Goal: Task Accomplishment & Management: Use online tool/utility

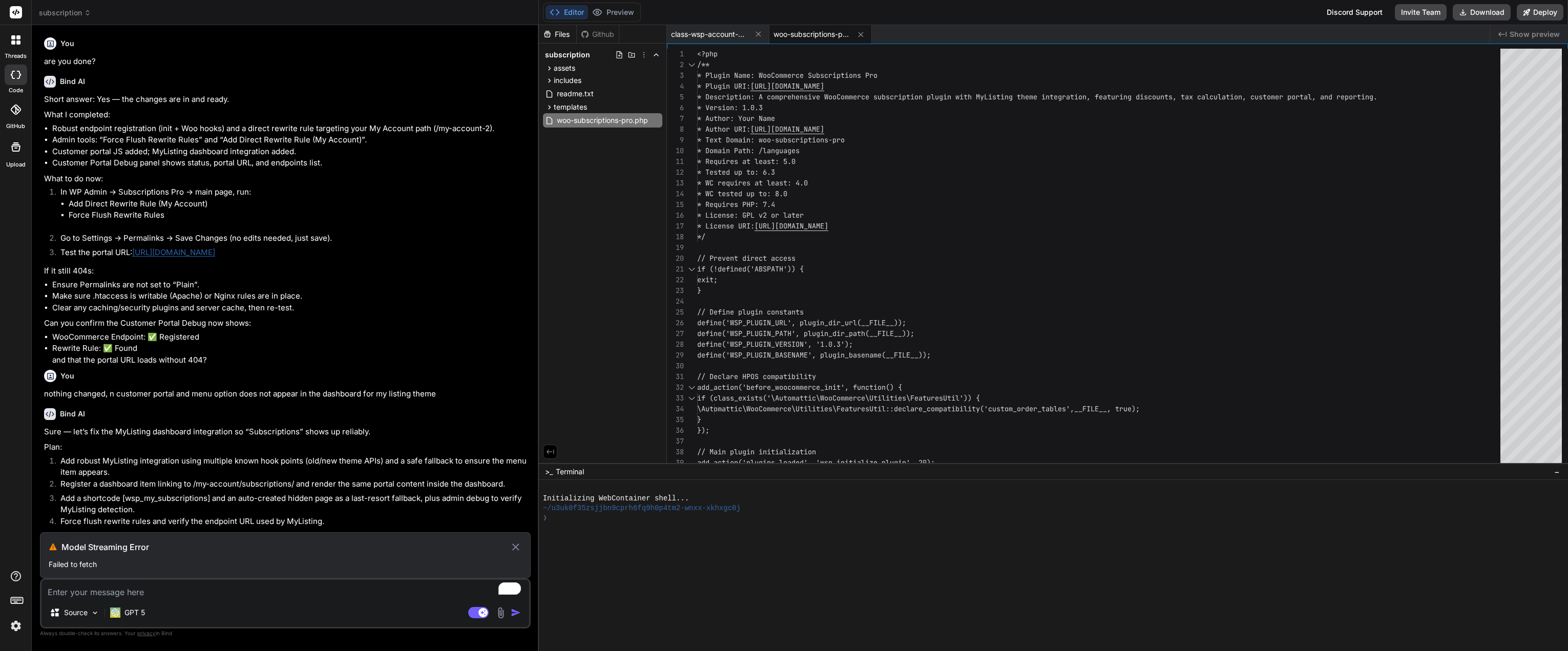
scroll to position [2540, 0]
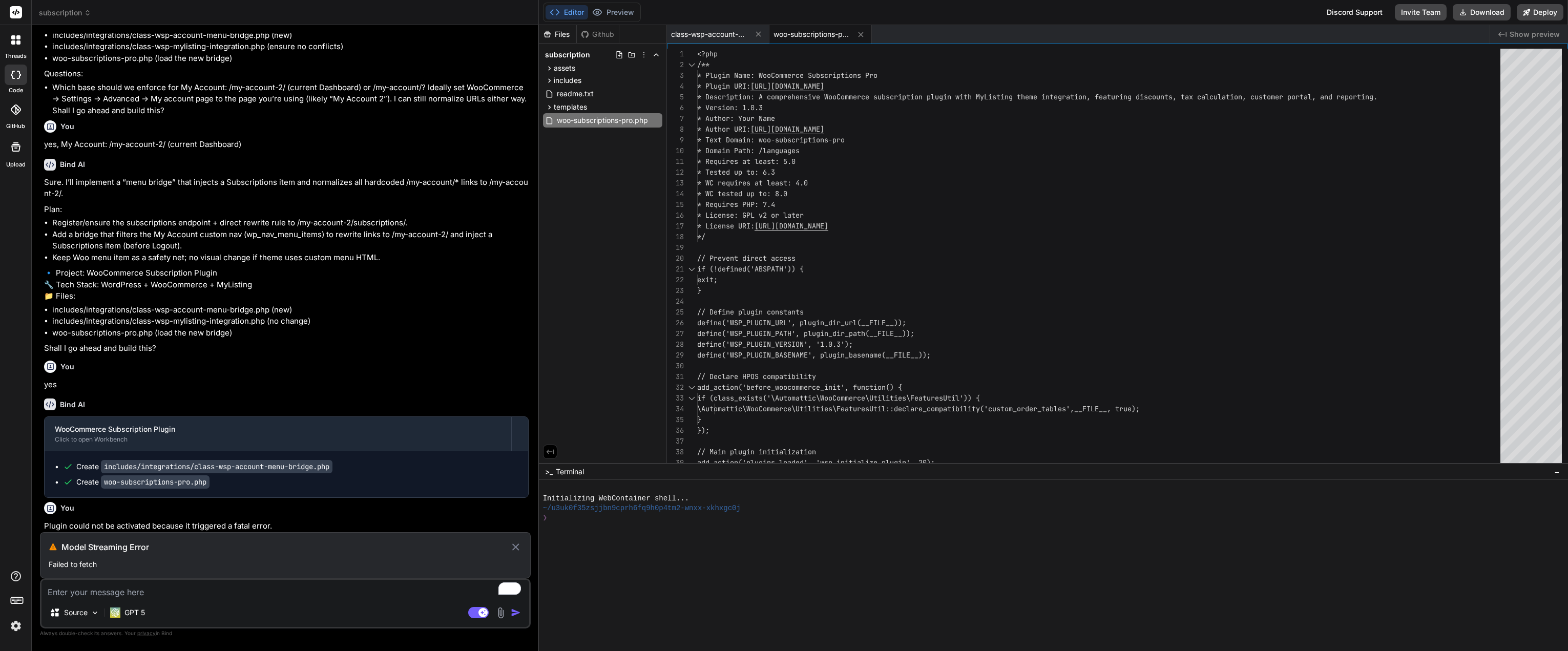
click at [516, 544] on icon at bounding box center [515, 547] width 12 height 12
type textarea "x"
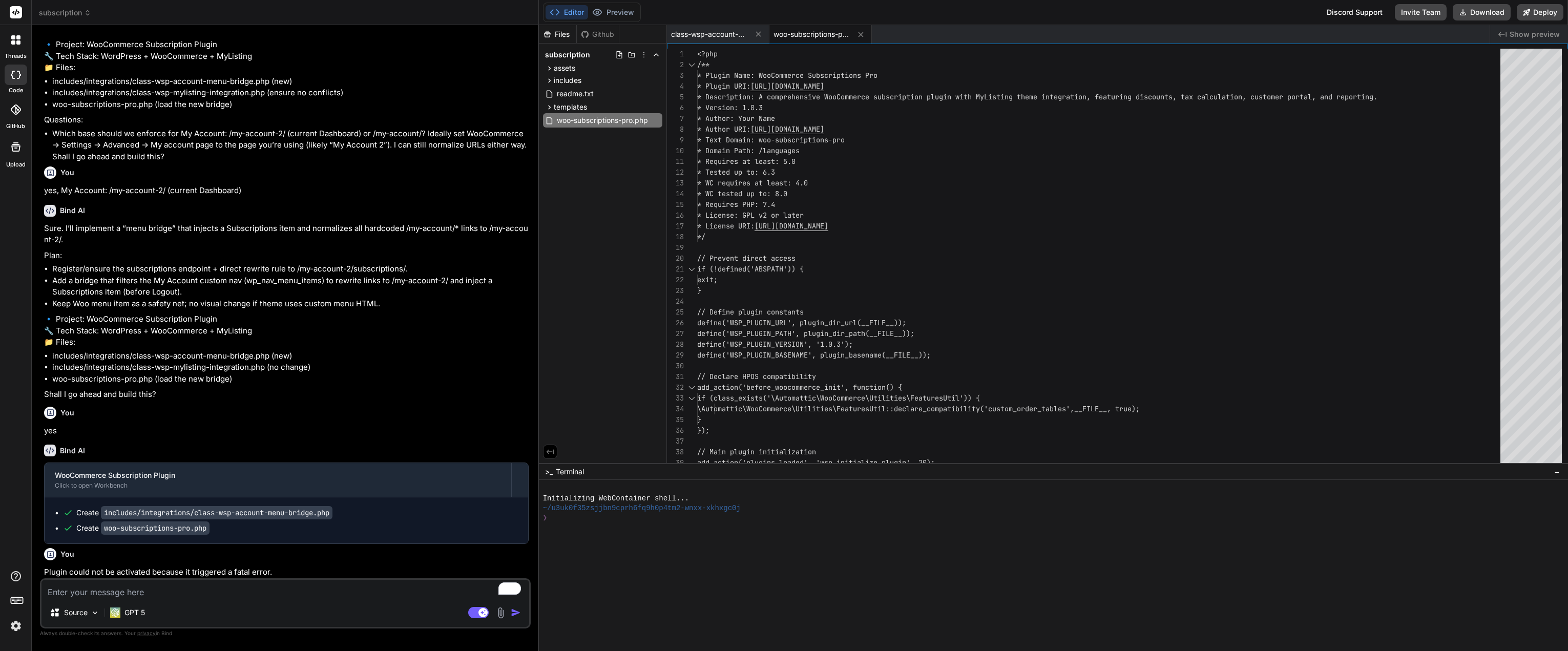
scroll to position [2494, 0]
drag, startPoint x: 286, startPoint y: 571, endPoint x: 44, endPoint y: 572, distance: 242.0
click at [44, 572] on div "You are you done? Bind AI Short answer: Yes — the changes are in and ready. Wha…" at bounding box center [285, 306] width 488 height 545
copy p "Plugin could not be activated because it triggered a fatal error."
click at [105, 596] on textarea "To enrich screen reader interactions, please activate Accessibility in Grammarl…" at bounding box center [285, 589] width 488 height 18
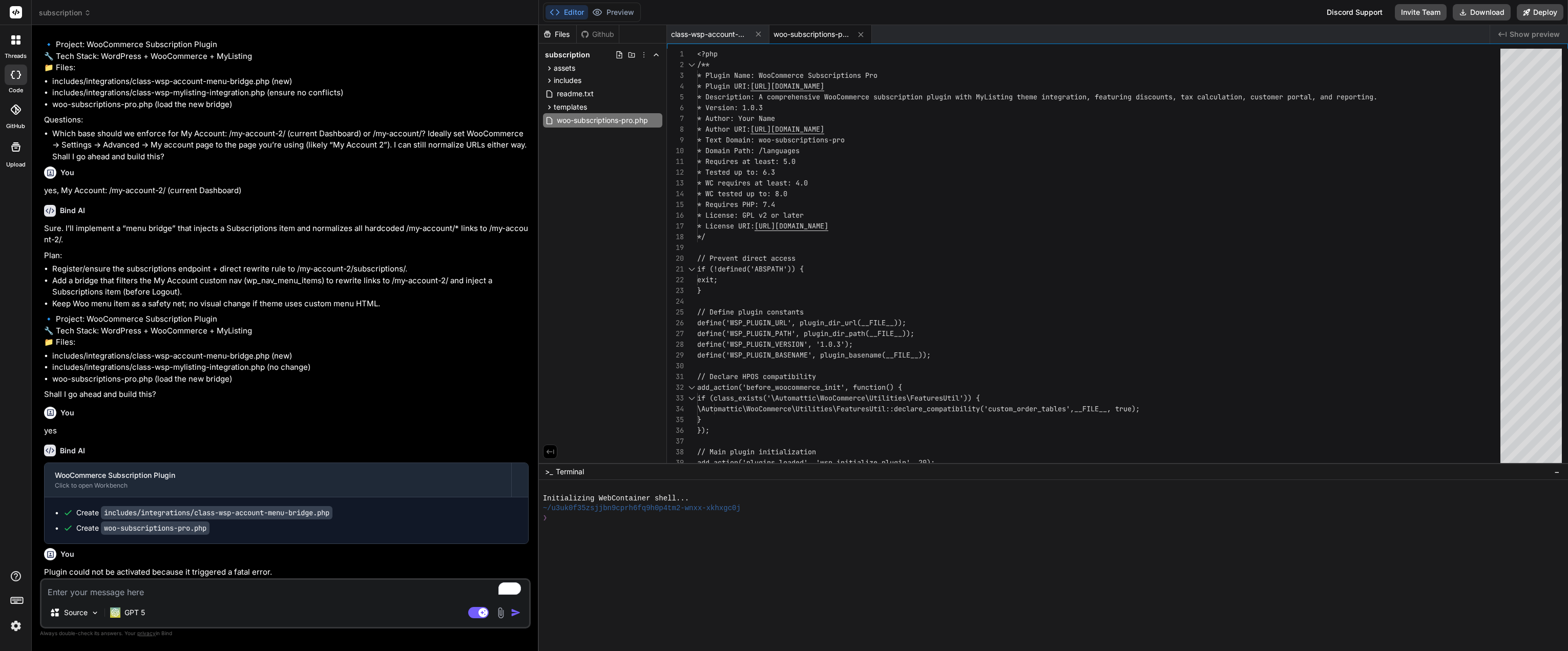
paste textarea "Plugin could not be activated because it triggered a fatal error."
type textarea "Plugin could not be activated because it triggered a fatal error."
type textarea "x"
type textarea "Plugin could not be activated because it triggered a fatal error."
click at [512, 613] on img "button" at bounding box center [516, 612] width 10 height 10
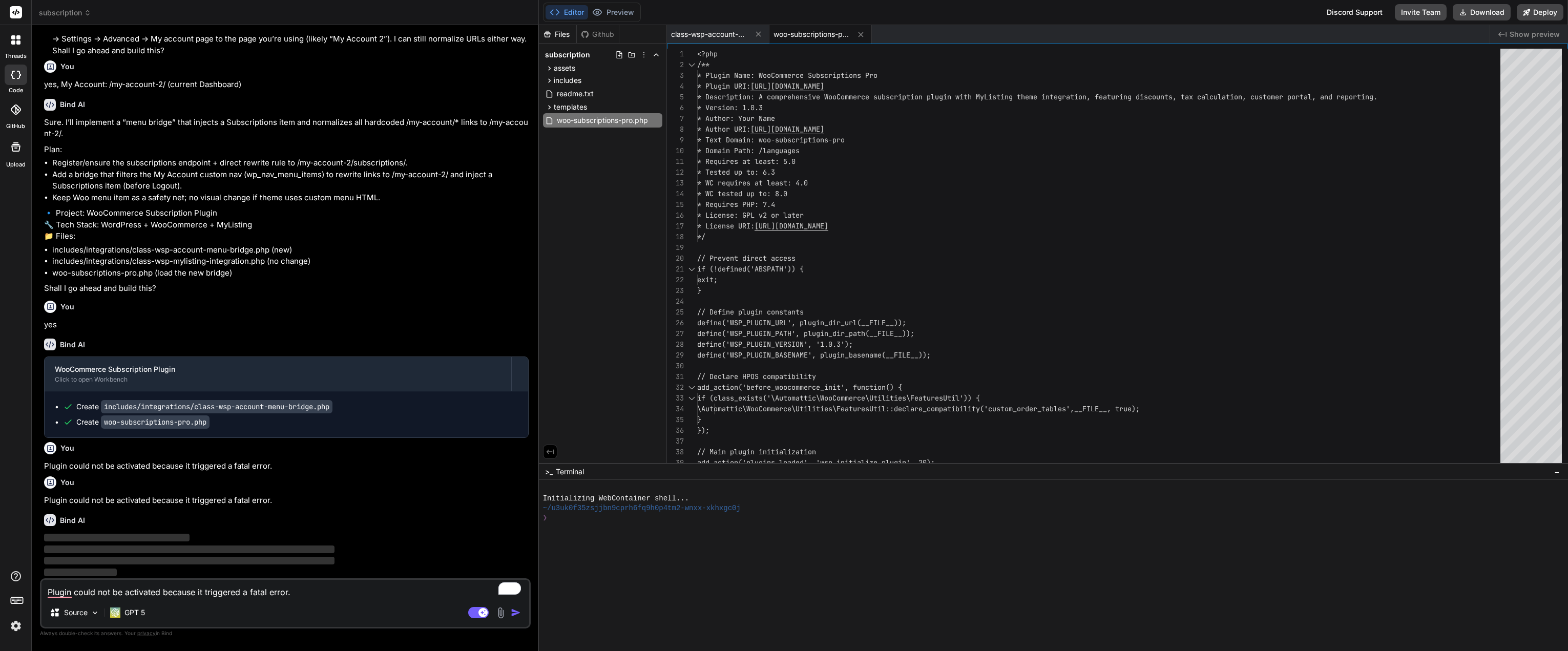
scroll to position [2601, 0]
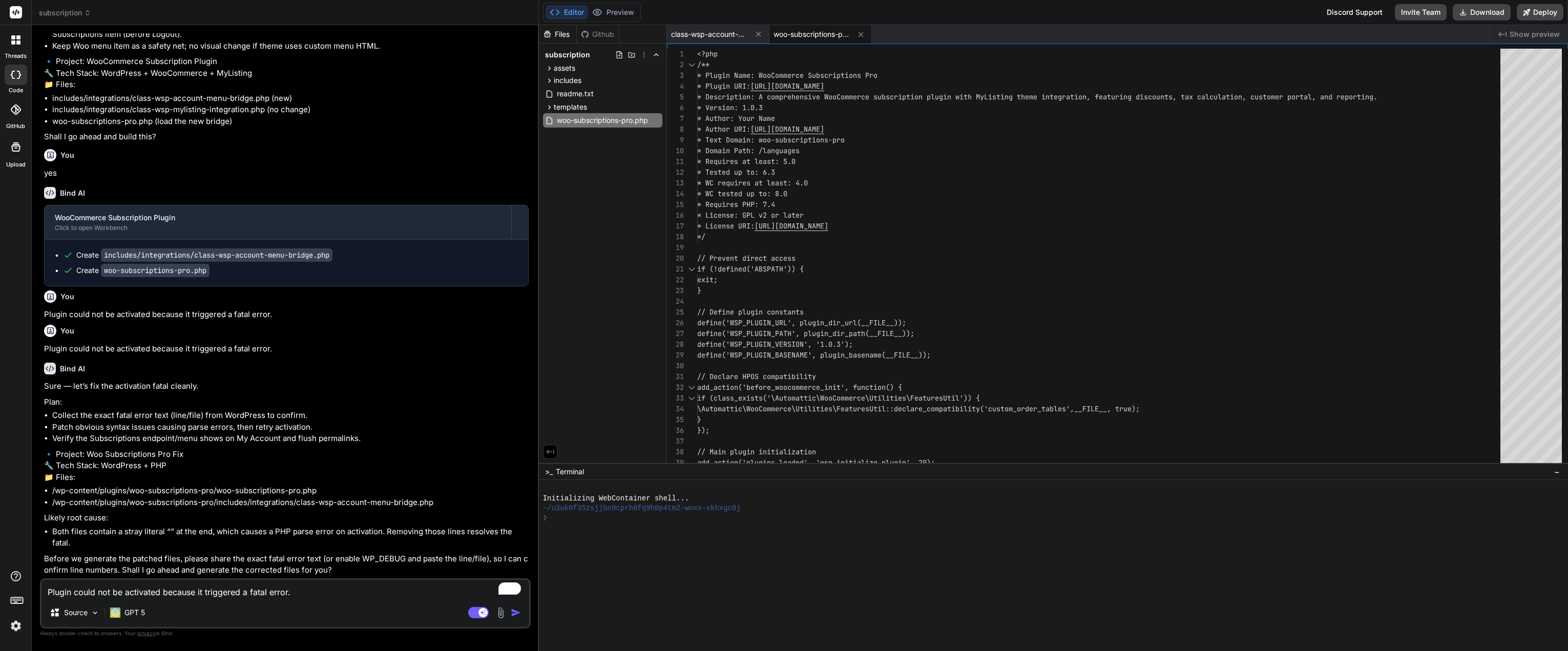
type textarea "x"
click at [160, 592] on textarea "Plugin could not be activated because it triggered a fatal error." at bounding box center [285, 589] width 488 height 18
paste textarea "Notice: Function _load_textdomain_just_in_time was called incorrectly. Translat…"
type textarea "Notice: Function _load_textdomain_just_in_time was called incorrectly. Translat…"
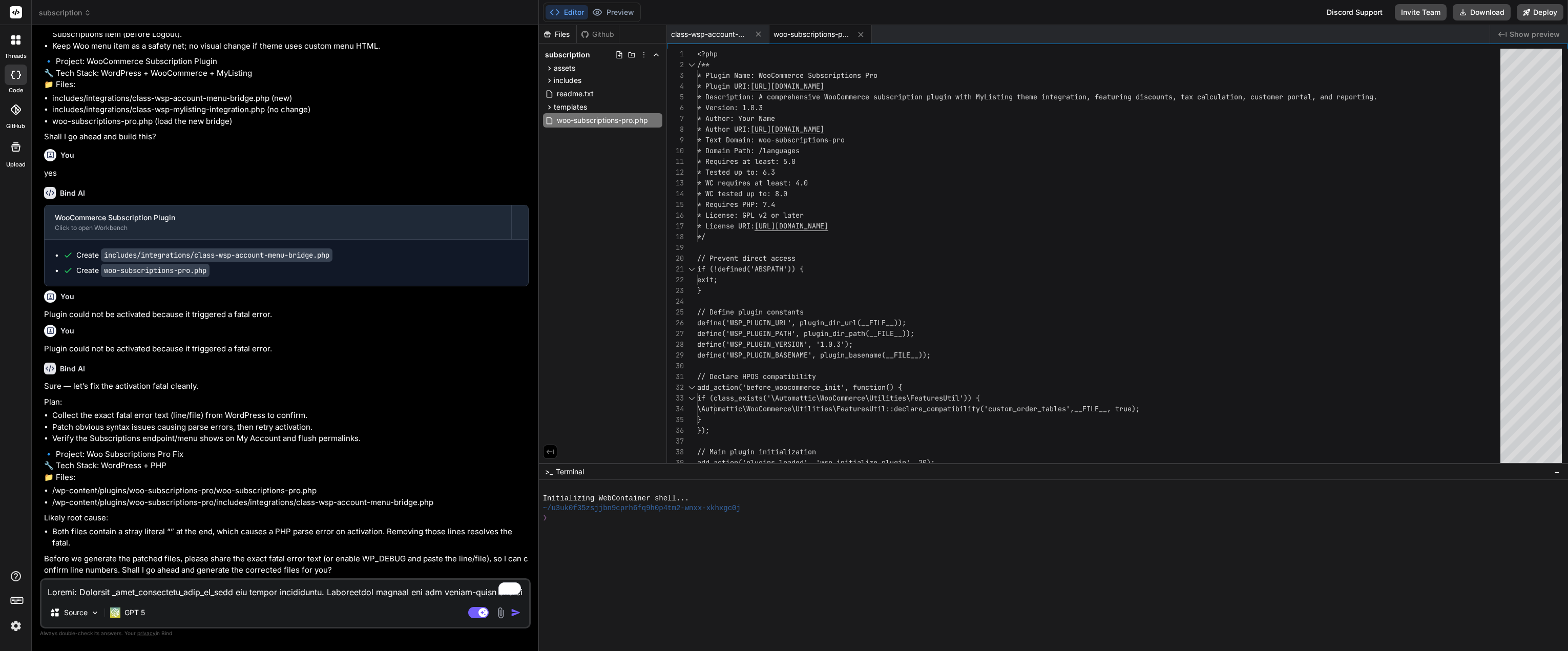
type textarea "x"
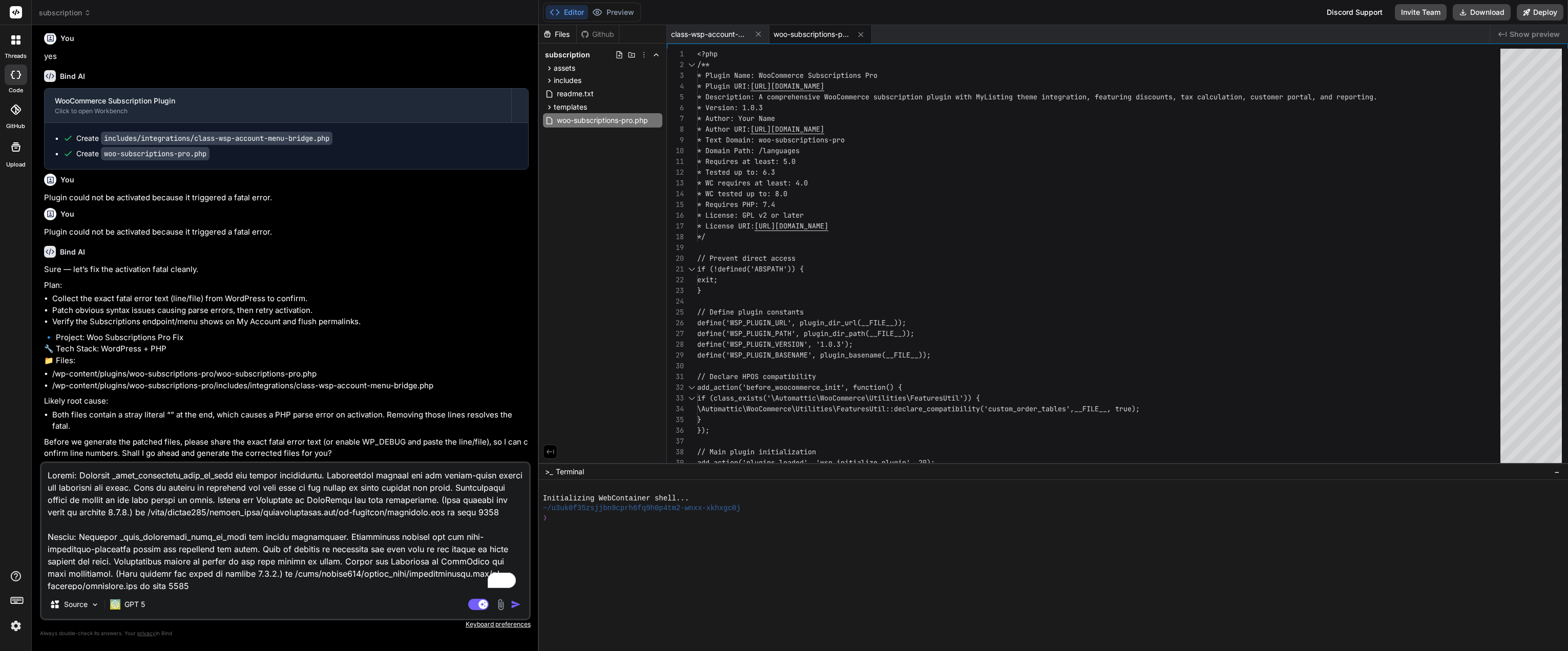
scroll to position [247, 0]
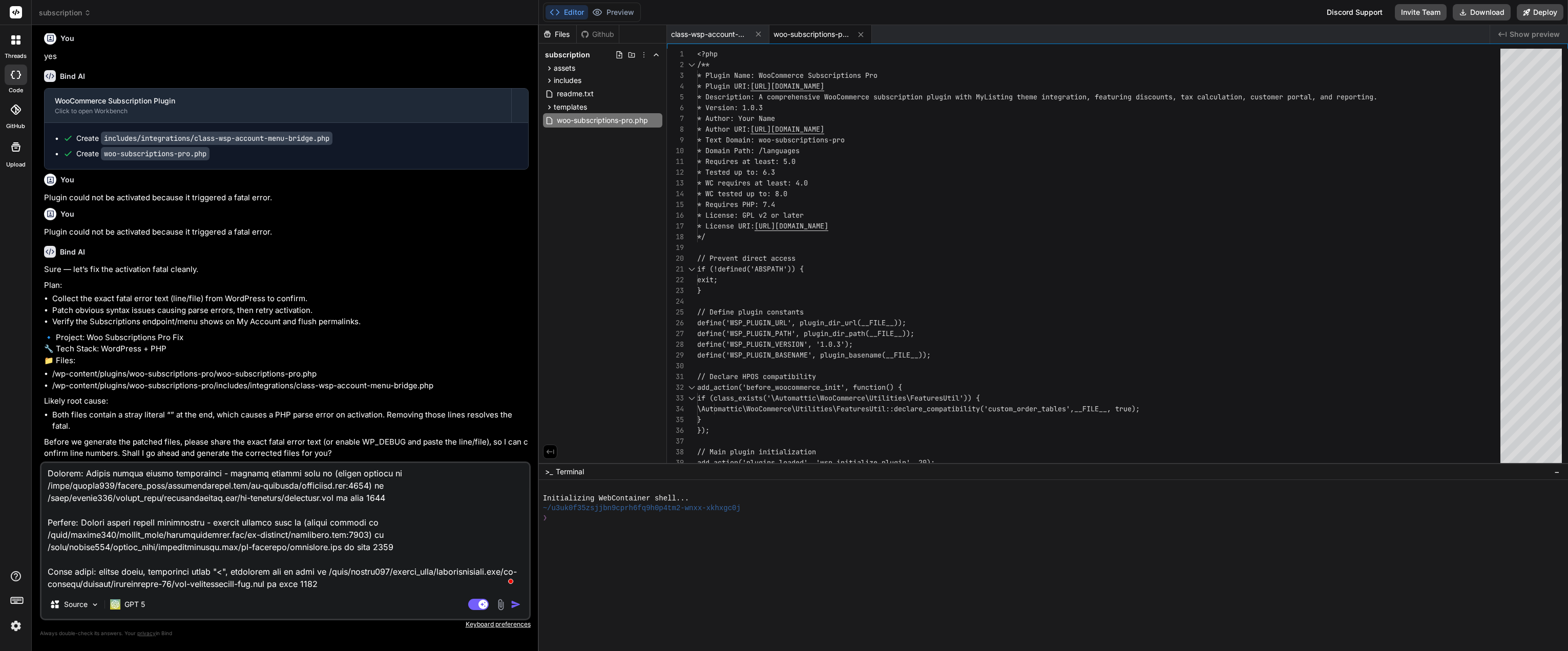
type textarea "Notice: Function _load_textdomain_just_in_time was called incorrectly. Translat…"
click at [515, 605] on img "button" at bounding box center [516, 604] width 10 height 10
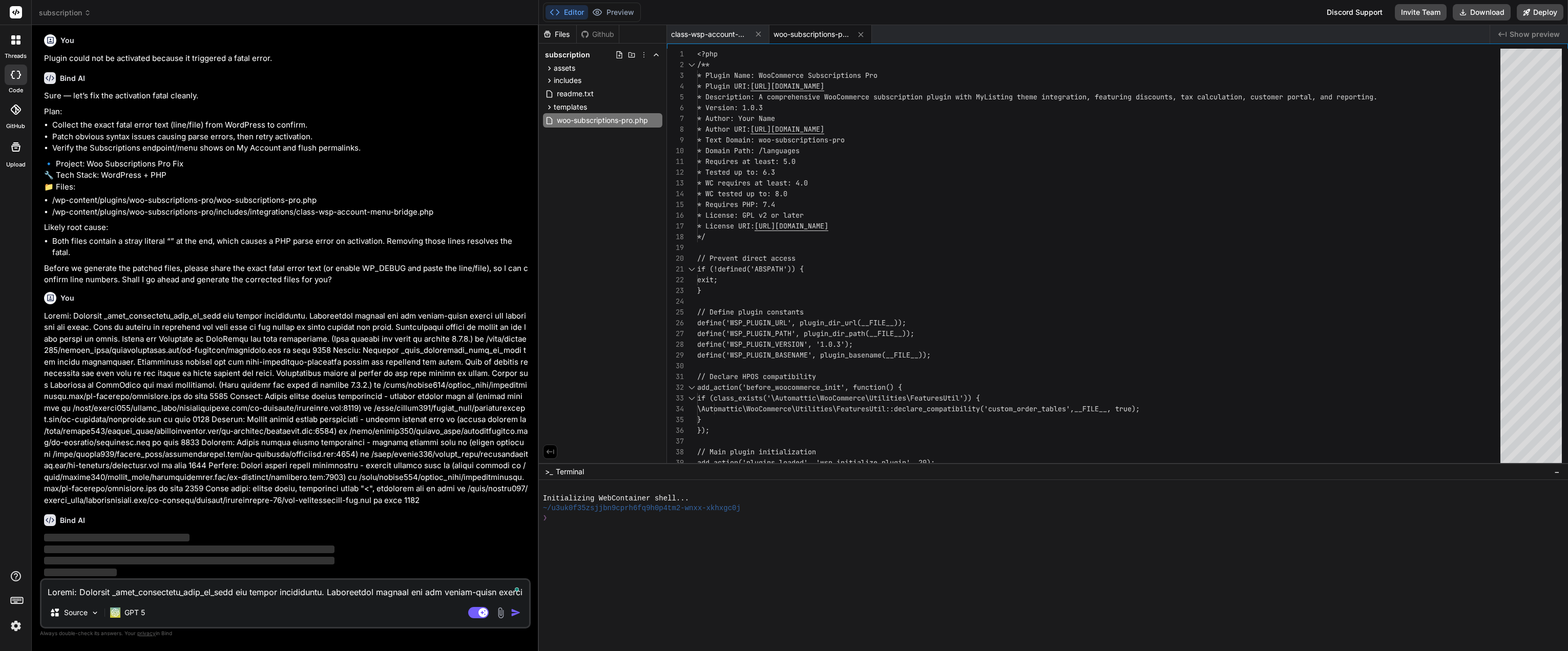
scroll to position [3043, 0]
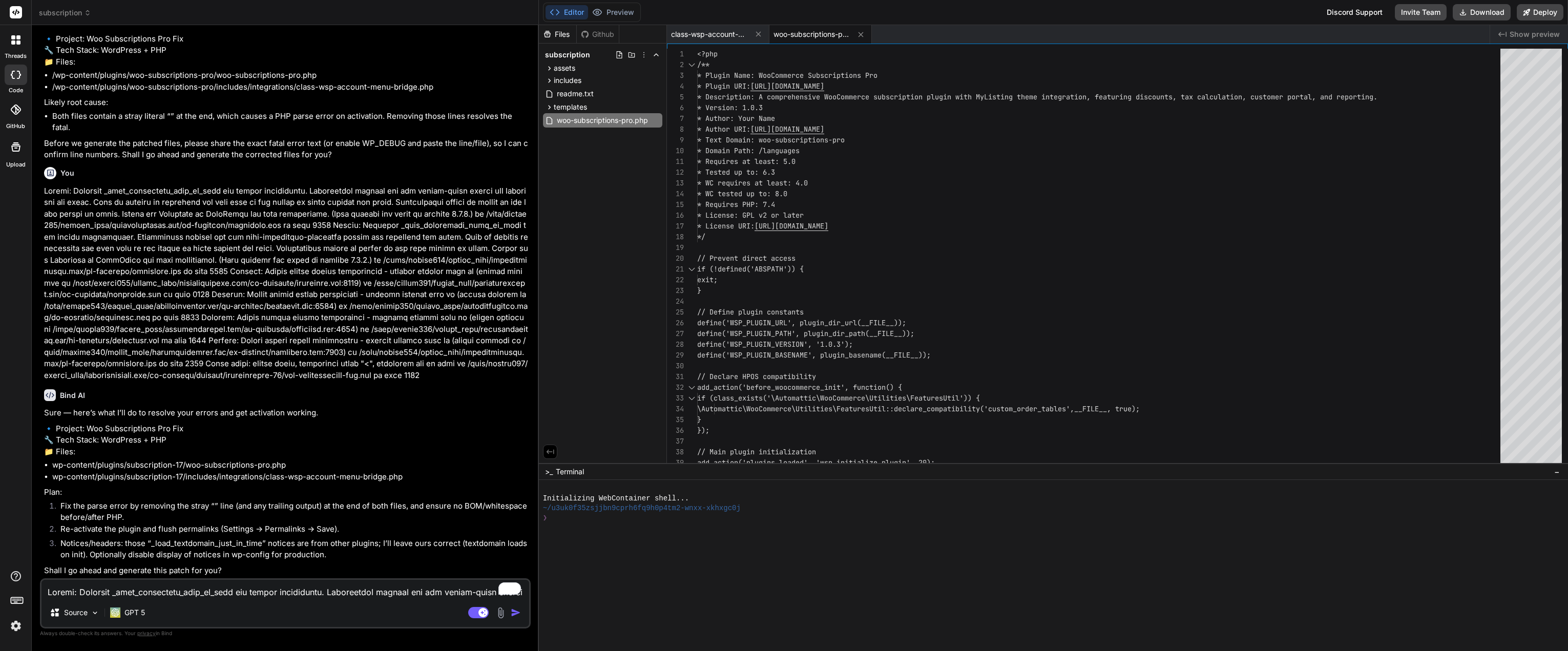
type textarea "x"
click at [185, 591] on textarea "To enrich screen reader interactions, please activate Accessibility in Grammarl…" at bounding box center [285, 589] width 488 height 18
type textarea "y"
type textarea "x"
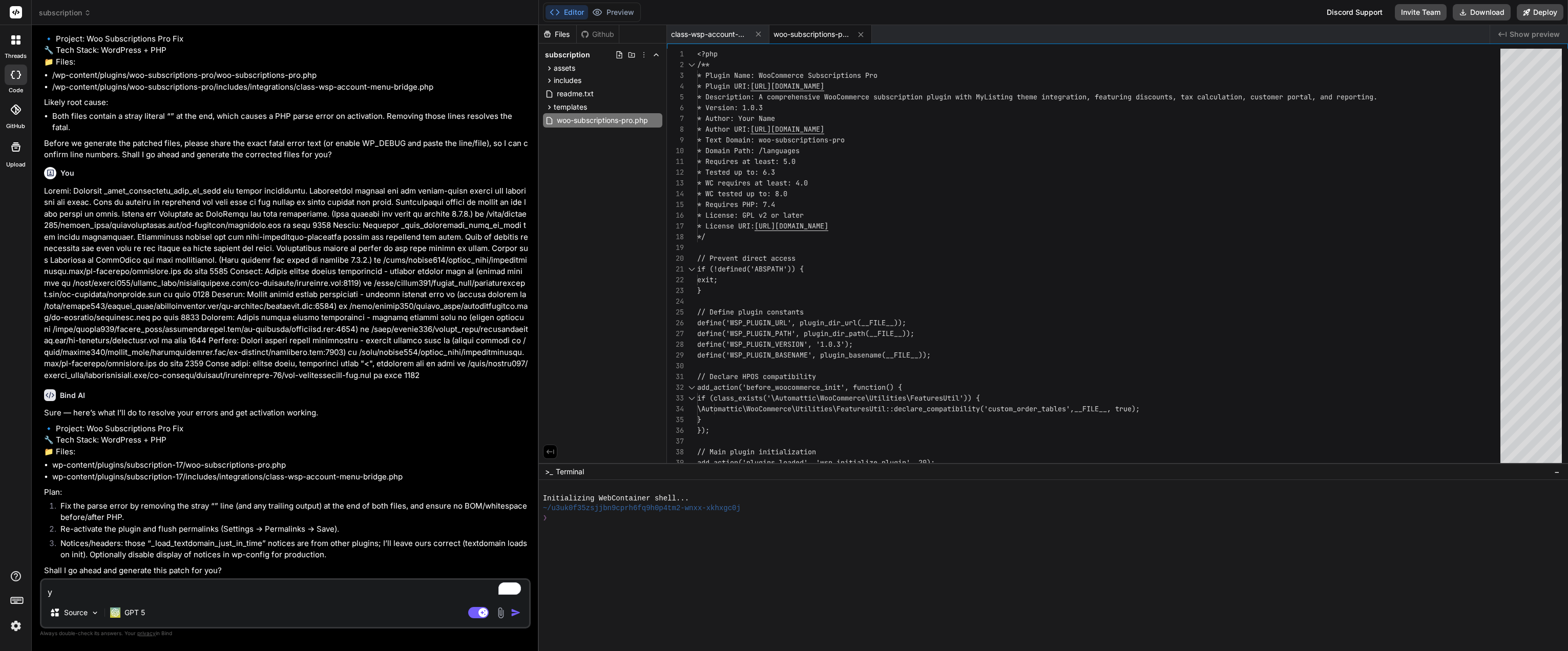
type textarea "ye"
type textarea "x"
type textarea "yes"
type textarea "x"
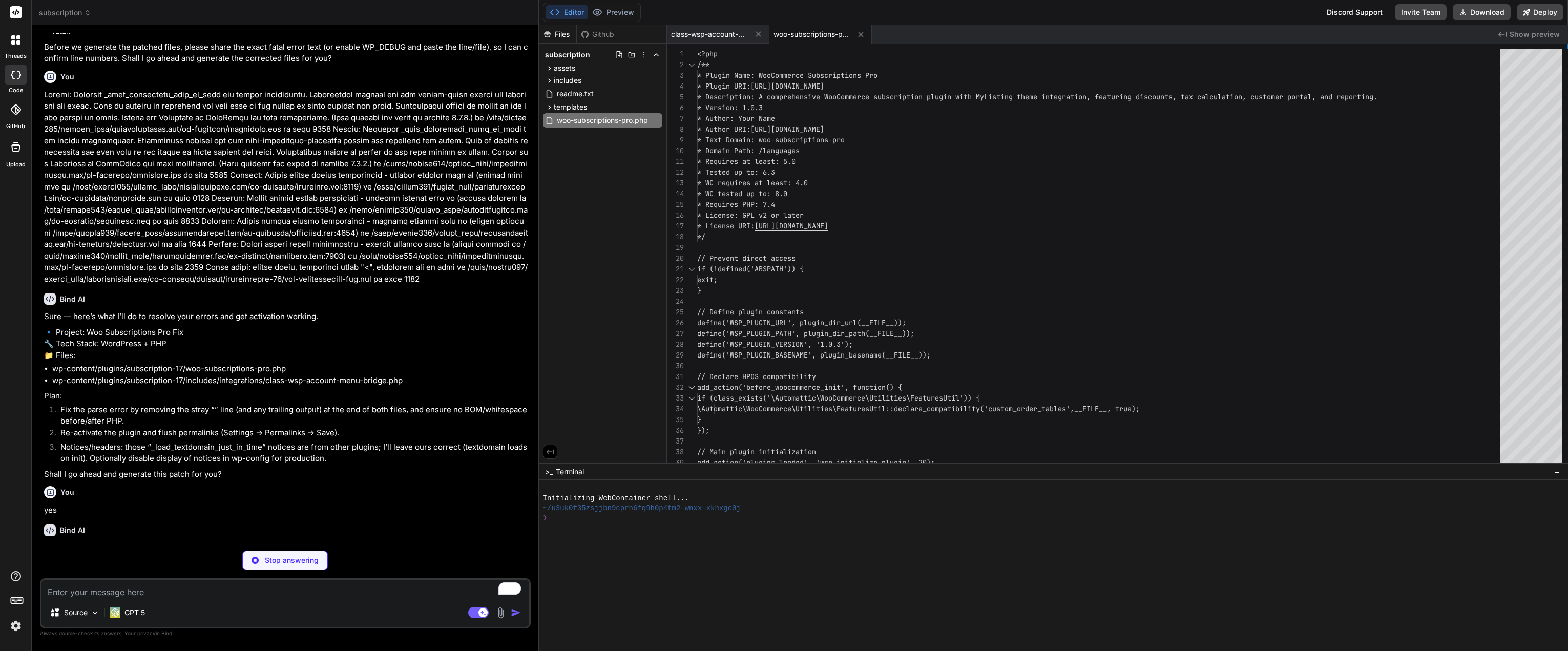
scroll to position [3297, 0]
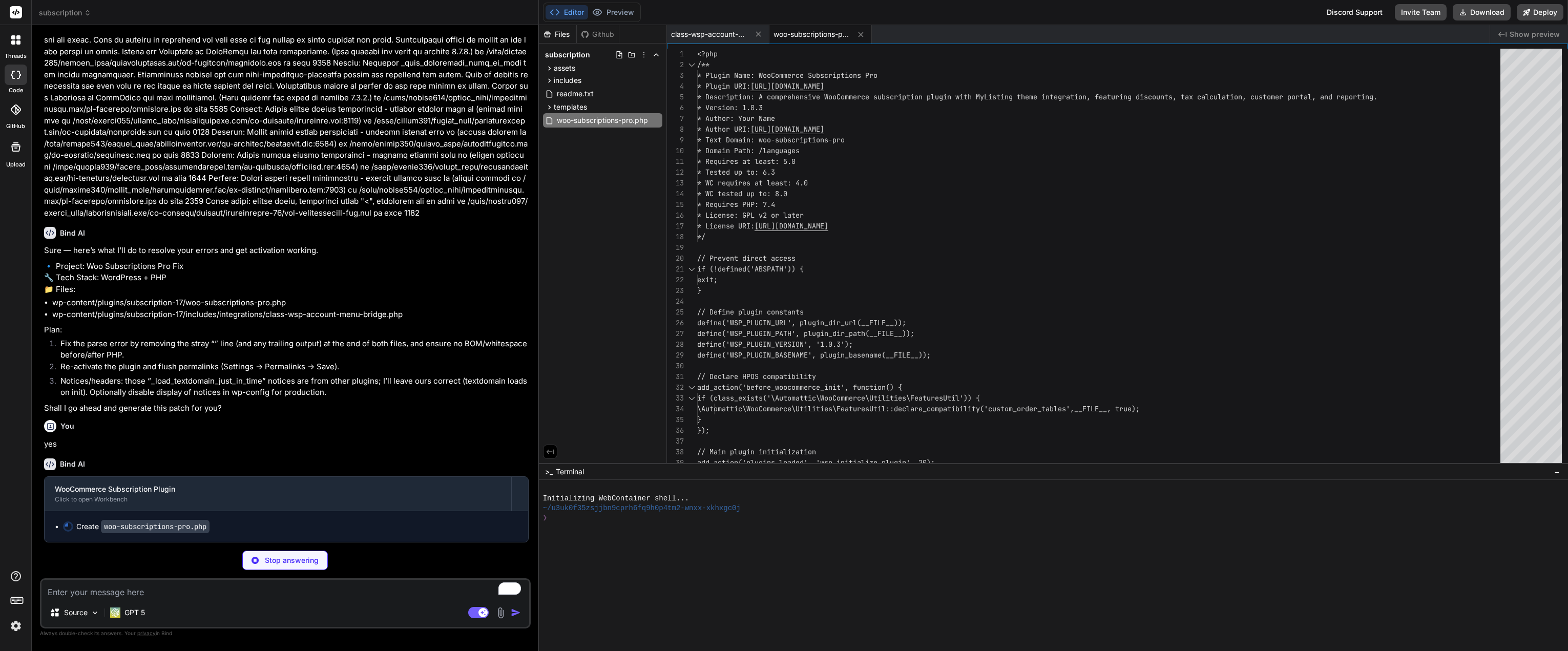
type textarea "x"
type textarea "admin_url('admin.php?page=wsp-settings'), admin_url('admin.php?page=wsp-custome…"
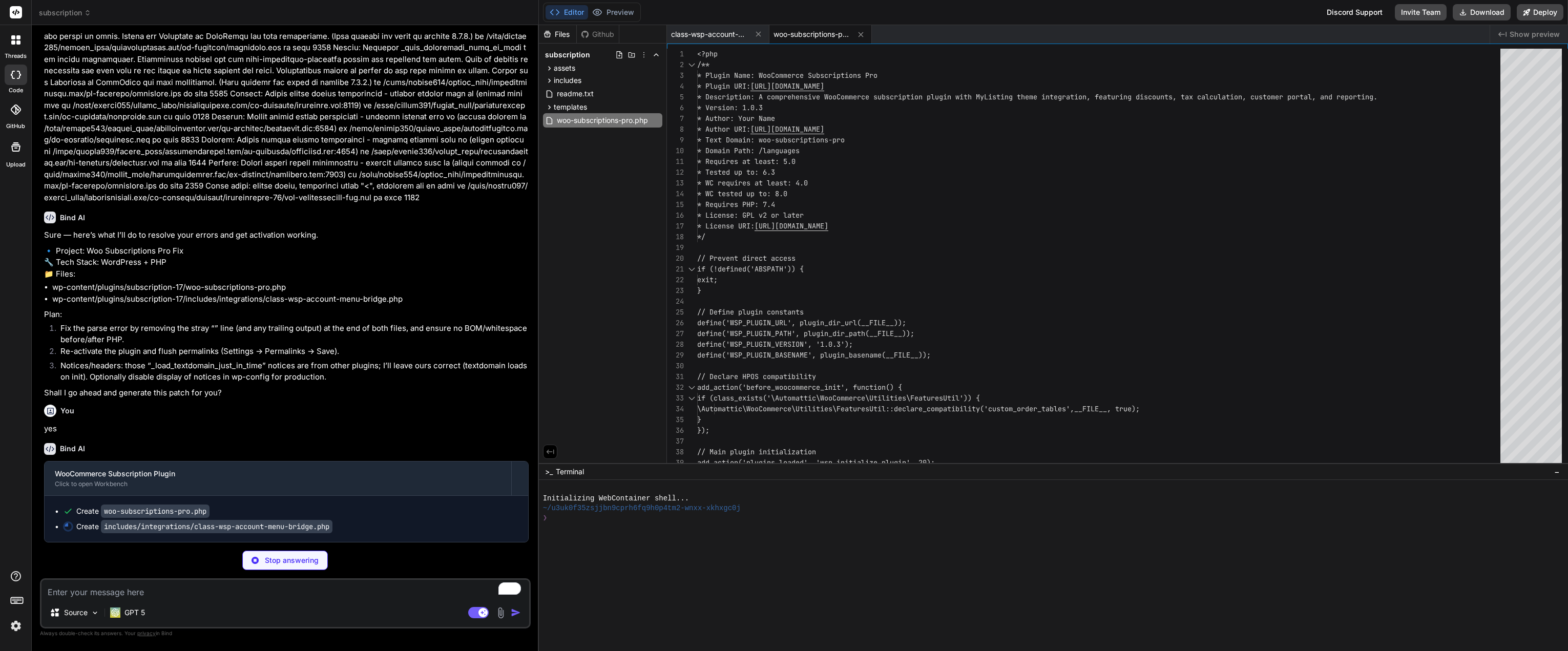
type textarea "x"
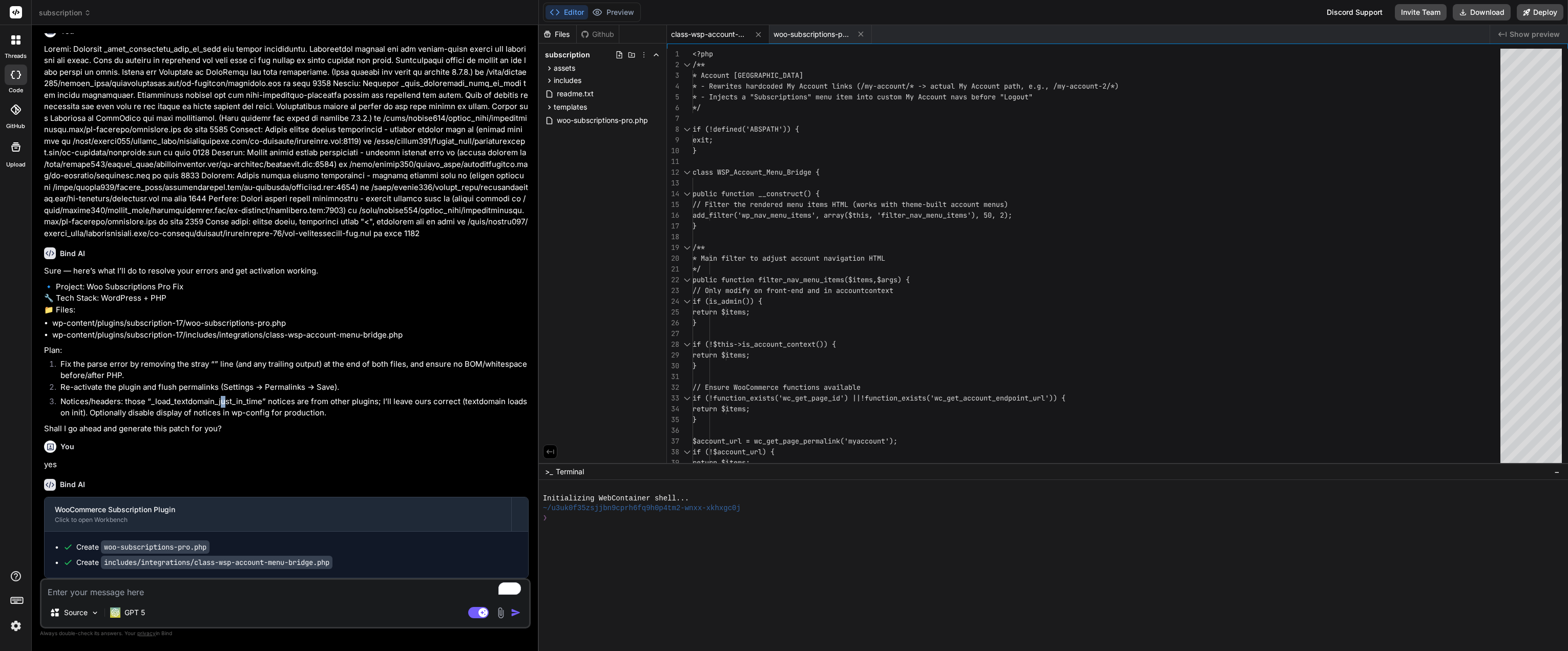
click at [223, 419] on li "Notices/headers: those “_load_textdomain_just_in_time” notices are from other p…" at bounding box center [290, 408] width 476 height 23
click at [1471, 5] on button "Download" at bounding box center [1481, 12] width 58 height 16
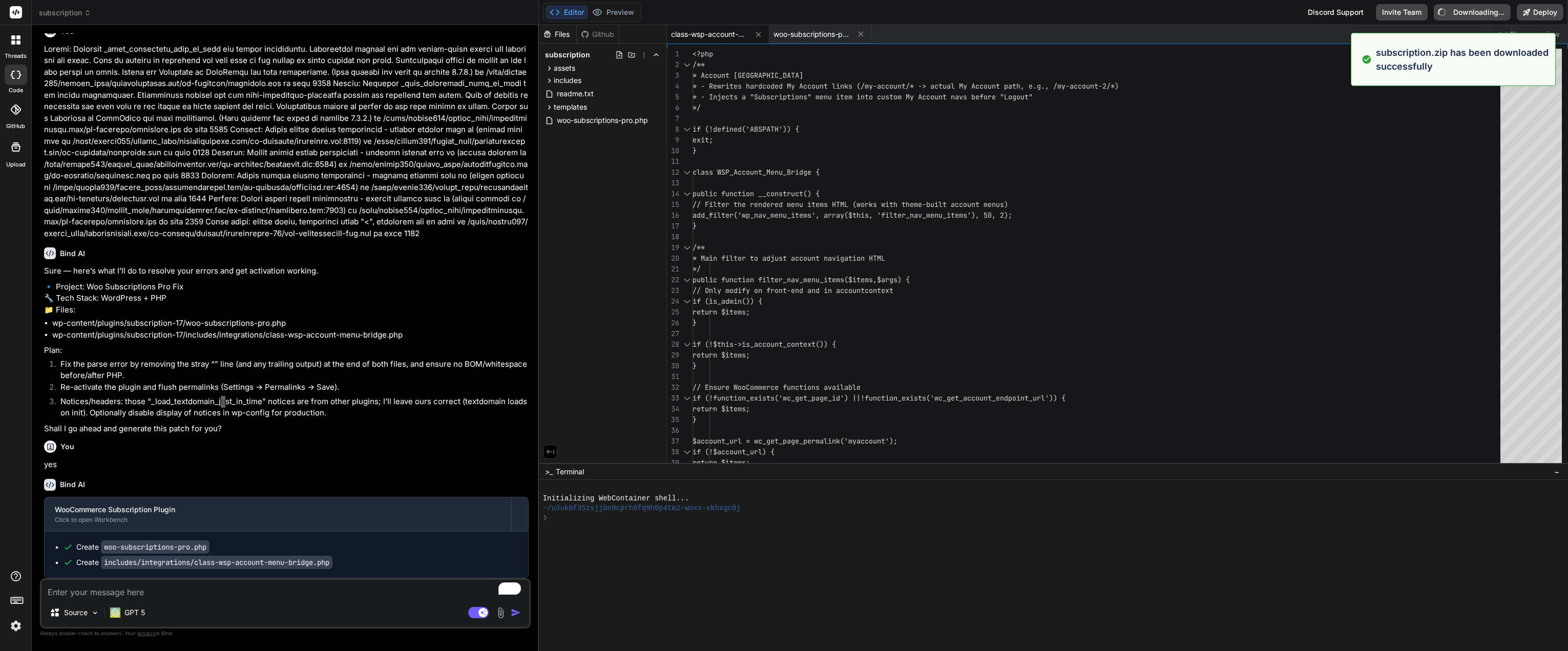
type textarea "x"
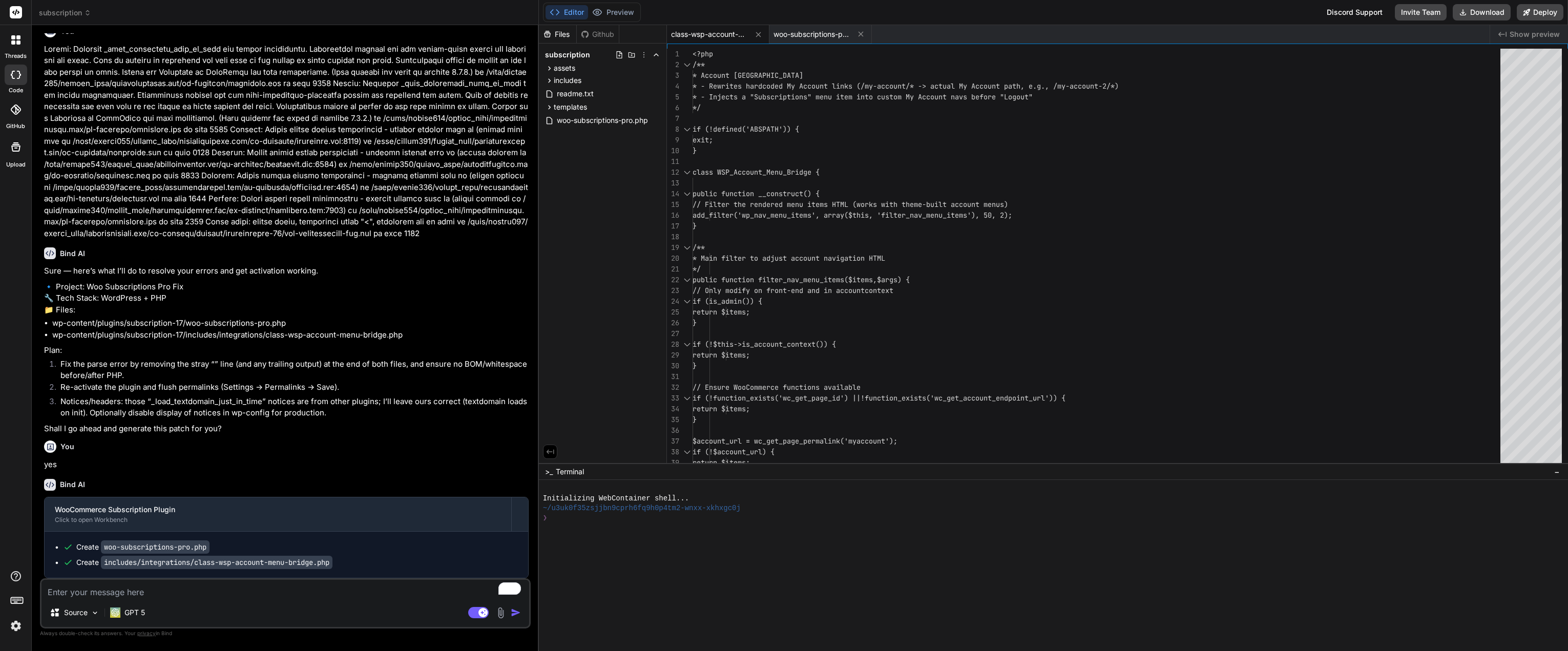
click at [341, 583] on textarea "To enrich screen reader interactions, please activate Accessibility in Grammarl…" at bounding box center [285, 589] width 488 height 18
type textarea "o"
type textarea "x"
type textarea "ok"
type textarea "x"
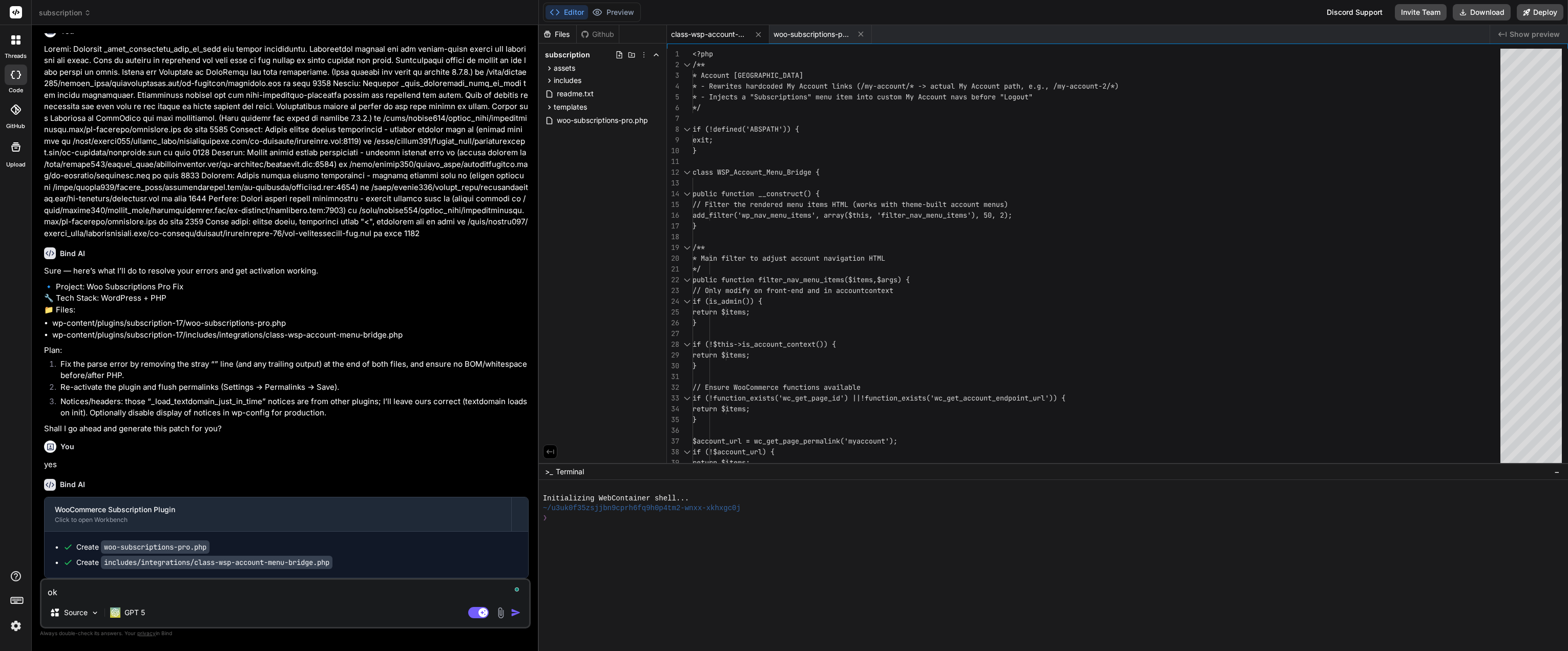
type textarea "ok"
type textarea "x"
type textarea "ok o"
type textarea "x"
type textarea "ok"
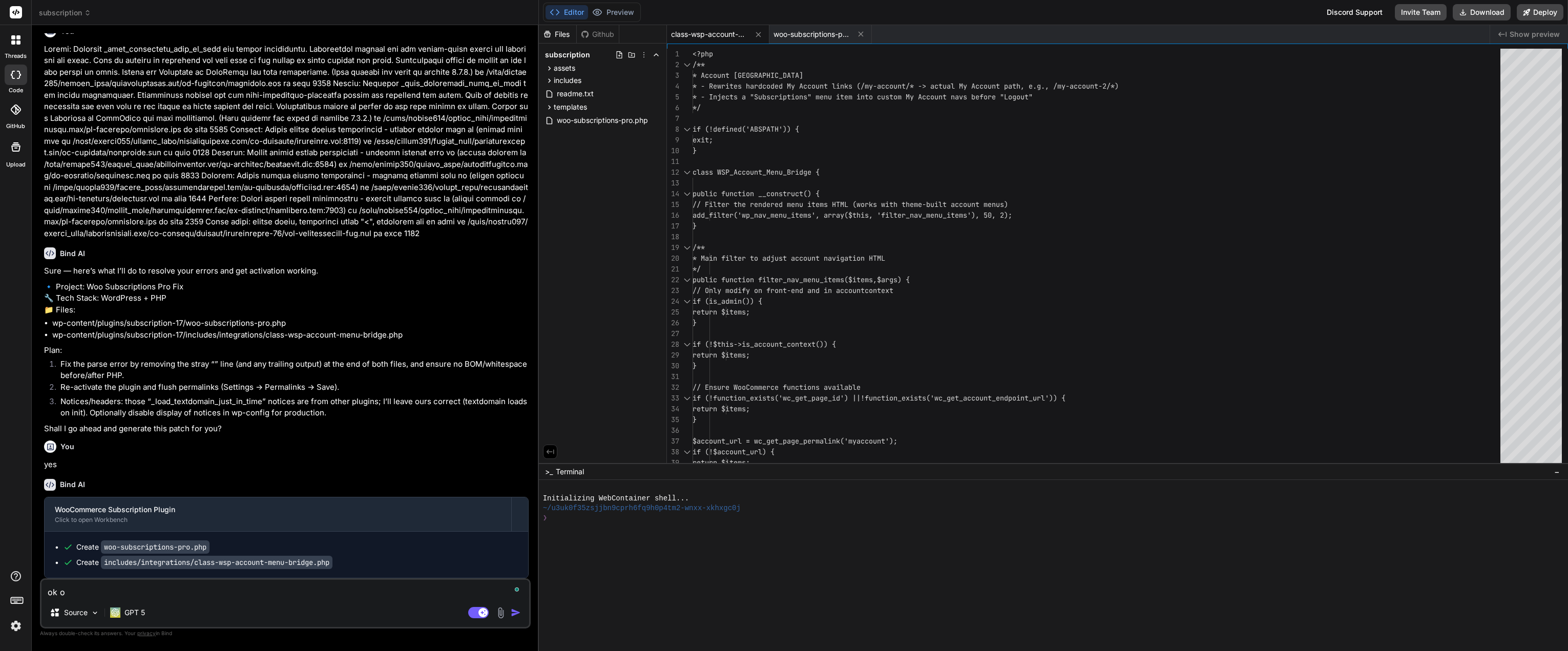
type textarea "x"
type textarea "ok i"
type textarea "x"
type textarea "ok i"
type textarea "x"
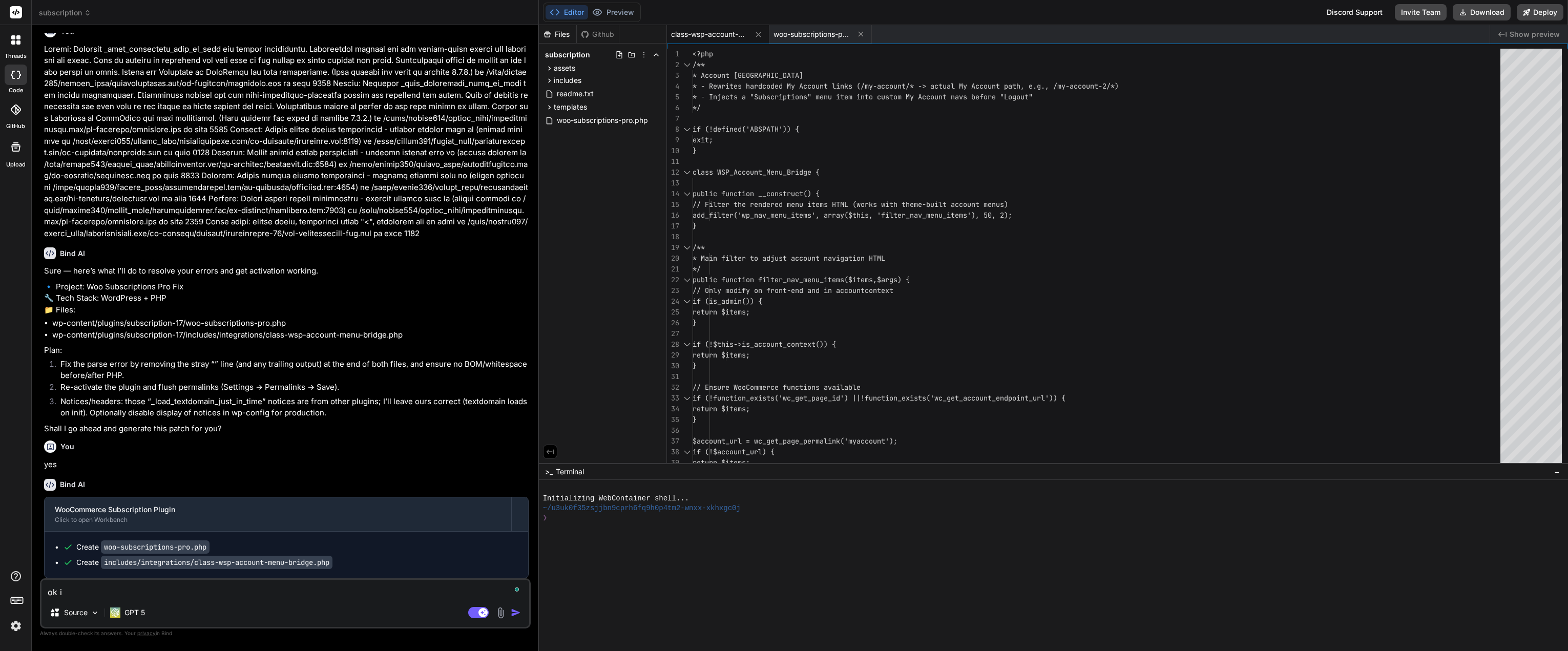
type textarea "ok i l"
type textarea "x"
type textarea "ok i li"
type textarea "x"
type textarea "ok i l"
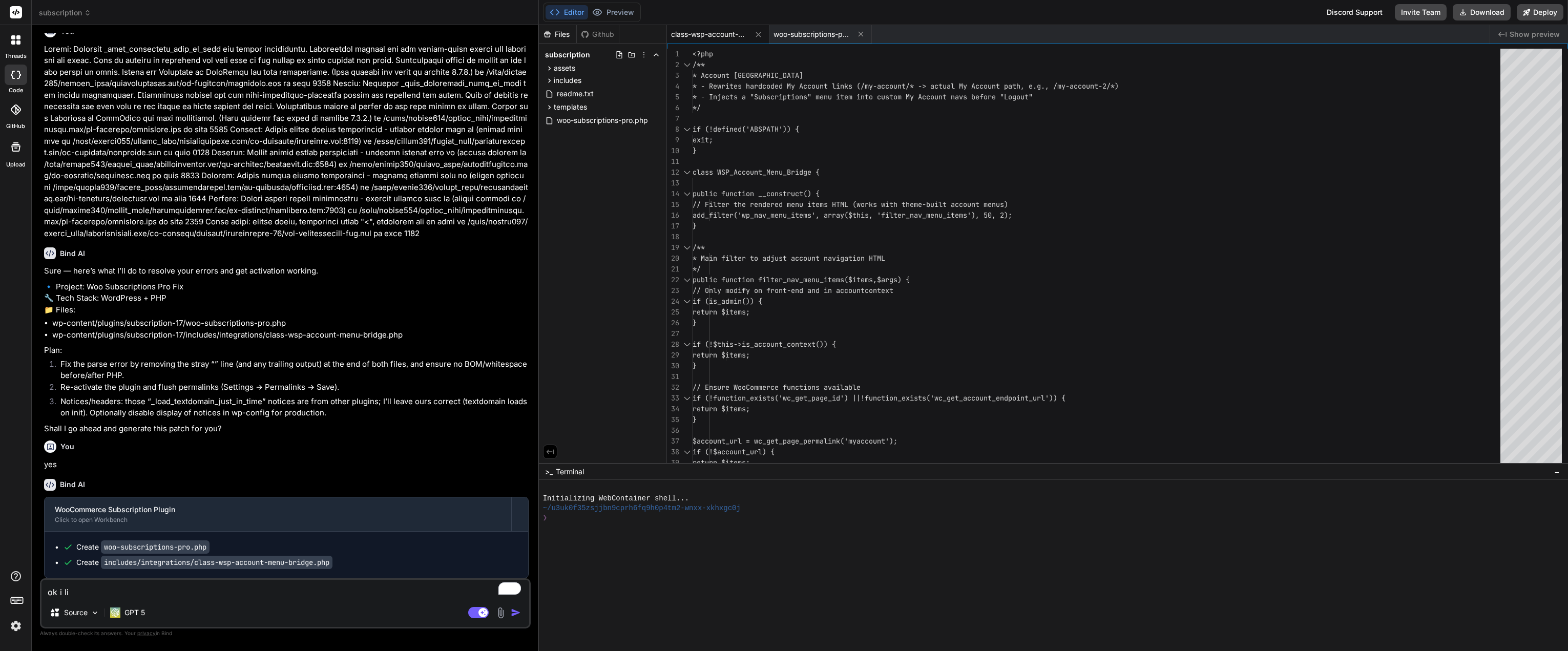
type textarea "x"
type textarea "ok i lk"
type textarea "x"
type textarea "ok i lke"
type textarea "x"
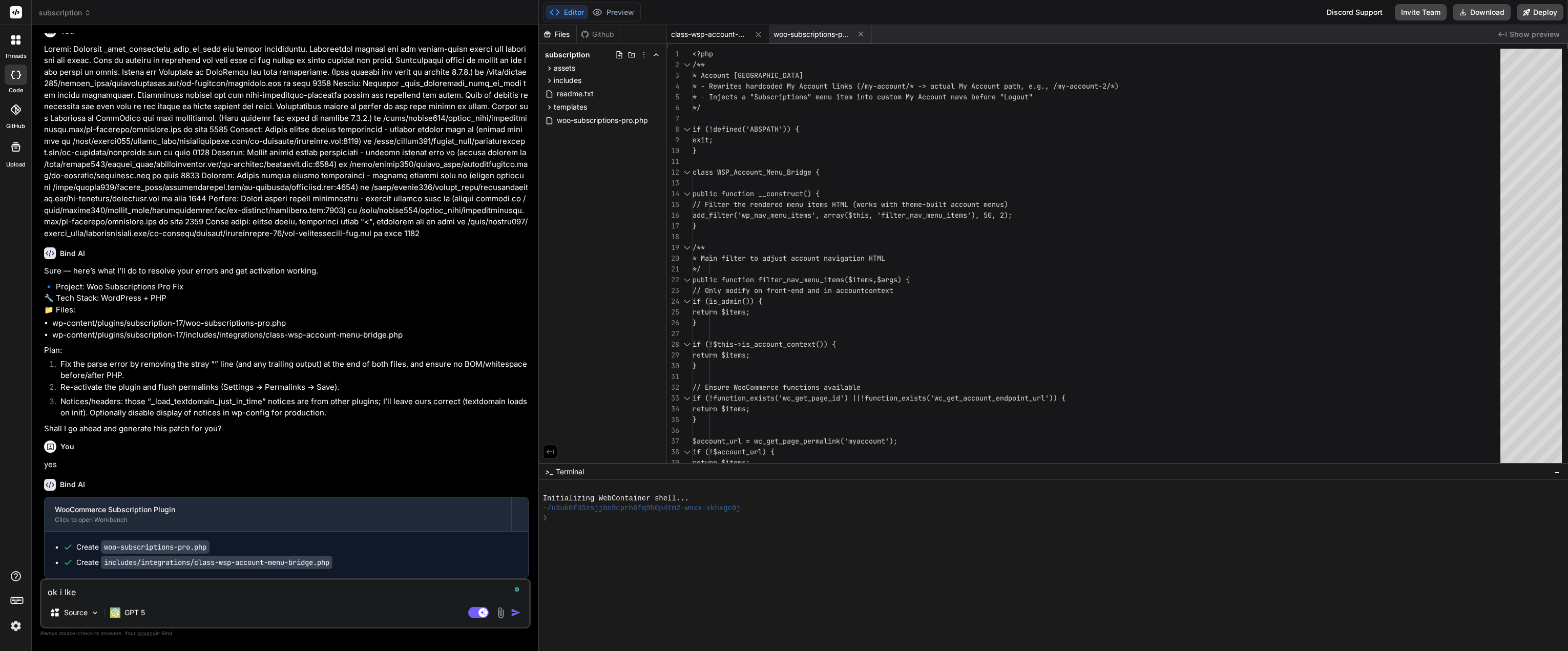
type textarea "ok i lke"
type textarea "x"
type textarea "ok i lke t"
type textarea "x"
type textarea "ok i lke th"
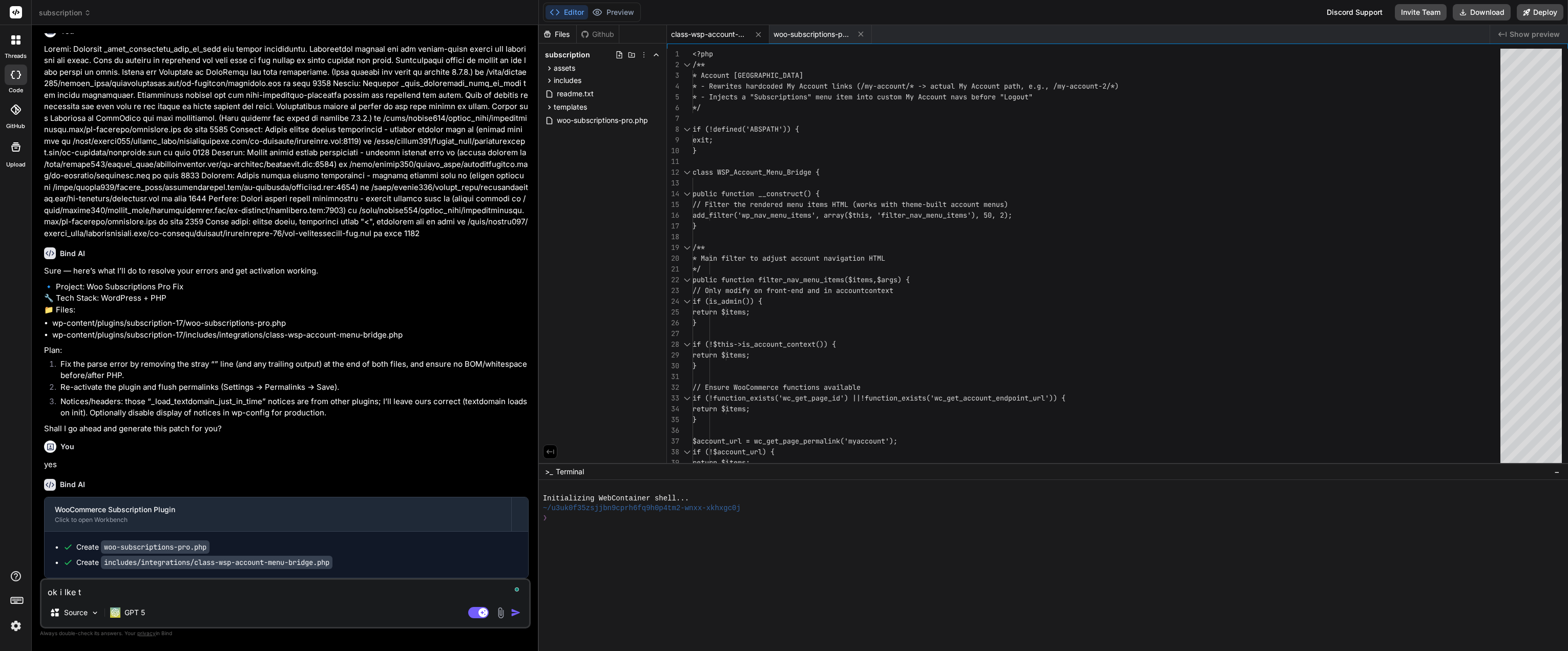
type textarea "x"
type textarea "ok i lke tha"
type textarea "x"
type textarea "ok i lke that"
type textarea "x"
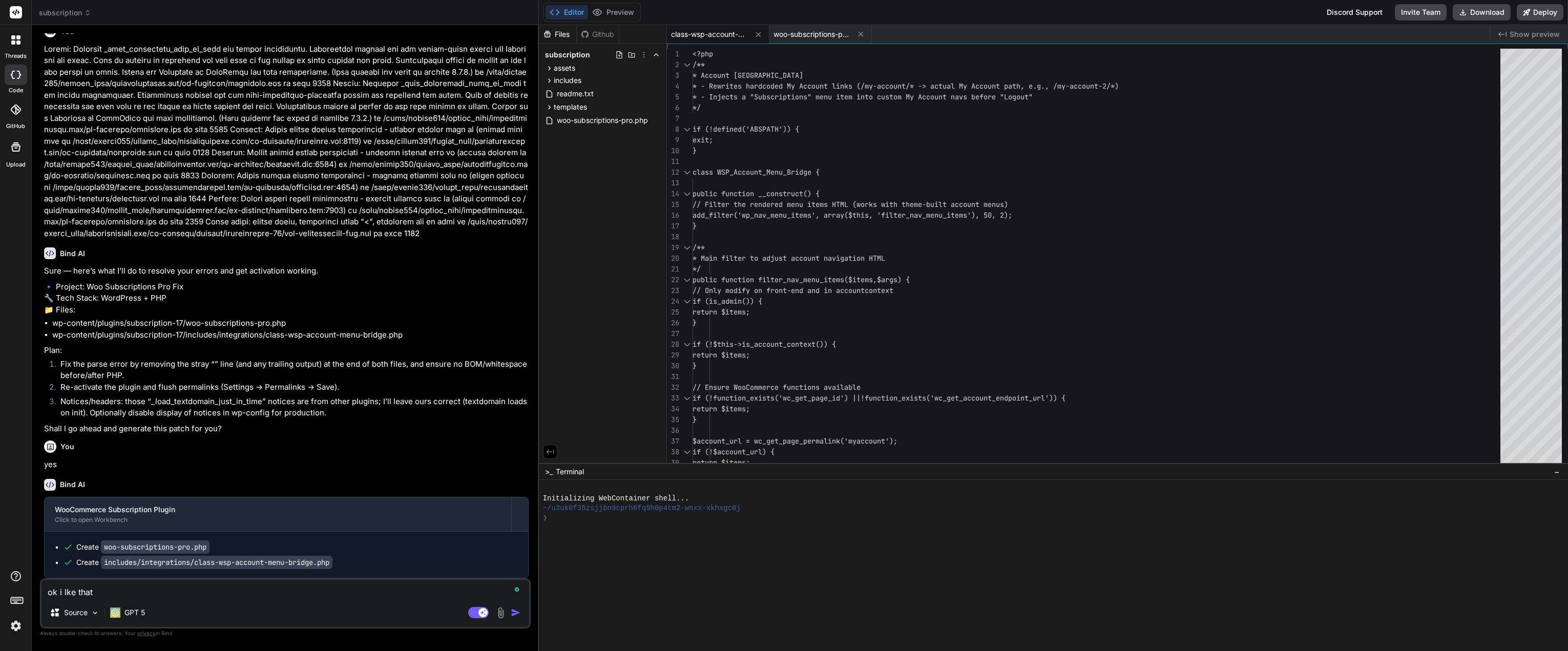
type textarea "ok i lke that"
type textarea "x"
type textarea "ok i lke that y"
type textarea "x"
type textarea "ok i lke that yo"
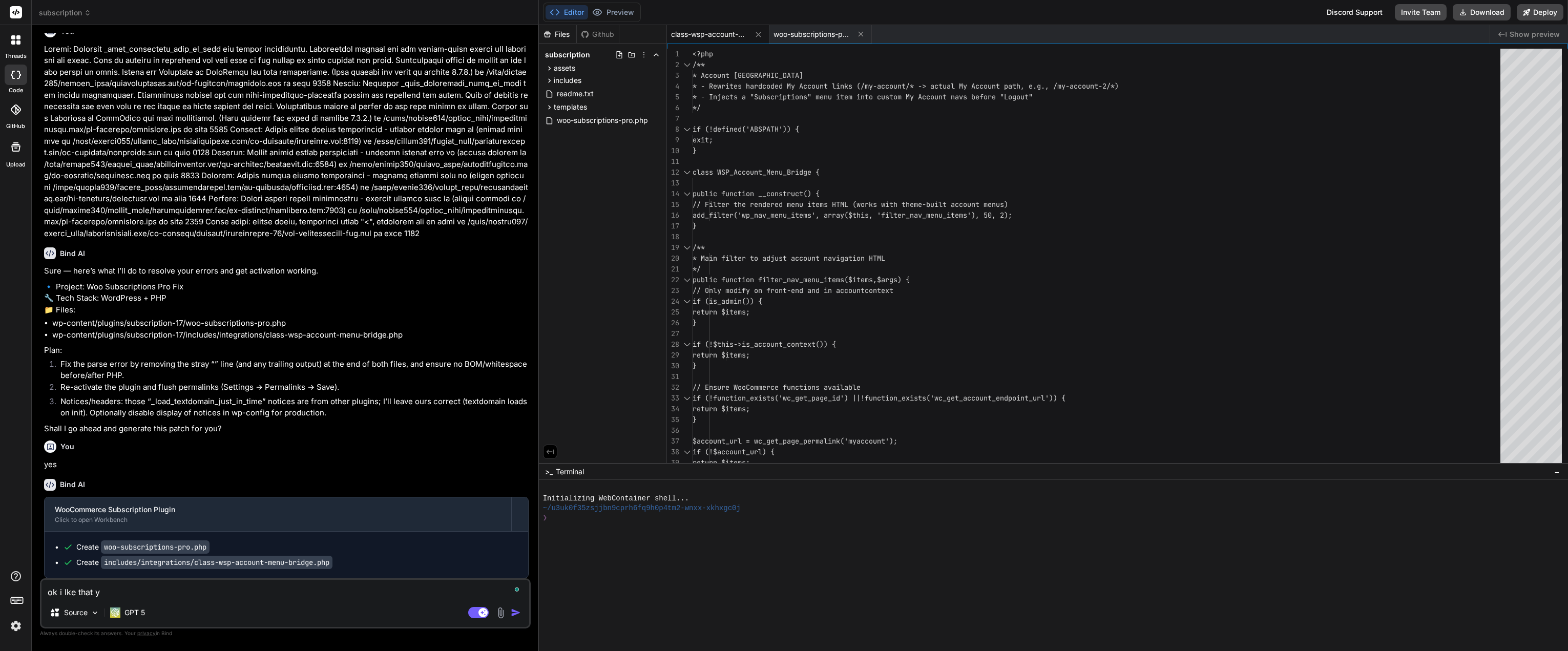
type textarea "x"
type textarea "ok i lke that you"
type textarea "x"
type textarea "ok i lke that you"
type textarea "x"
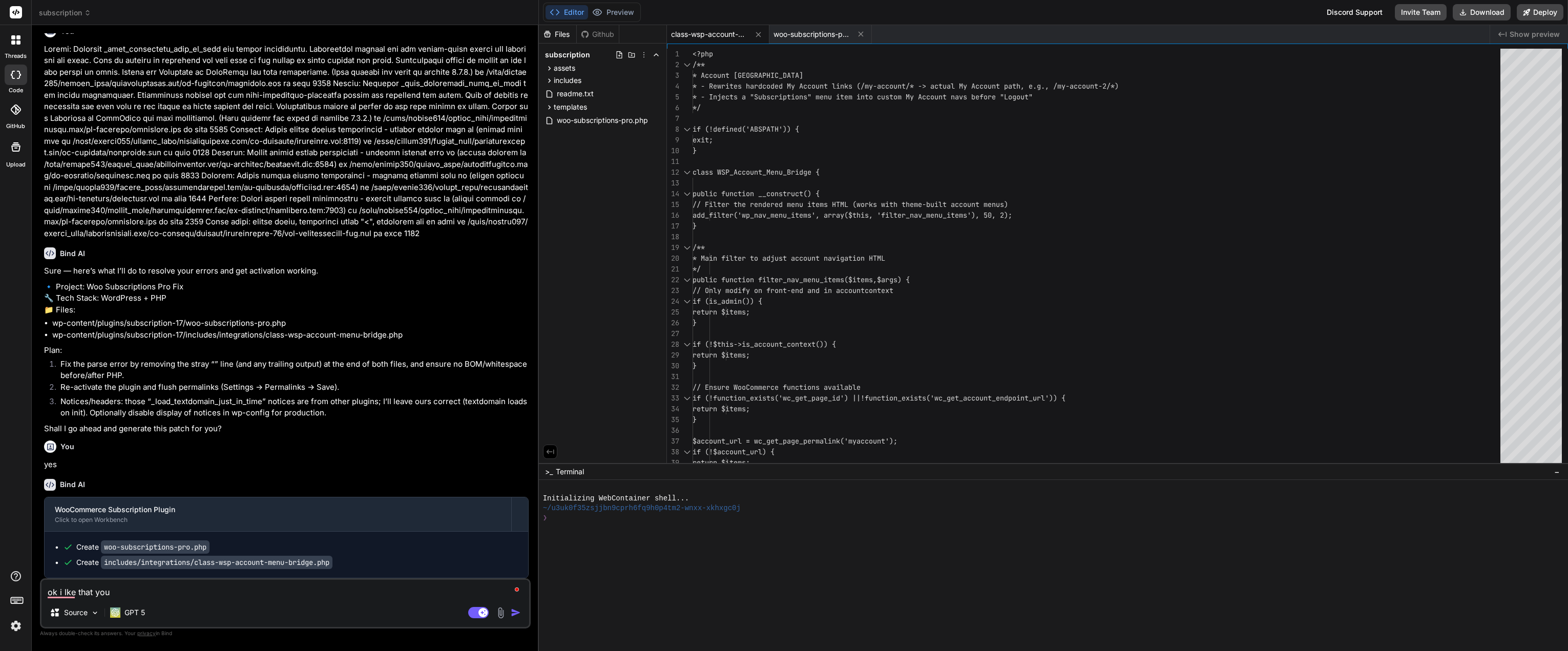
type textarea "ok i lke that you a"
type textarea "x"
type textarea "ok i lke that you ad"
type textarea "x"
type textarea "ok i lke that you add"
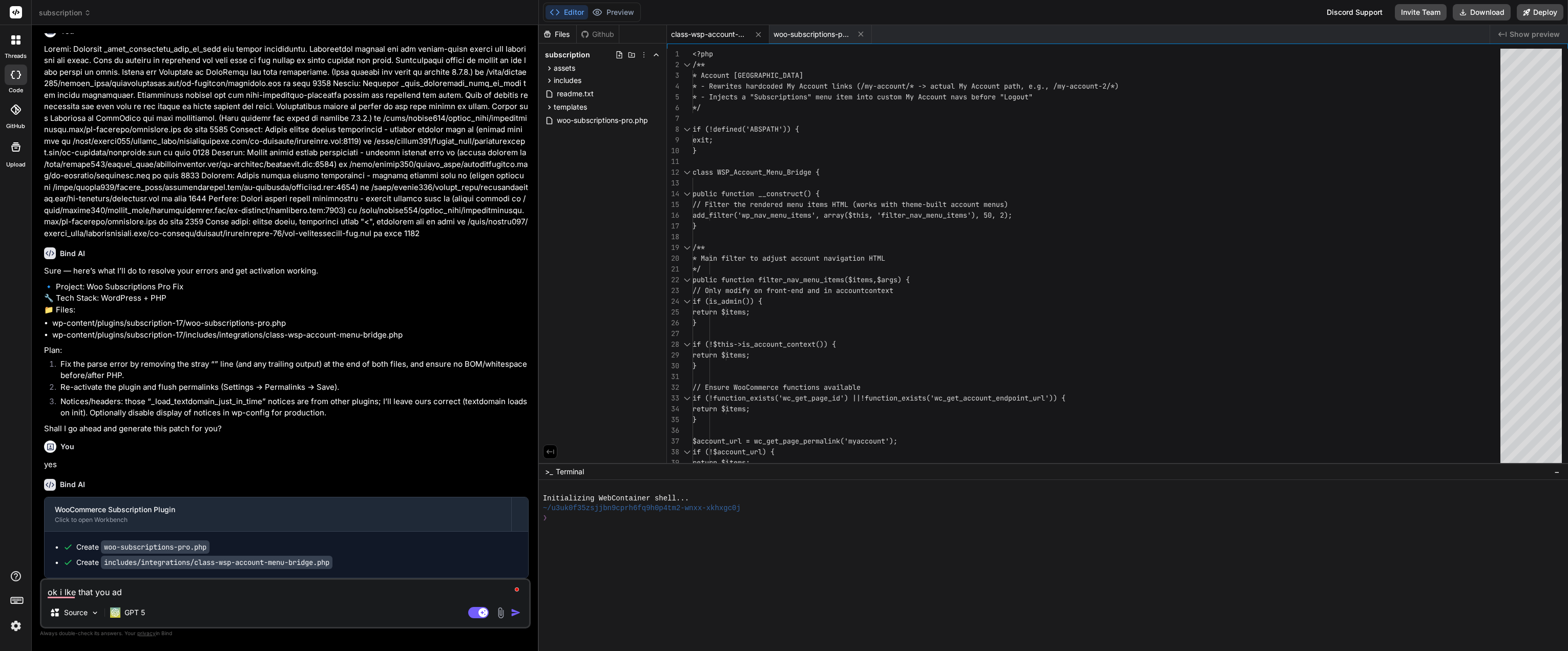
type textarea "x"
type textarea "ok i lke that you adde"
type textarea "x"
type textarea "ok i lke that you added"
type textarea "x"
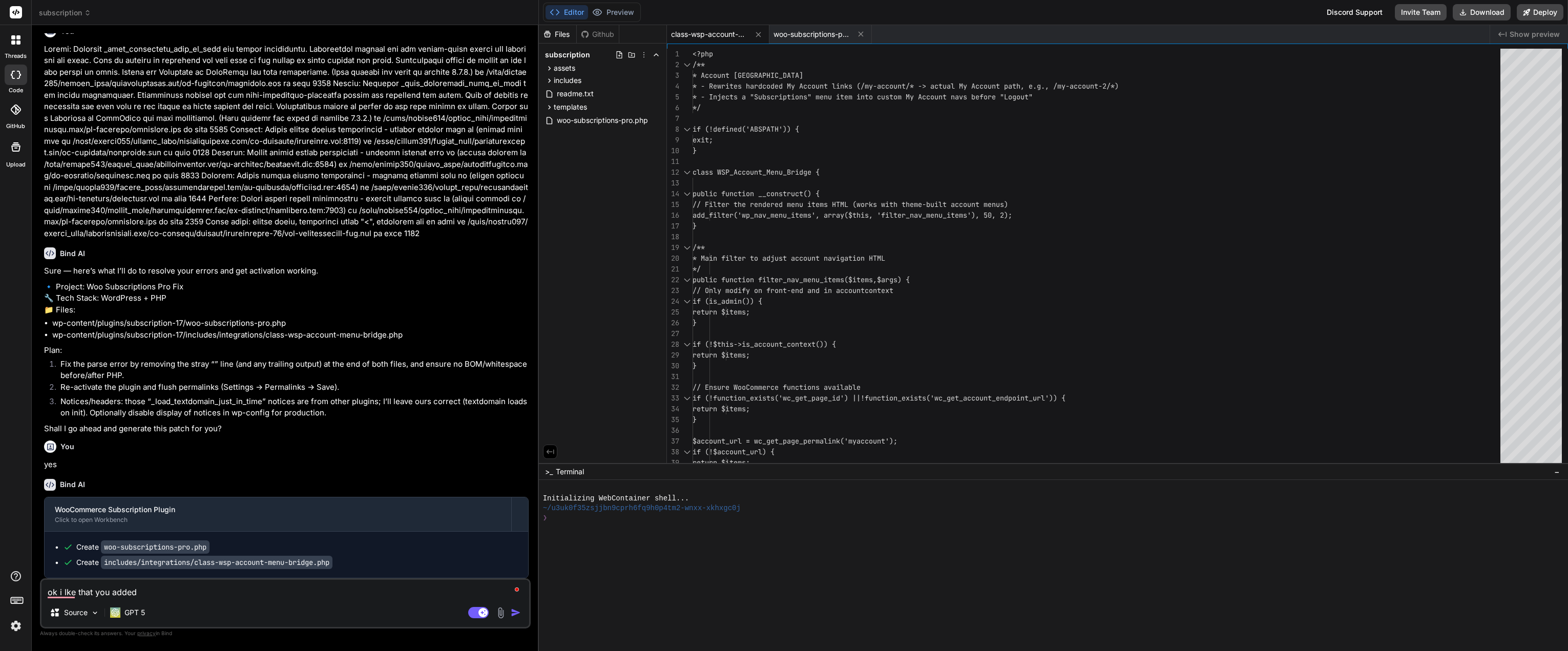
type textarea "ok i lke that you added"
type textarea "x"
type textarea "ok i lke that you added t"
type textarea "x"
type textarea "ok i lke that you added th"
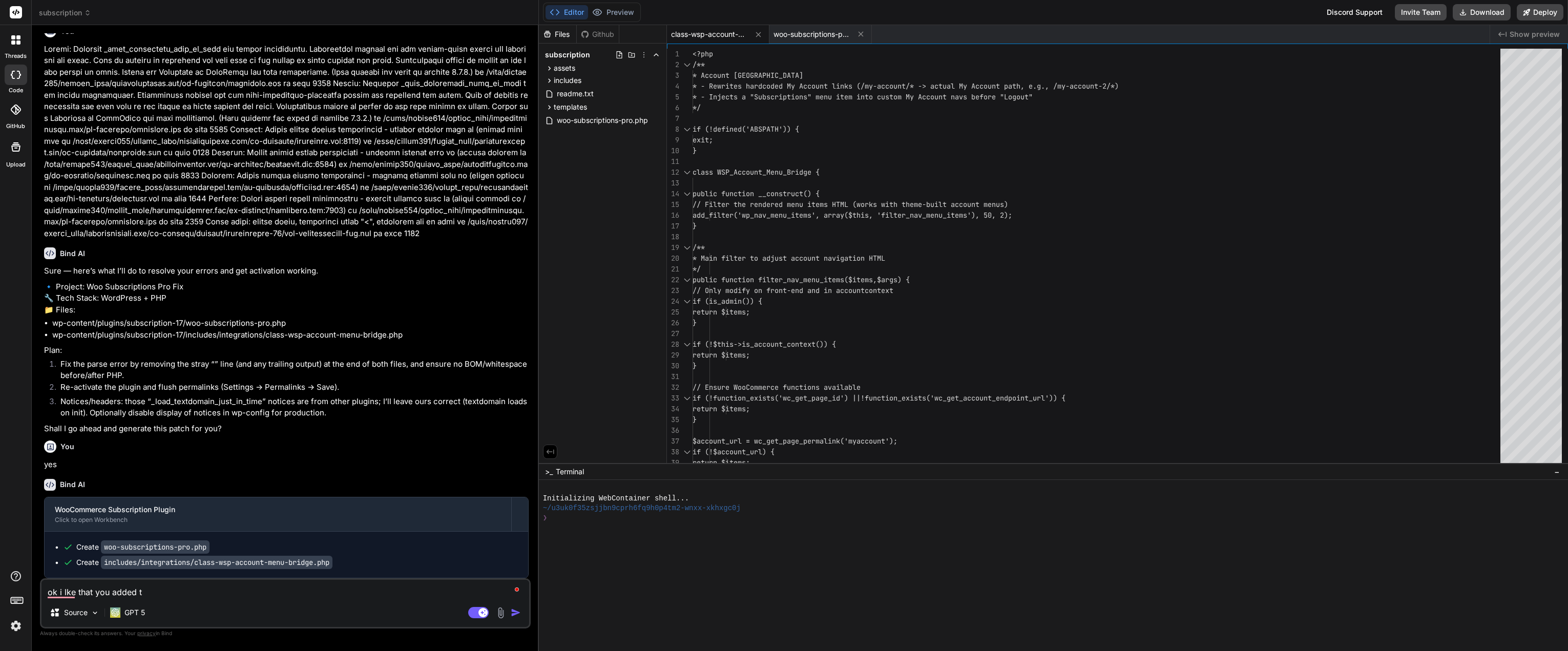
type textarea "x"
type textarea "ok i lke that you added the"
type textarea "x"
type textarea "ok i lke that you added the"
type textarea "x"
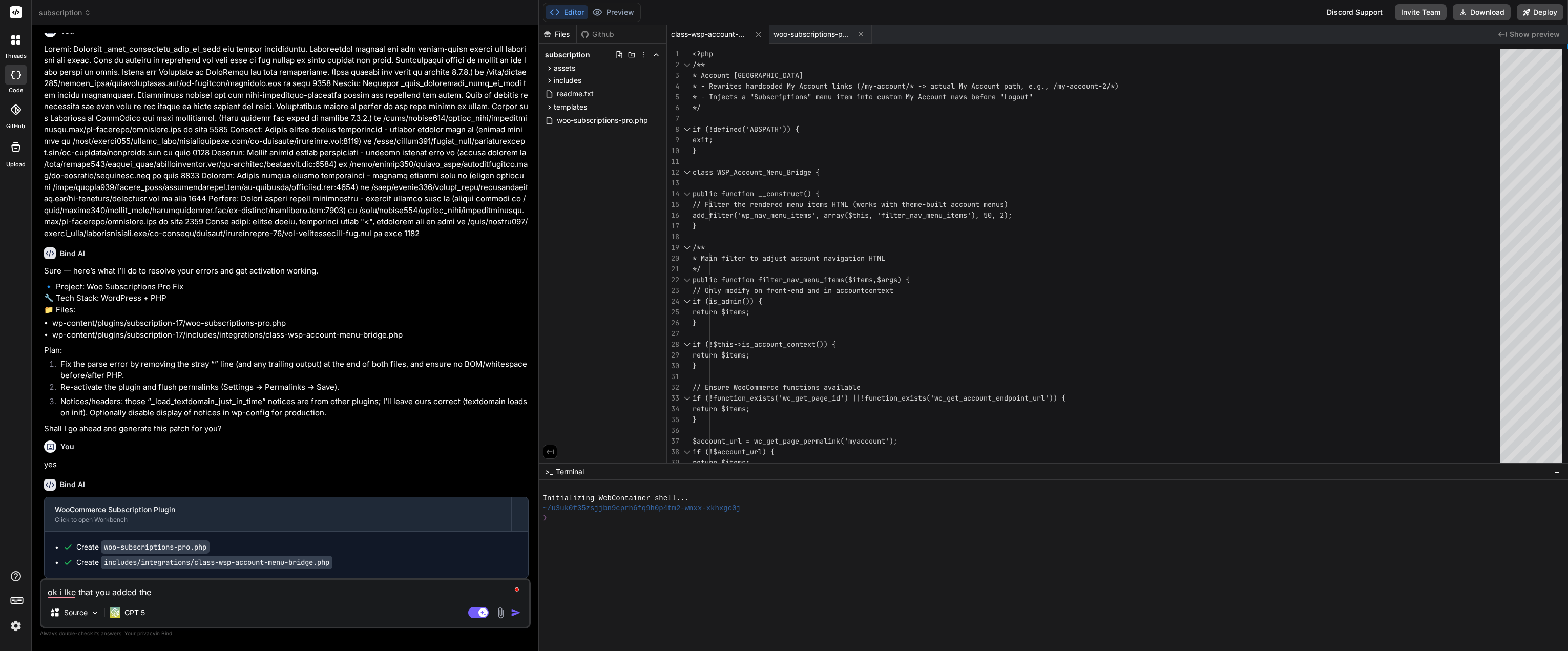
type textarea "ok i lke that you added the s"
type textarea "x"
type textarea "ok i lke that you added the sb"
type textarea "x"
type textarea "ok i lke that you added the sbs"
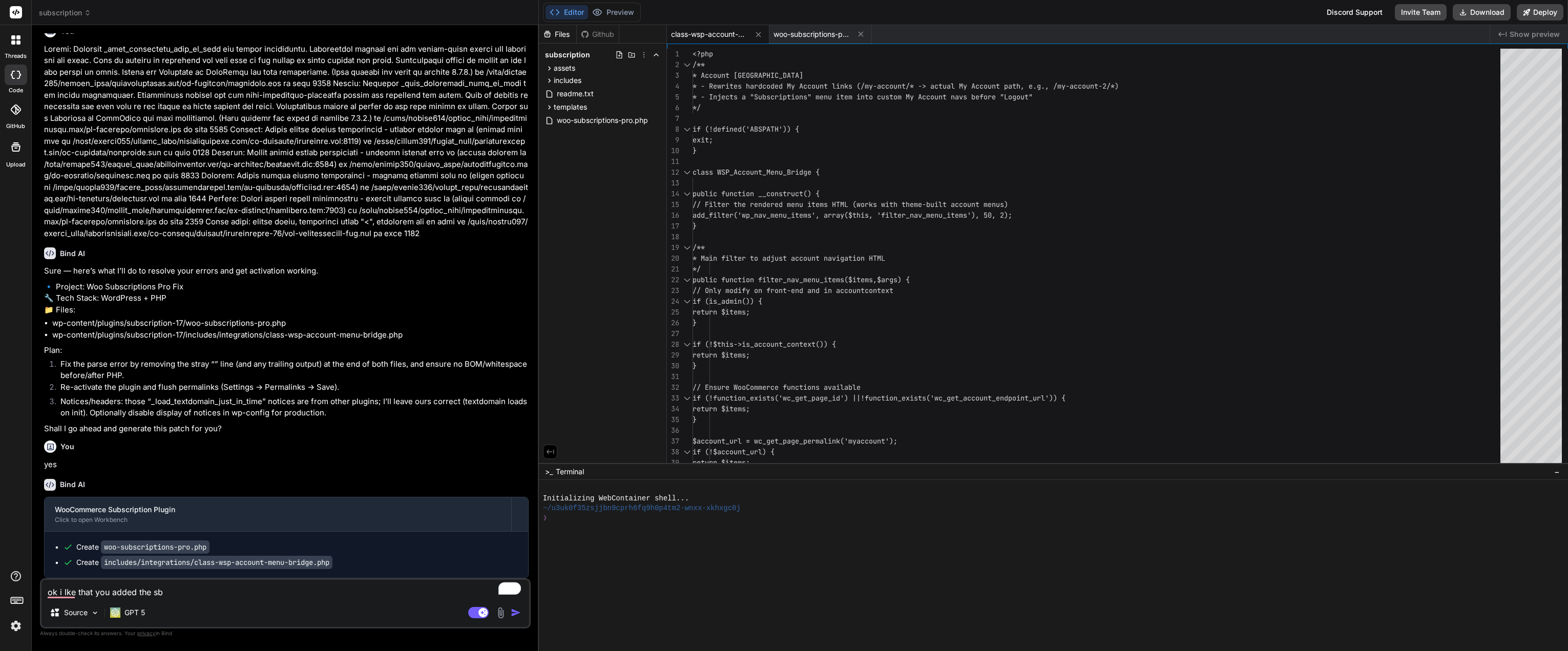
type textarea "x"
type textarea "ok i lke that you added the sbsc"
type textarea "x"
type textarea "ok i lke that you added the sbscr"
type textarea "x"
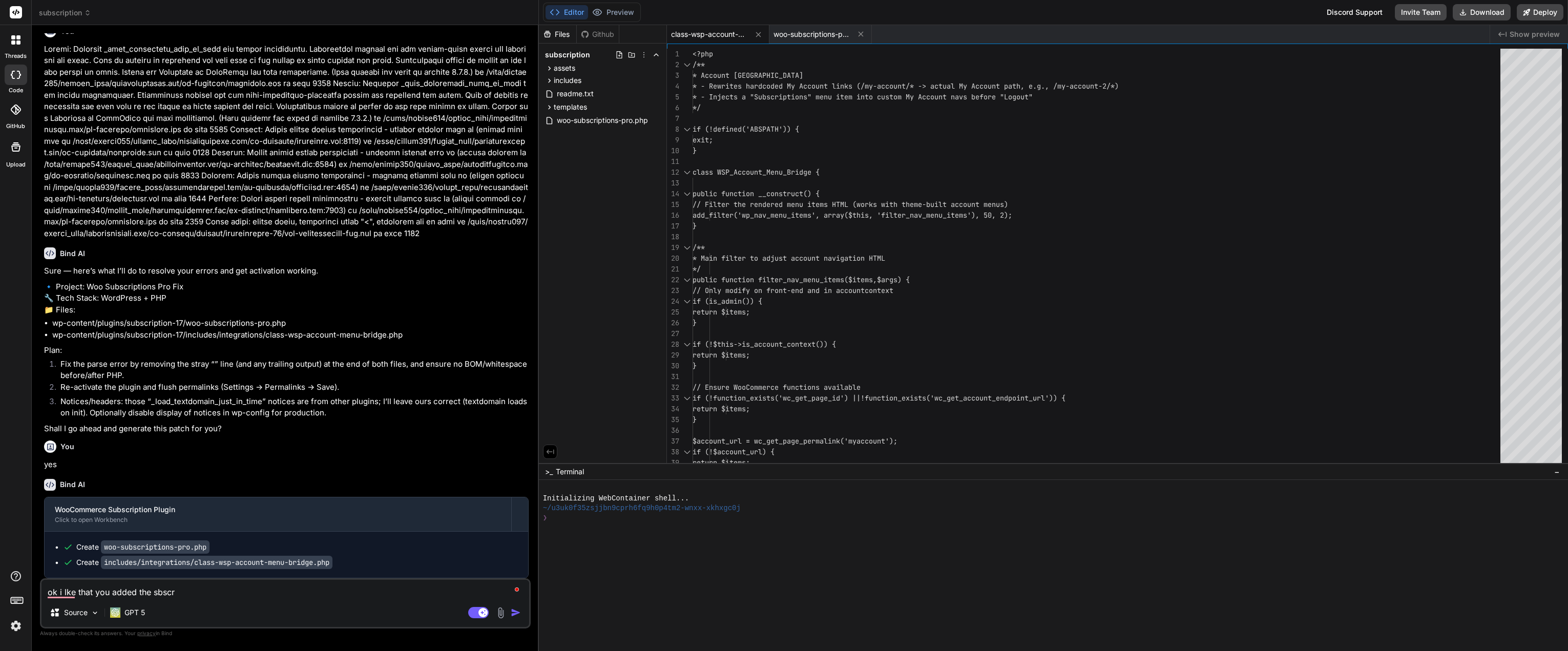
type textarea "ok i lke that you added the sbscri"
type textarea "x"
type textarea "ok i lke that you added the sbscrip"
type textarea "x"
type textarea "ok i lke that you added the sbscript"
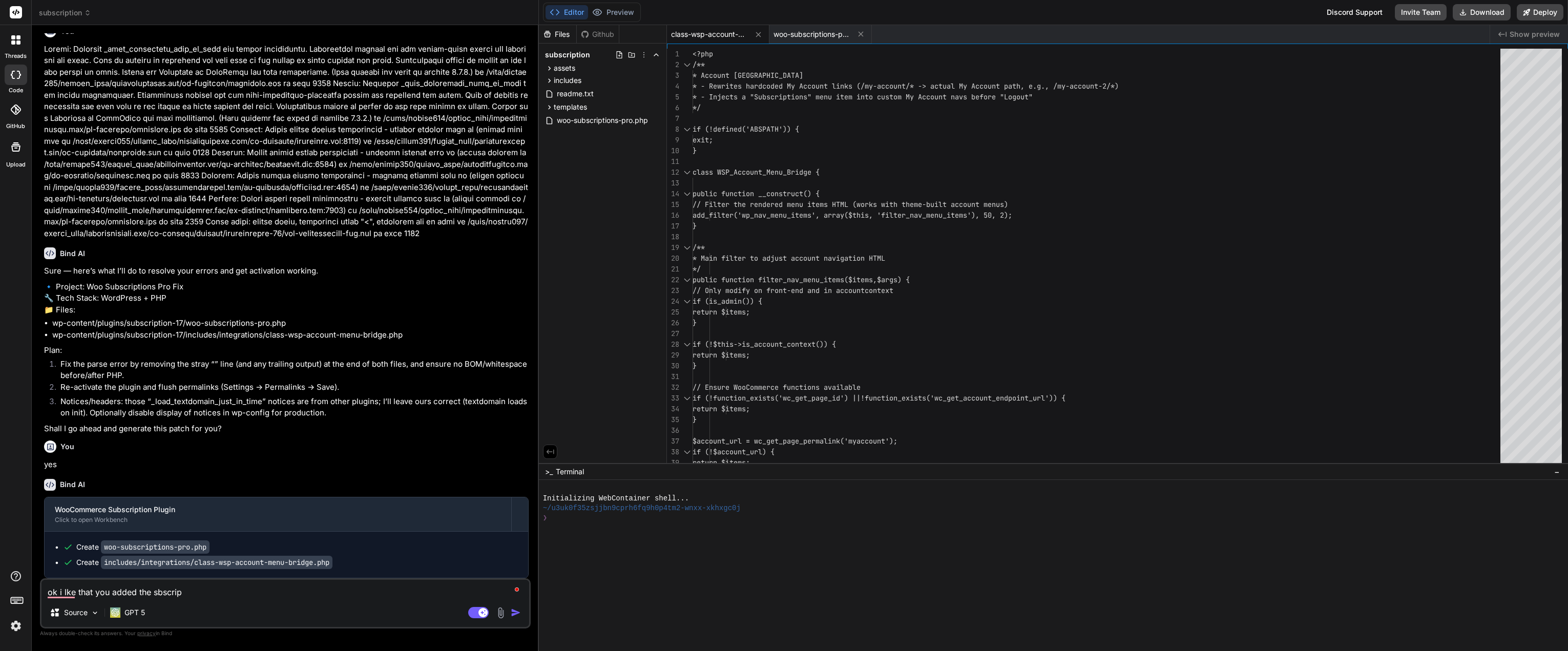
type textarea "x"
type textarea "ok i lke that you added the sbscripti"
type textarea "x"
type textarea "ok i lke that you added the sbscriptio"
type textarea "x"
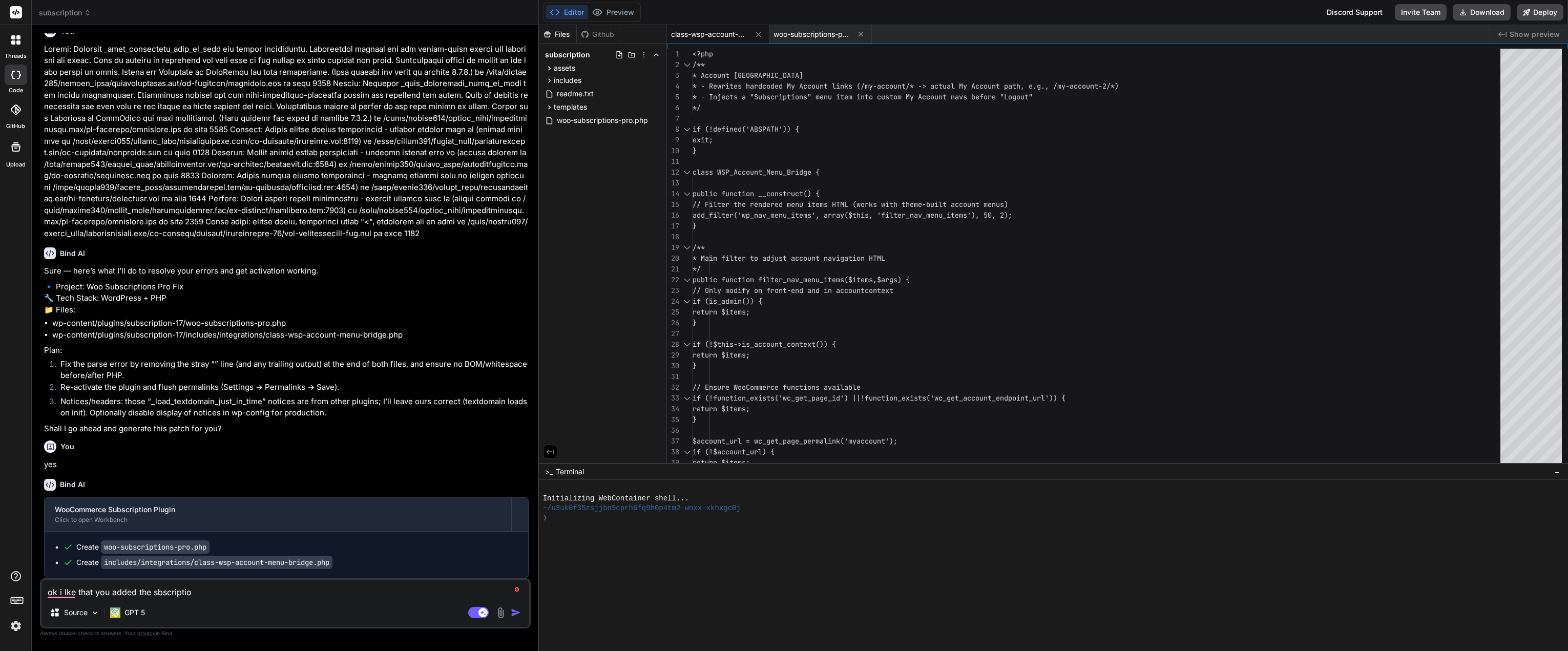
type textarea "ok i lke that you added the sbscription"
type textarea "x"
type textarea "ok i lke that you added the sbscriptions"
type textarea "x"
type textarea "ok i lke that you added the sbscriptions"
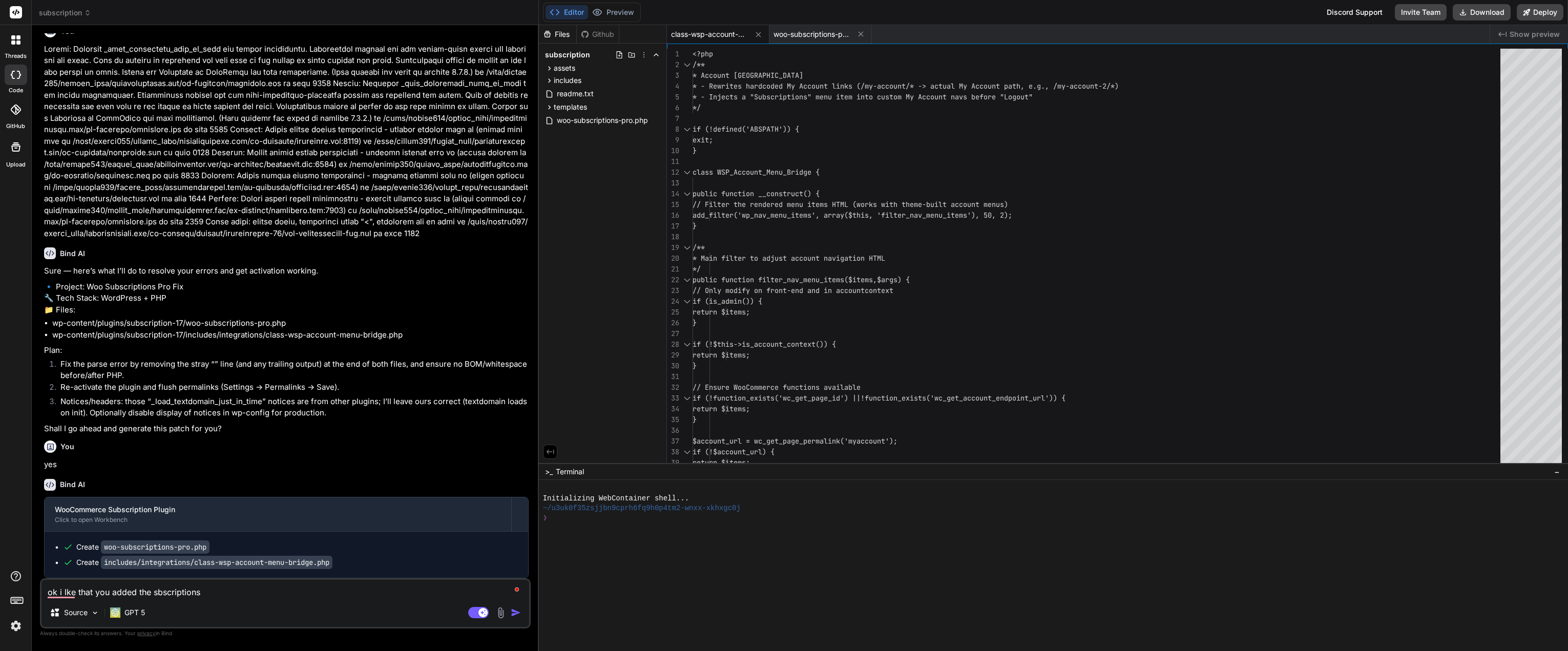
type textarea "x"
type textarea "ok i lke that you added the sbscriptions t"
type textarea "x"
type textarea "ok i lke that you added the sbscriptions to"
type textarea "x"
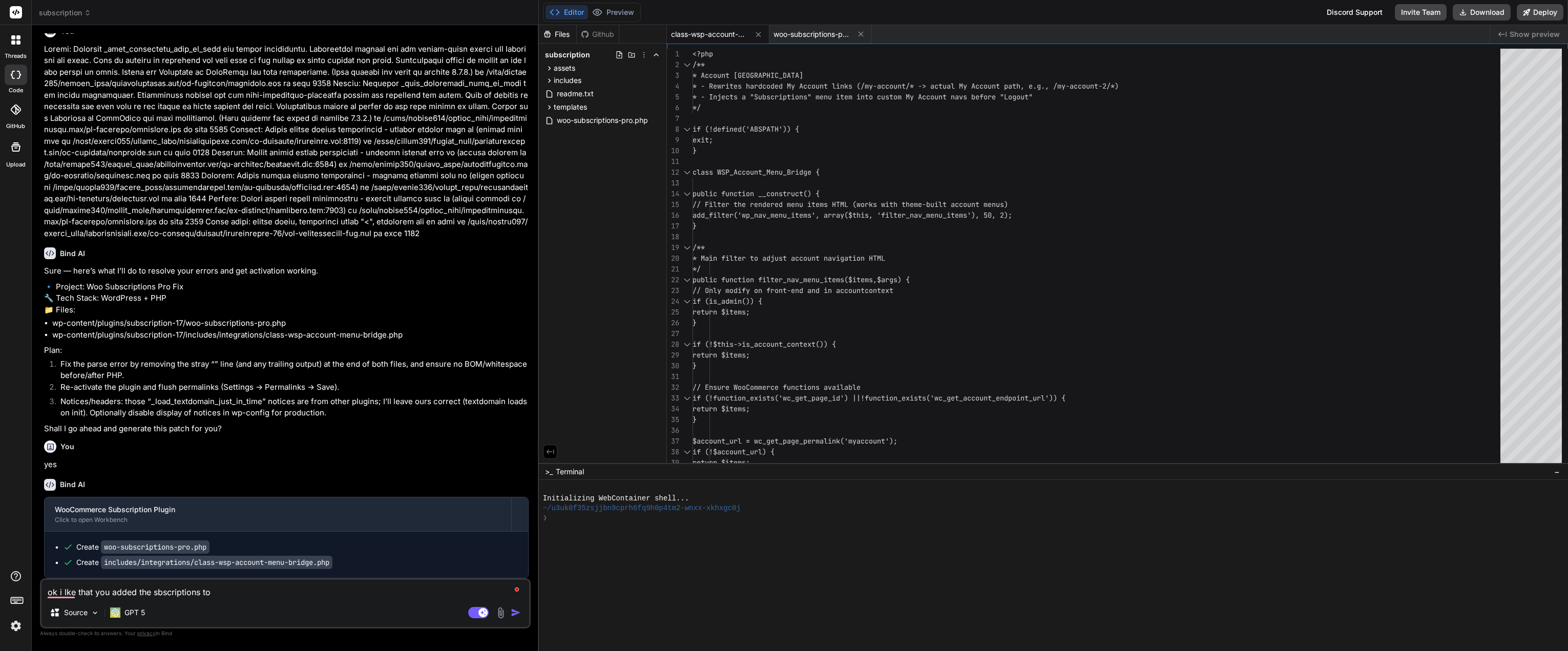
type textarea "ok i lke that you added the sbscriptions to"
type textarea "x"
type textarea "ok i lke that you added the sbscriptions to t"
type textarea "x"
type textarea "ok i lke that you added the sbscriptions to th"
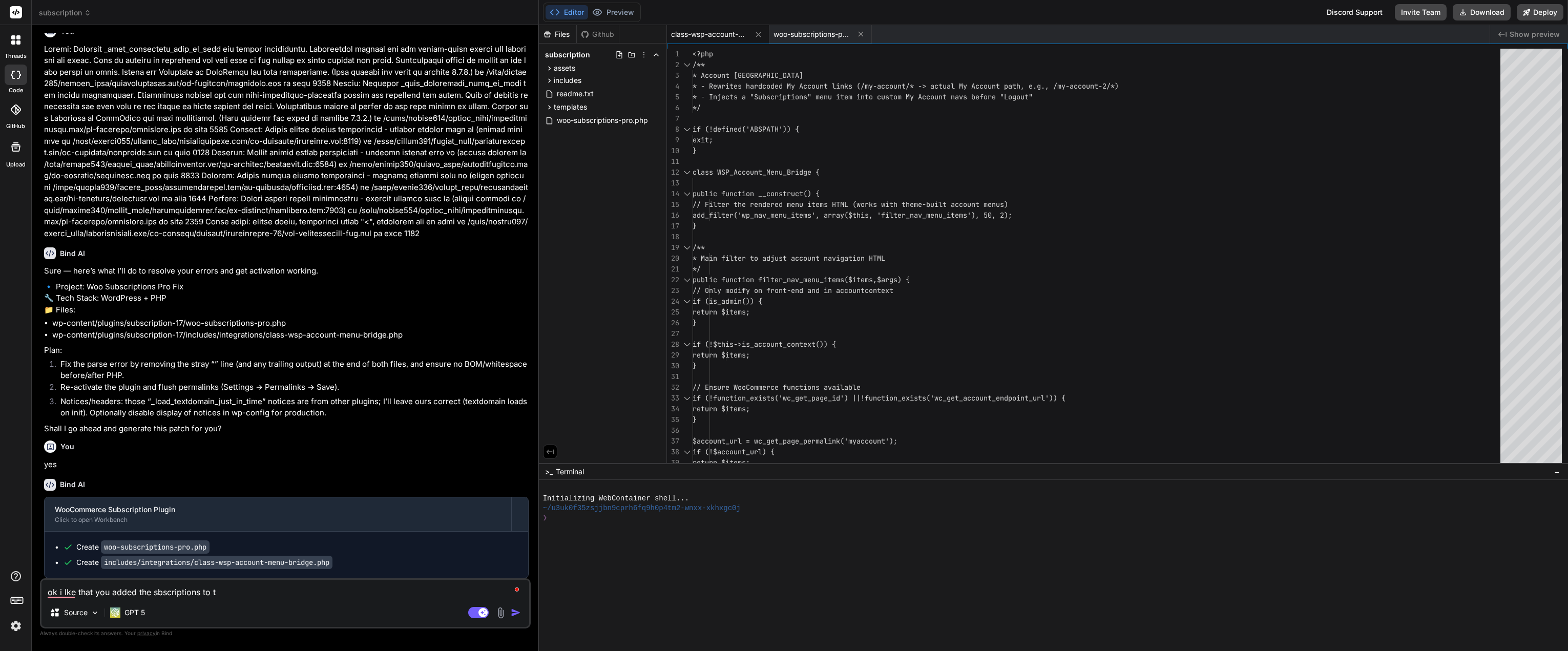
type textarea "x"
type textarea "ok i lke that you added the sbscriptions to the"
type textarea "x"
type textarea "ok i lke that you added the sbscriptions to the"
type textarea "x"
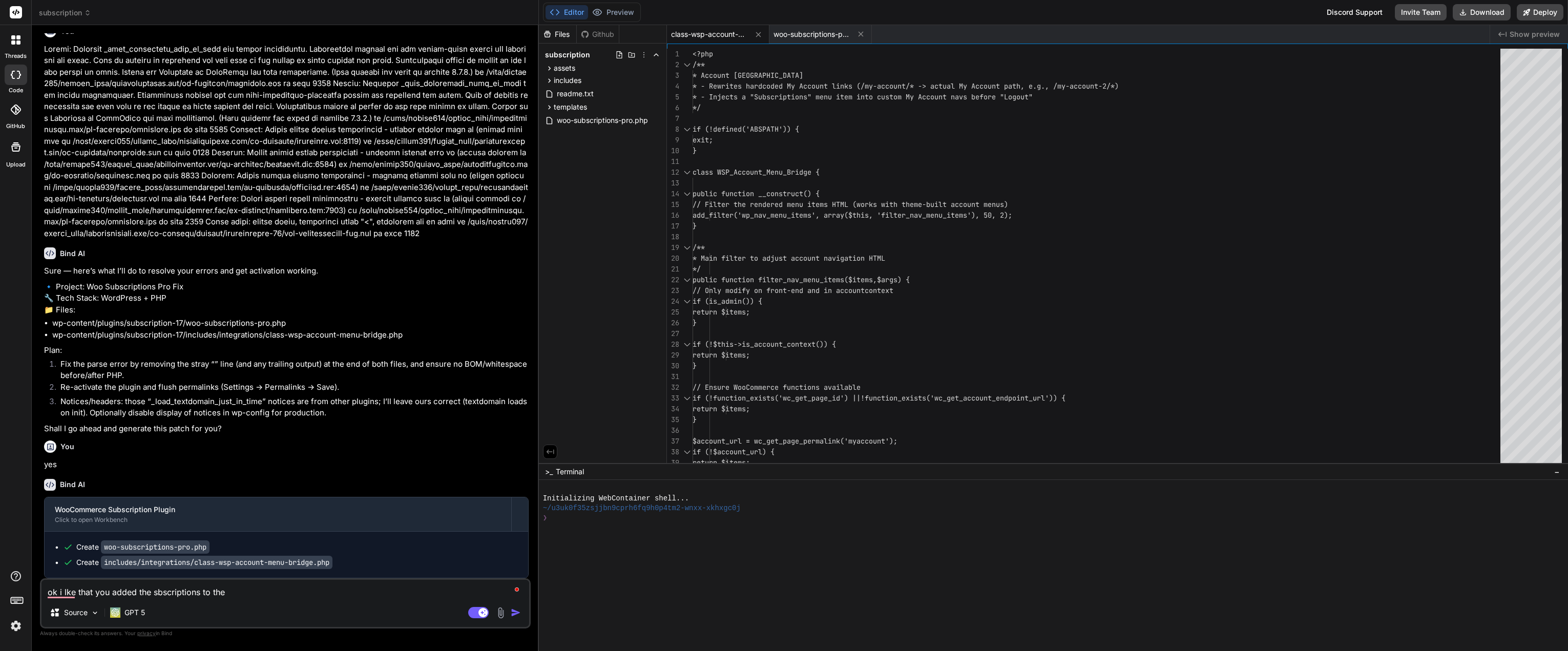
type textarea "ok i lke that you added the sbscriptions to the m"
type textarea "x"
type textarea "ok i lke that you added the sbscriptions to the me"
type textarea "x"
type textarea "ok i lke that you added the sbscriptions to the men"
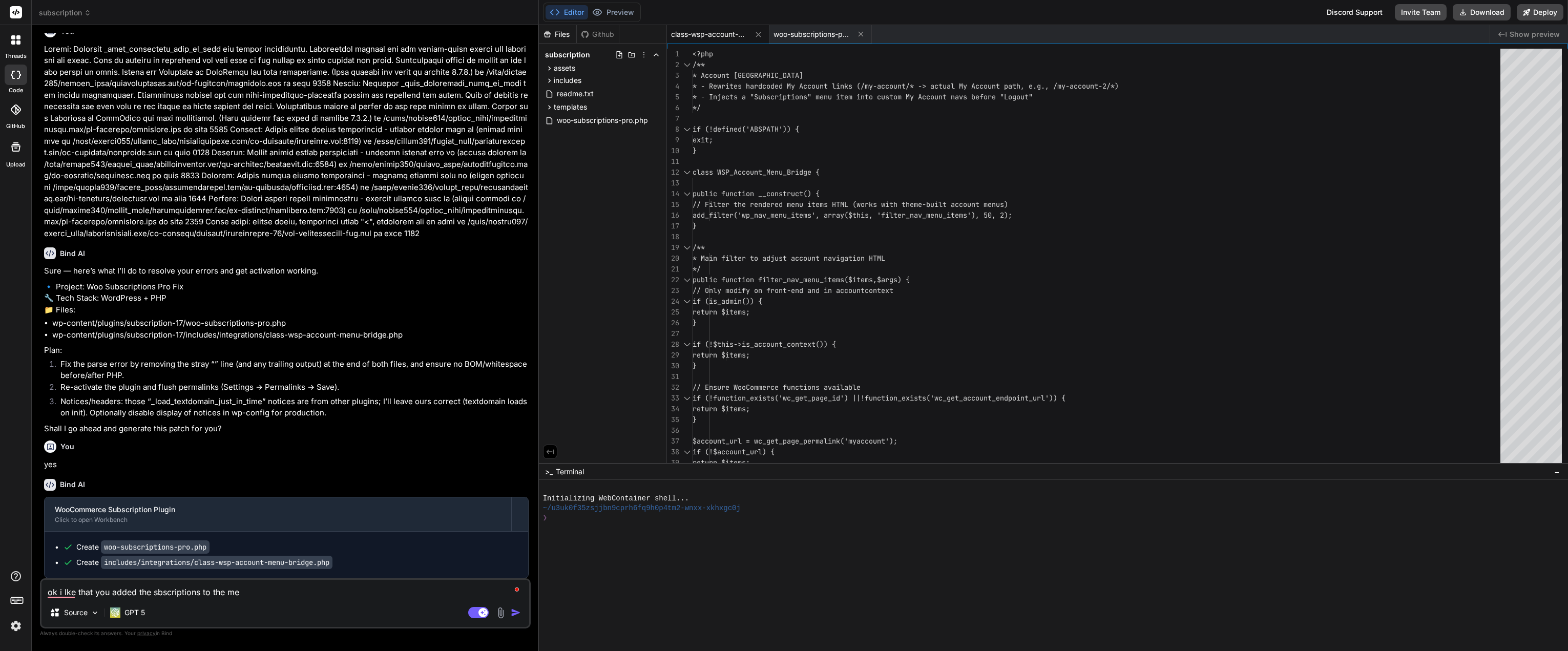
type textarea "x"
type textarea "ok i lke that you added the sbscriptions to the ment"
type textarea "x"
type textarea "ok i lke that you added the sbscriptions to the men"
type textarea "x"
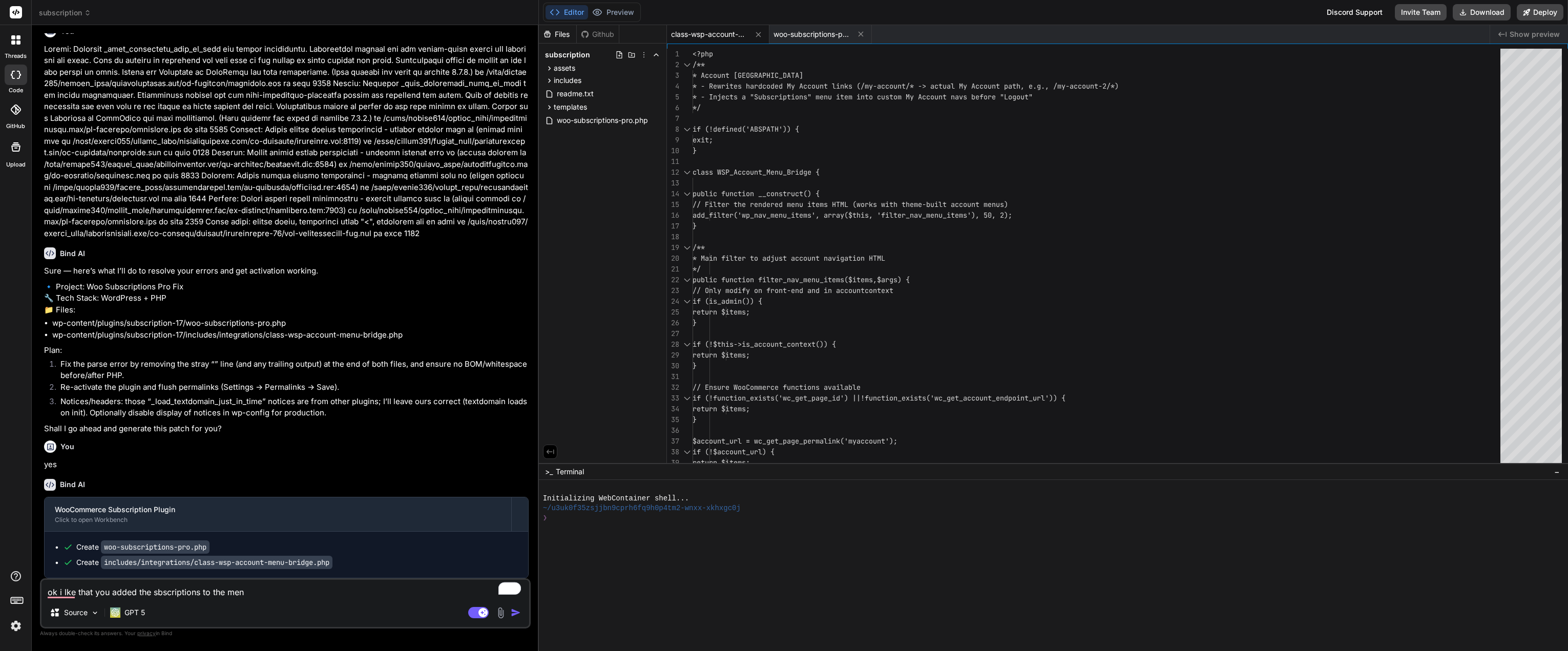
type textarea "ok i lke that you added the sbscriptions to the menu"
type textarea "x"
type textarea "ok i lke that you added the sbscriptions to the menu"
type textarea "x"
type textarea "ok i lke that you added the sbscriptions to the menu f"
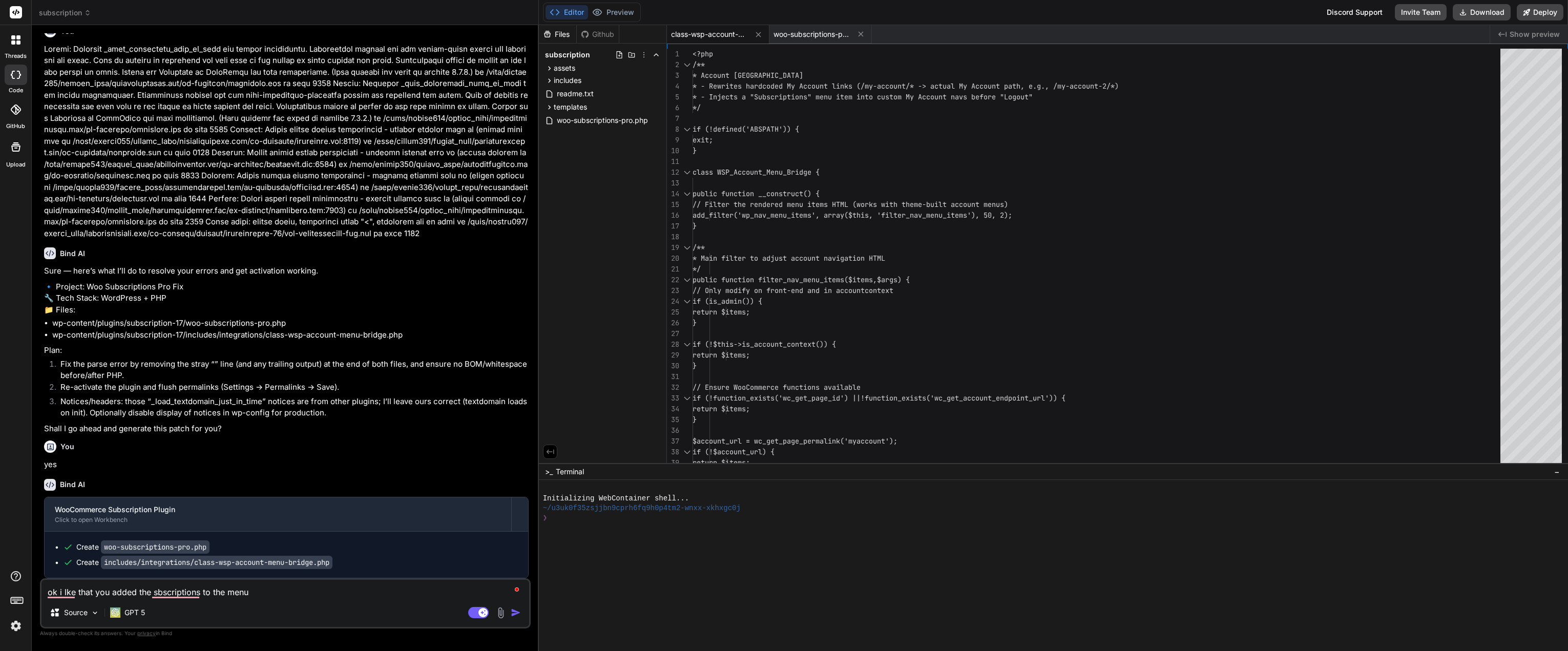
type textarea "x"
type textarea "ok i lke that you added the sbscriptions to the menu fo"
type textarea "x"
type textarea "ok i lke that you added the sbscriptions to the menu for"
type textarea "x"
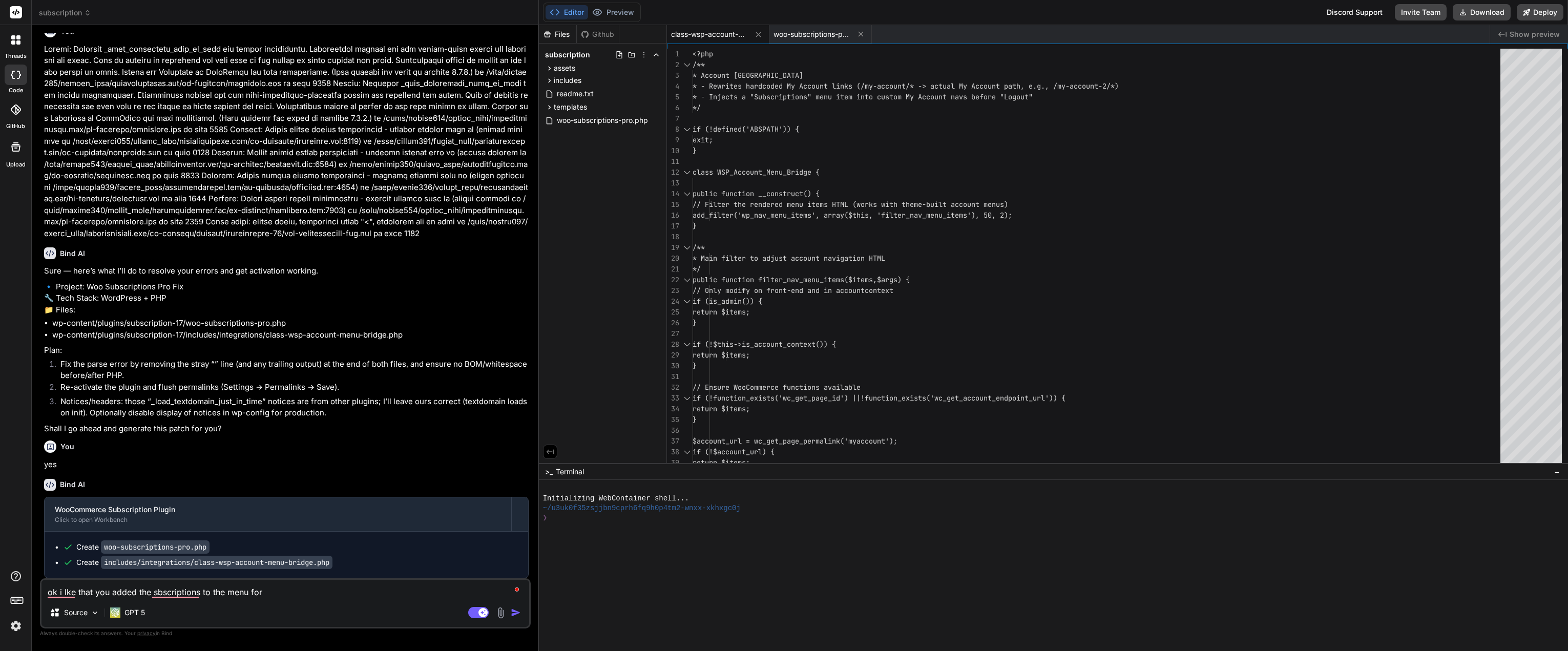
type textarea "ok i lke that you added the sbscriptions to the menu for"
type textarea "x"
type textarea "ok i lke that you added the sbscriptions to the menu for t"
type textarea "x"
type textarea "ok i lke that you added the sbscriptions to the menu for th"
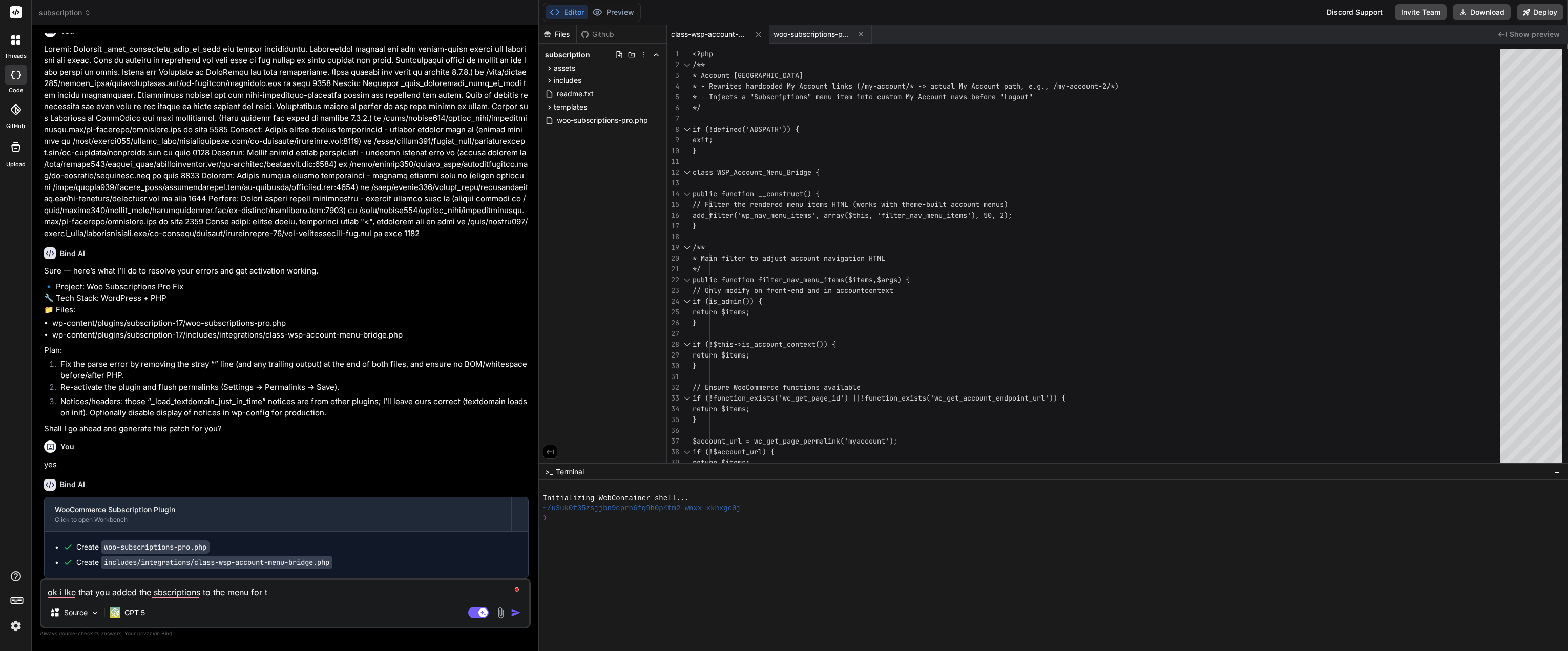
type textarea "x"
type textarea "ok i lke that you added the sbscriptions to the menu for the"
type textarea "x"
type textarea "ok i lke that you added the sbscriptions to the menu for the"
type textarea "x"
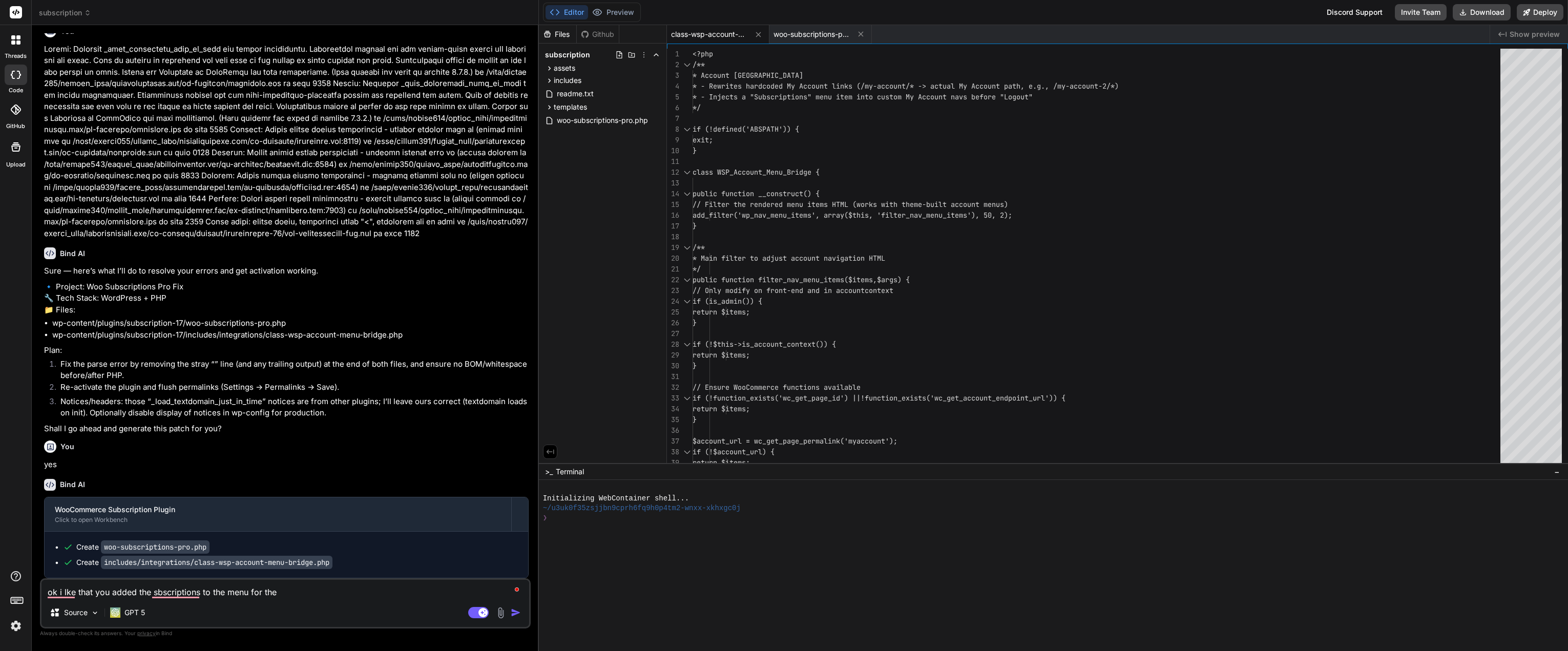
type textarea "ok i lke that you added the sbscriptions to the menu for the m"
type textarea "x"
type textarea "ok i lke that you added the sbscriptions to the menu for the my"
type textarea "x"
type textarea "ok i lke that you added the sbscriptions to the menu for the my"
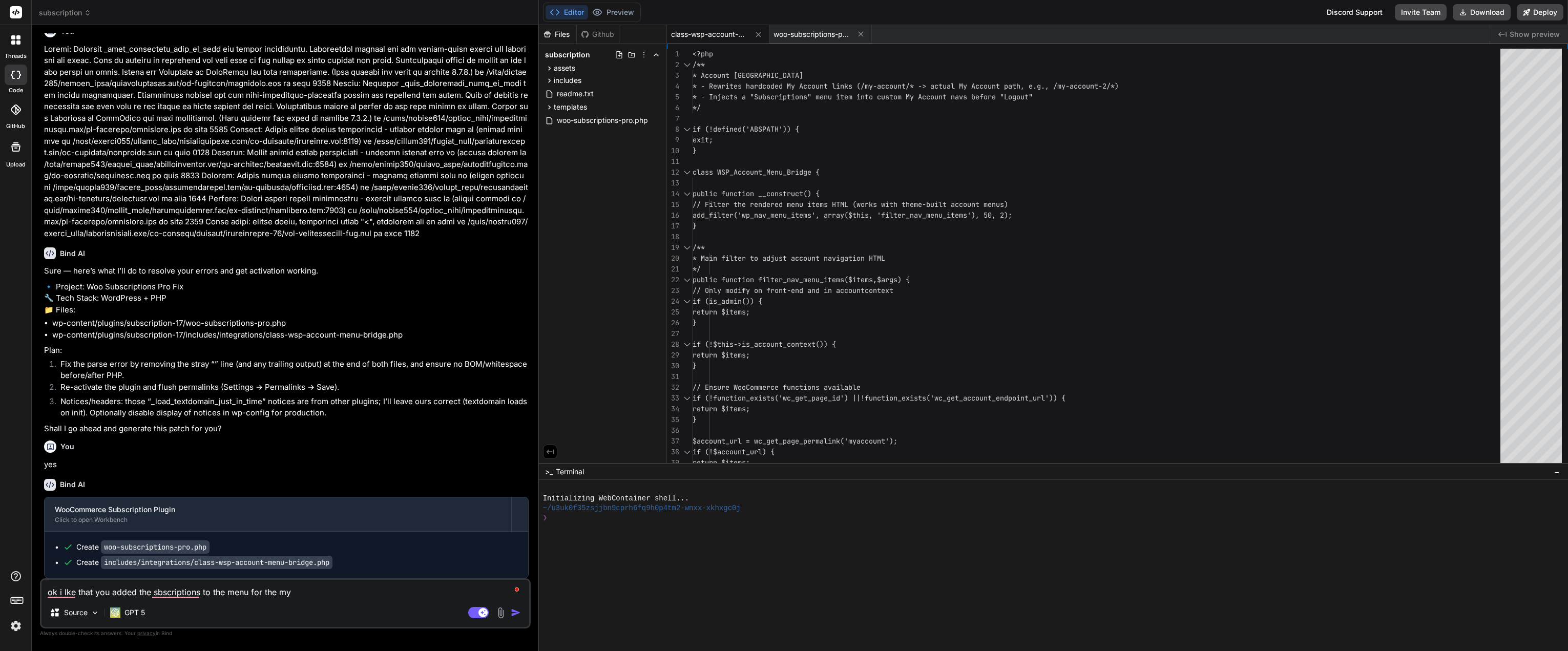
type textarea "x"
type textarea "ok i lke that you added the sbscriptions to the menu for the my l"
type textarea "x"
type textarea "ok i lke that you added the sbscriptions to the menu for the my li"
type textarea "x"
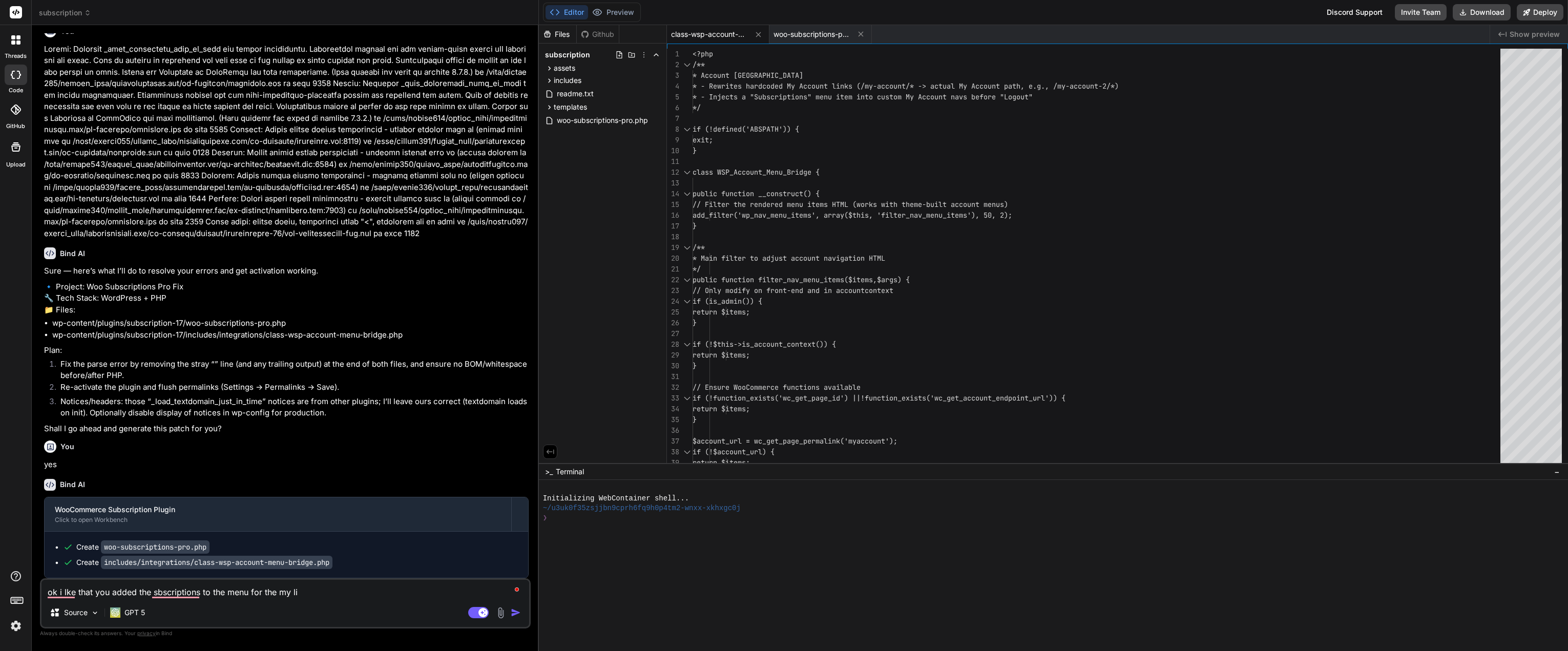
type textarea "ok i lke that you added the sbscriptions to the menu for the my lis"
type textarea "x"
type textarea "ok i lke that you added the sbscriptions to the menu for the my list"
type textarea "x"
type textarea "ok i lke that you added the sbscriptions to the menu for the my listi"
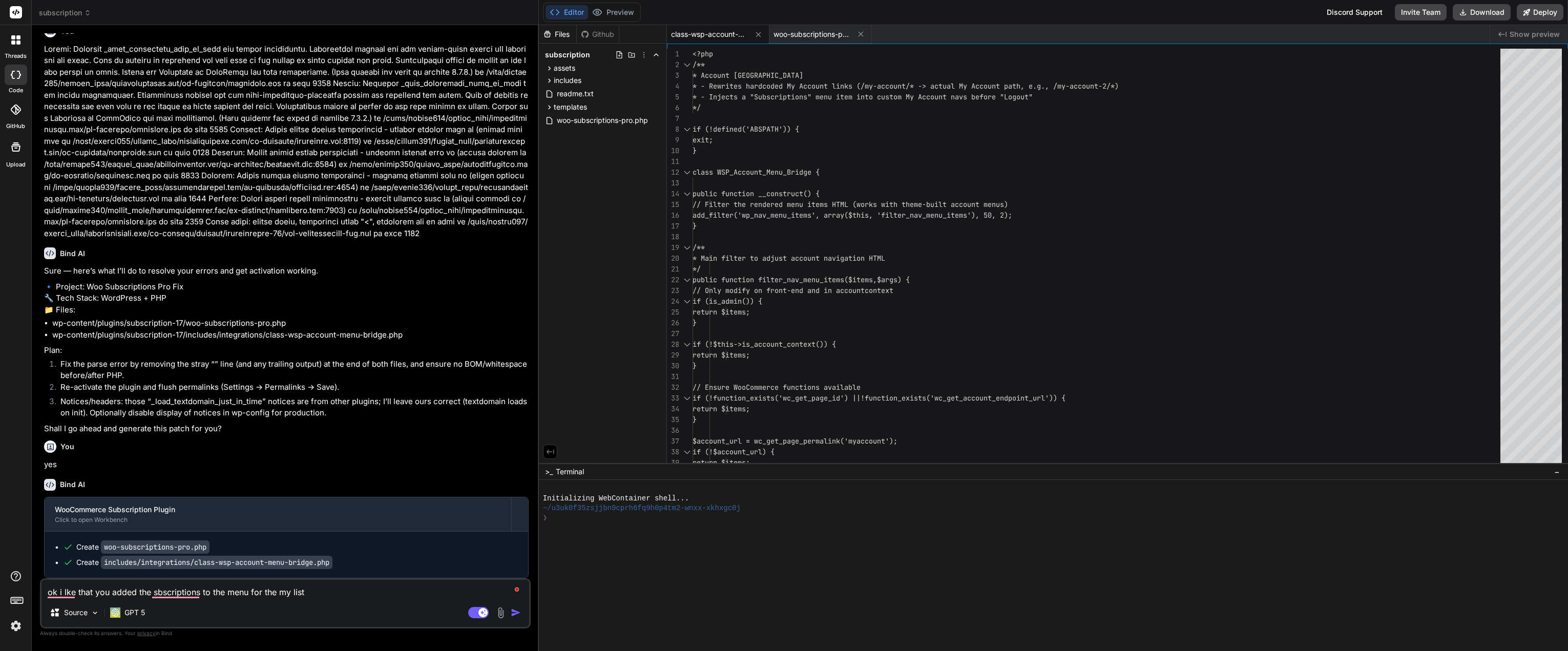
type textarea "x"
type textarea "ok i lke that you added the sbscriptions to the menu for the my listin"
type textarea "x"
type textarea "ok i lke that you added the sbscriptions to the menu for the my listing"
type textarea "x"
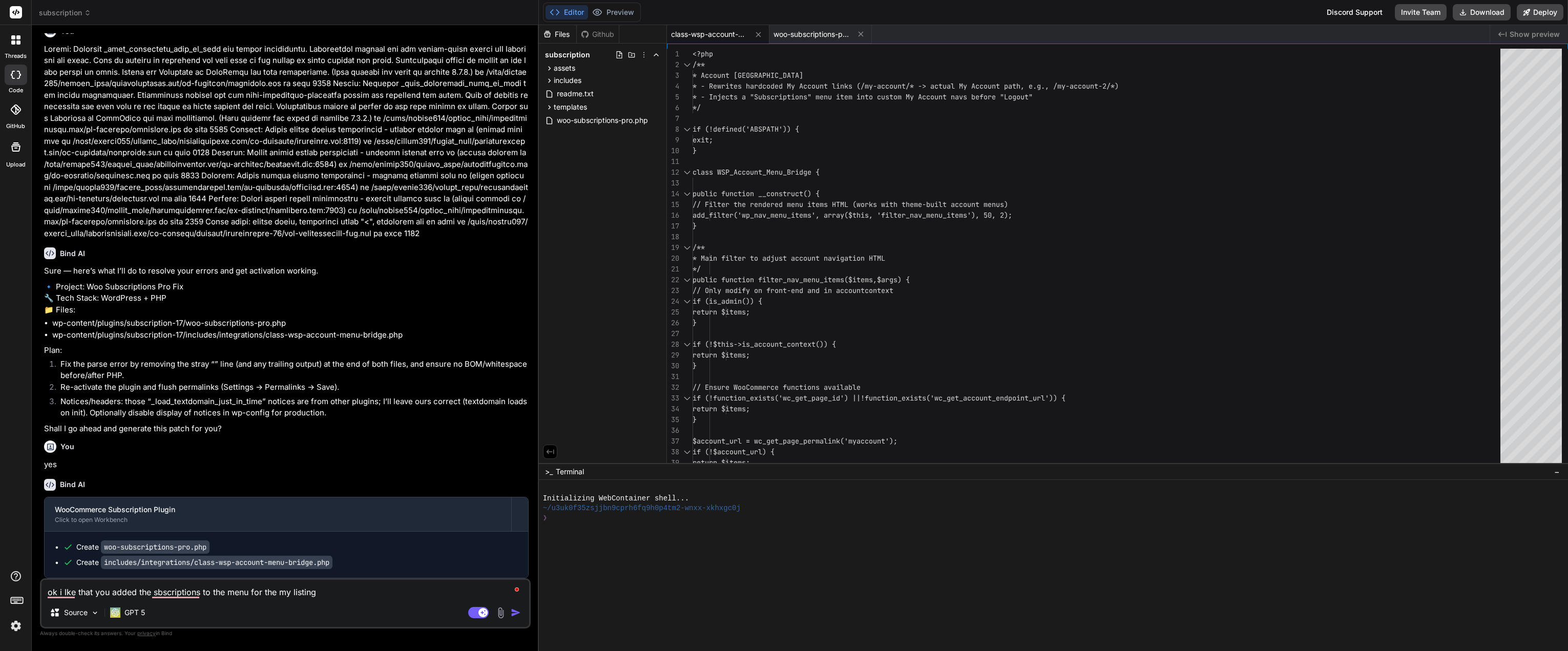
type textarea "ok i lke that you added the sbscriptions to the menu for the my listings"
type textarea "x"
type textarea "ok i lke that you added the sbscriptions to the menu for the my listings"
type textarea "x"
type textarea "ok i lke that you added the sbscriptions to the menu for the my listings d"
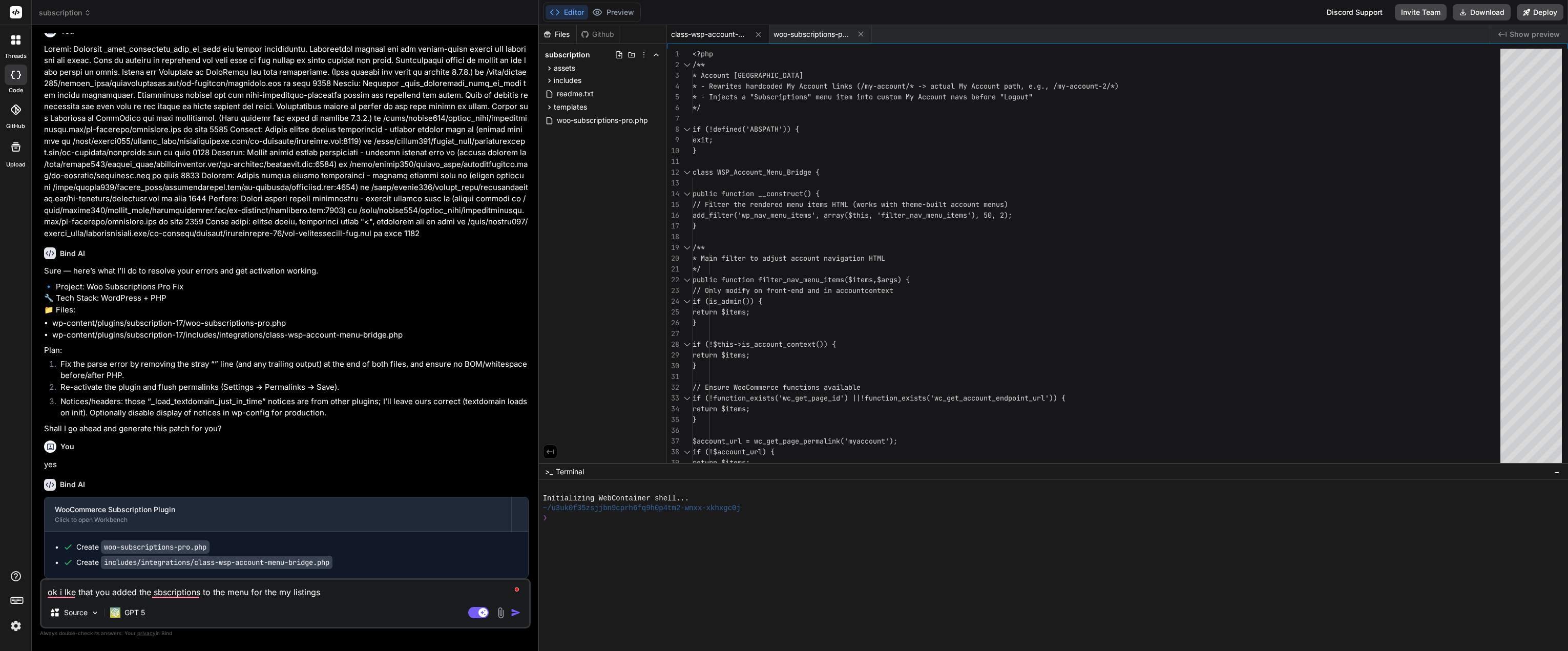
type textarea "x"
type textarea "ok i lke that you added the sbscriptions to the menu for the my listings da"
type textarea "x"
type textarea "ok i lke that you added the sbscriptions to the menu for the my listings das"
type textarea "x"
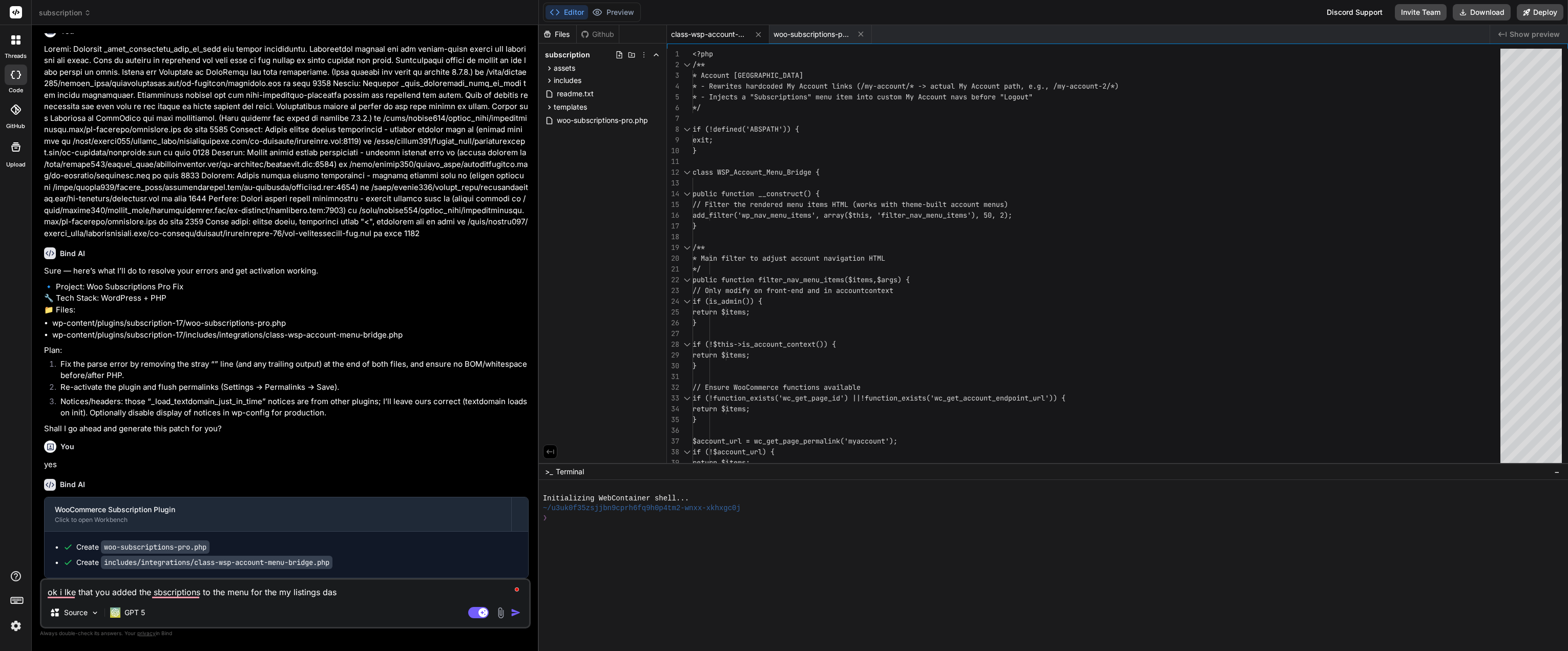
type textarea "ok i lke that you added the sbscriptions to the menu for the my listings dash"
type textarea "x"
type textarea "ok i lke that you added the sbscriptions to the menu for the my listings dashb"
type textarea "x"
type textarea "ok i lke that you added the sbscriptions to the menu for the my listings dashbo"
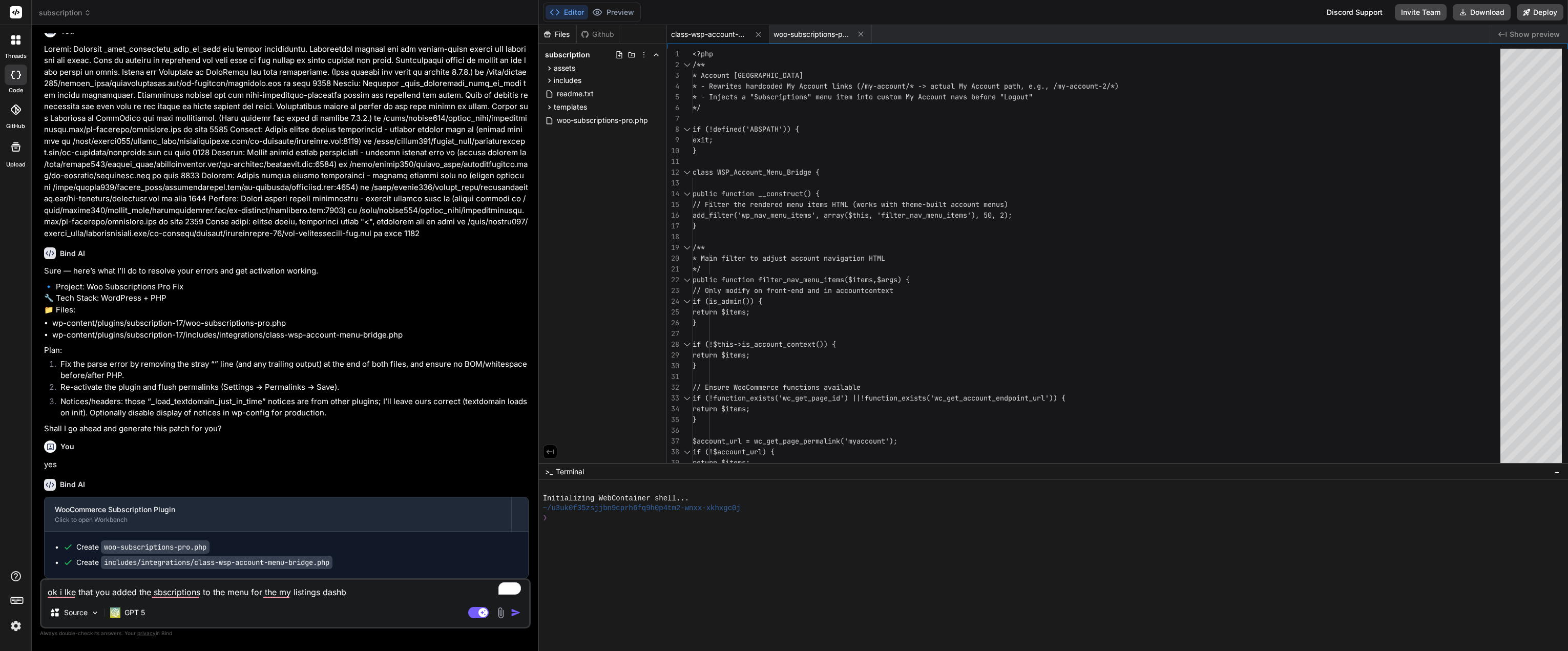
type textarea "x"
type textarea "ok i lke that you added the sbscriptions to the menu for the my listings dashboa"
type textarea "x"
type textarea "ok i lke that you added the sbscriptions to the menu for the my listings dashbo…"
type textarea "x"
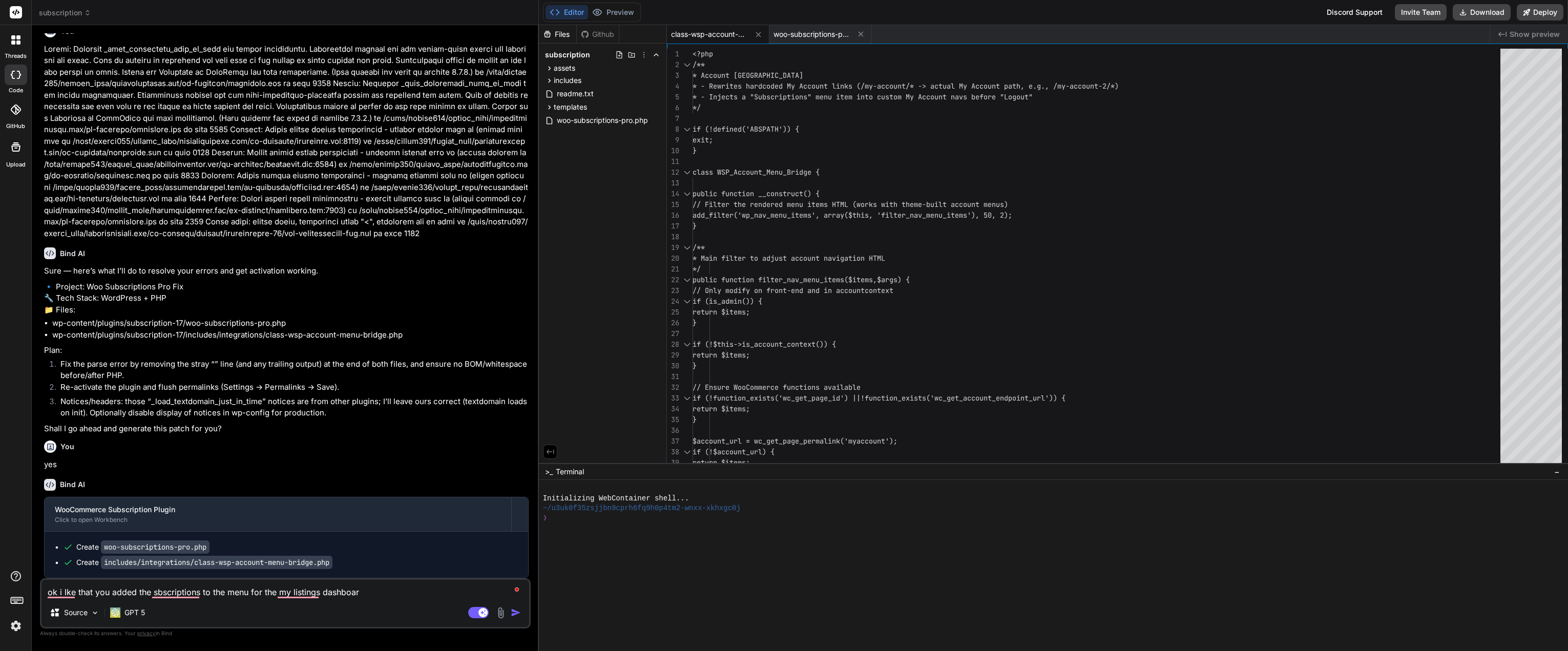
type textarea "ok i lke that you added the sbscriptions to the menu for the my listings dashbo…"
type textarea "x"
type textarea "ok i lke that you added the sbscriptions to the menu for the my listings dashbo…"
type textarea "x"
type textarea "ok i lke that you added the sbscriptions to the menu for the my listings dashbo…"
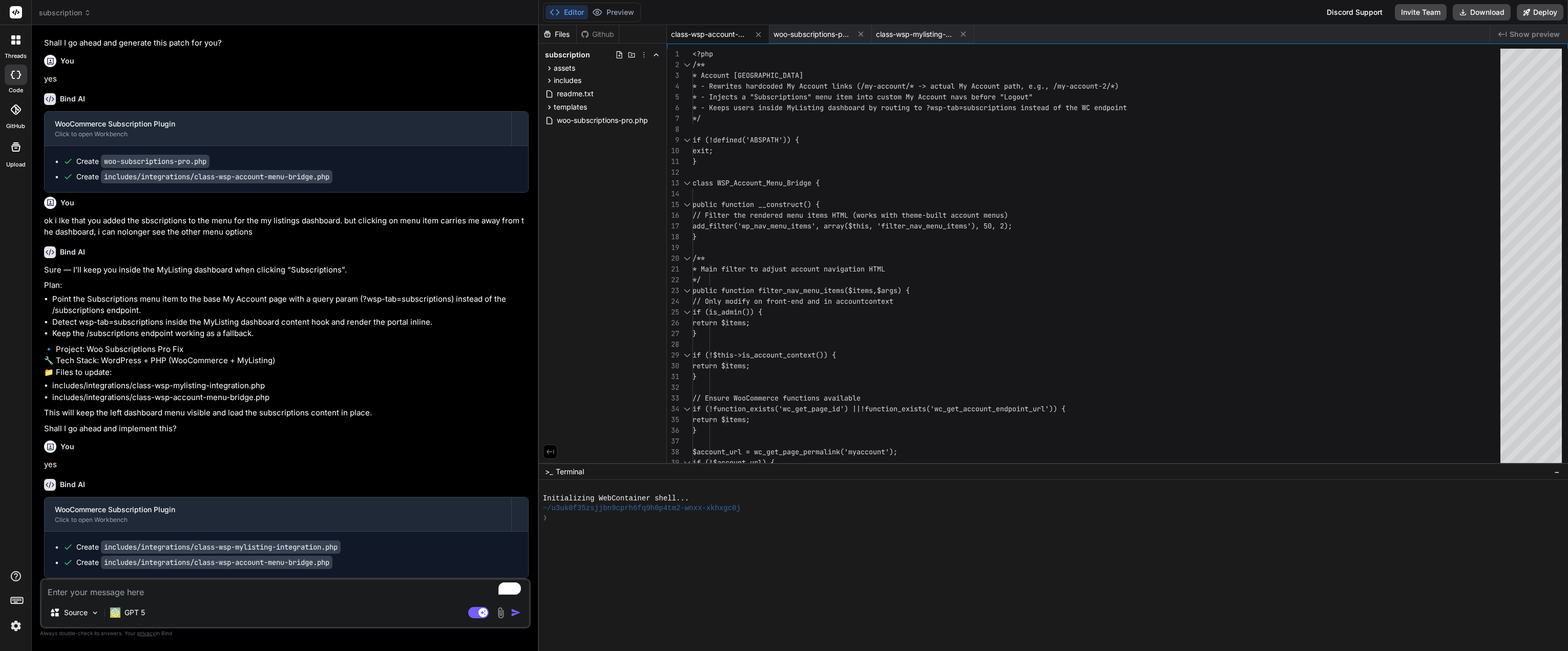
scroll to position [3741, 0]
click at [1494, 14] on button "Download" at bounding box center [1481, 12] width 58 height 16
click at [1487, 13] on button "Download" at bounding box center [1481, 12] width 58 height 16
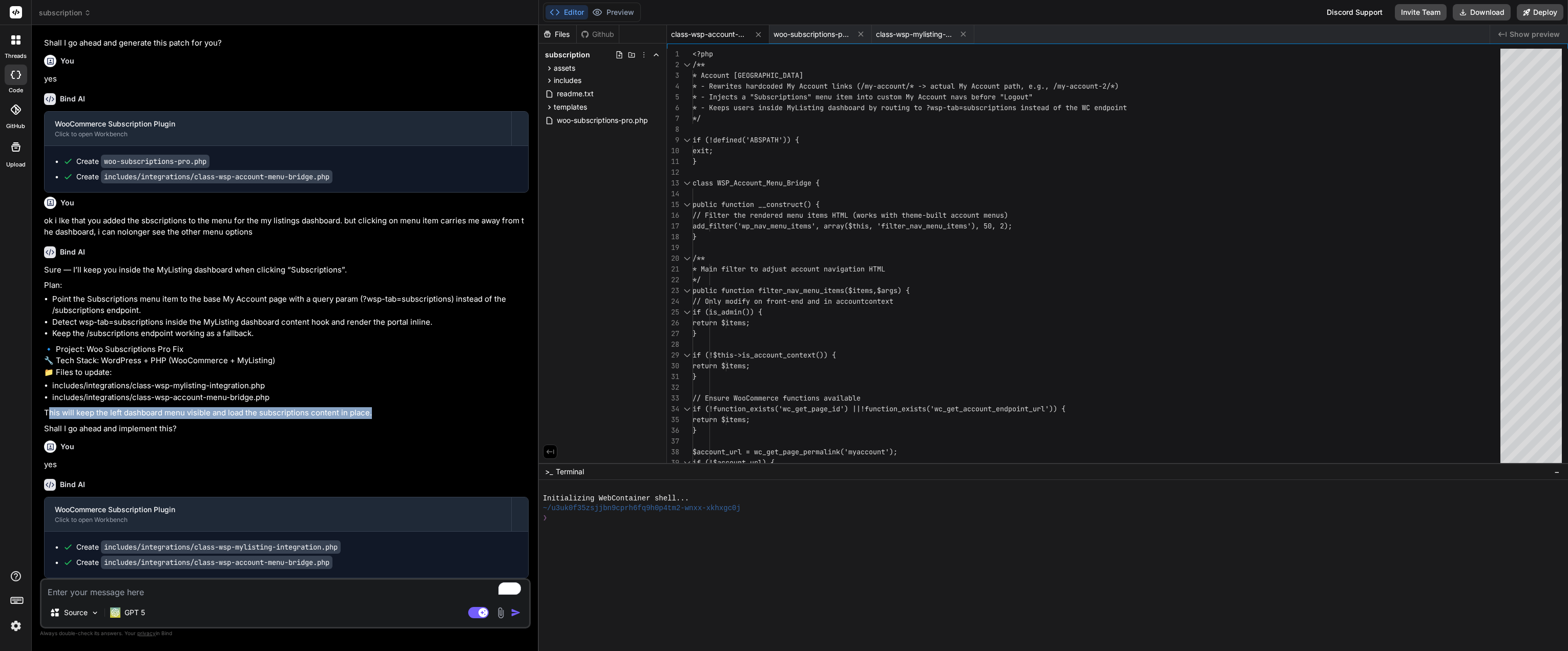
drag, startPoint x: 46, startPoint y: 415, endPoint x: 372, endPoint y: 419, distance: 326.0
click at [372, 419] on p "This will keep the left dashboard menu visible and load the subscriptions conte…" at bounding box center [285, 413] width 484 height 12
copy p "his will keep the left dashboard menu visible and load the subscriptions conten…"
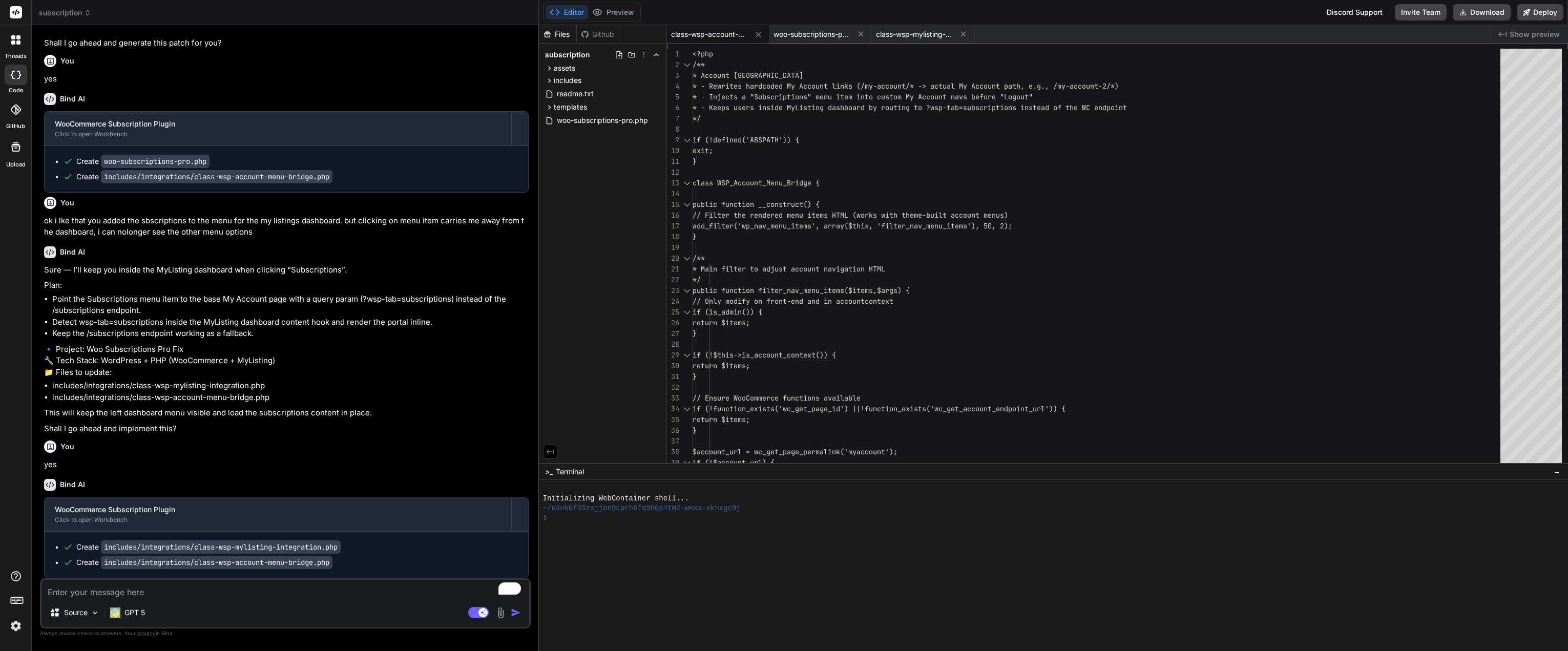
click at [208, 589] on textarea "To enrich screen reader interactions, please activate Accessibility in Grammarl…" at bounding box center [285, 589] width 488 height 18
paste textarea "his will keep the left dashboard menu visible and load the subscriptions conten…"
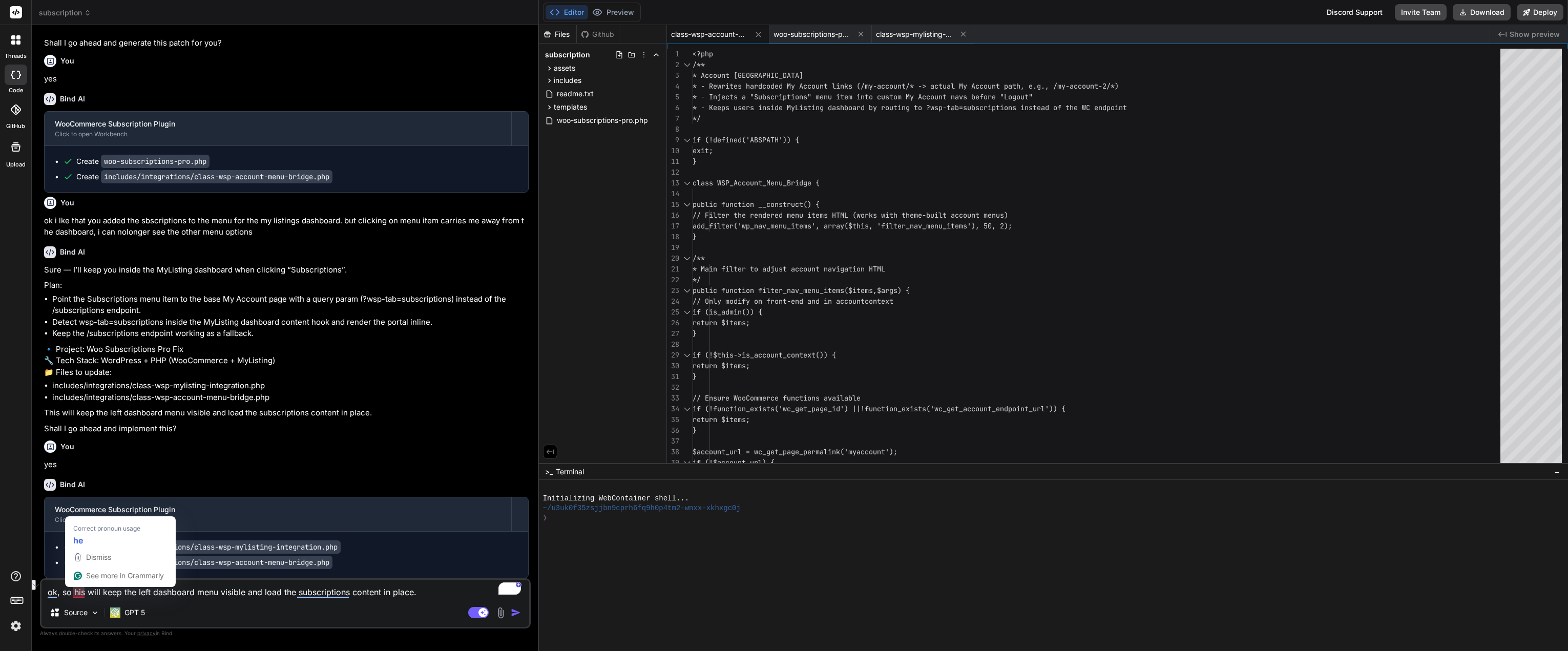
drag, startPoint x: 123, startPoint y: 592, endPoint x: 72, endPoint y: 596, distance: 51.2
click at [72, 596] on textarea "ok, so his will keep the left dashboard menu visible and load the subscriptions…" at bounding box center [285, 589] width 488 height 18
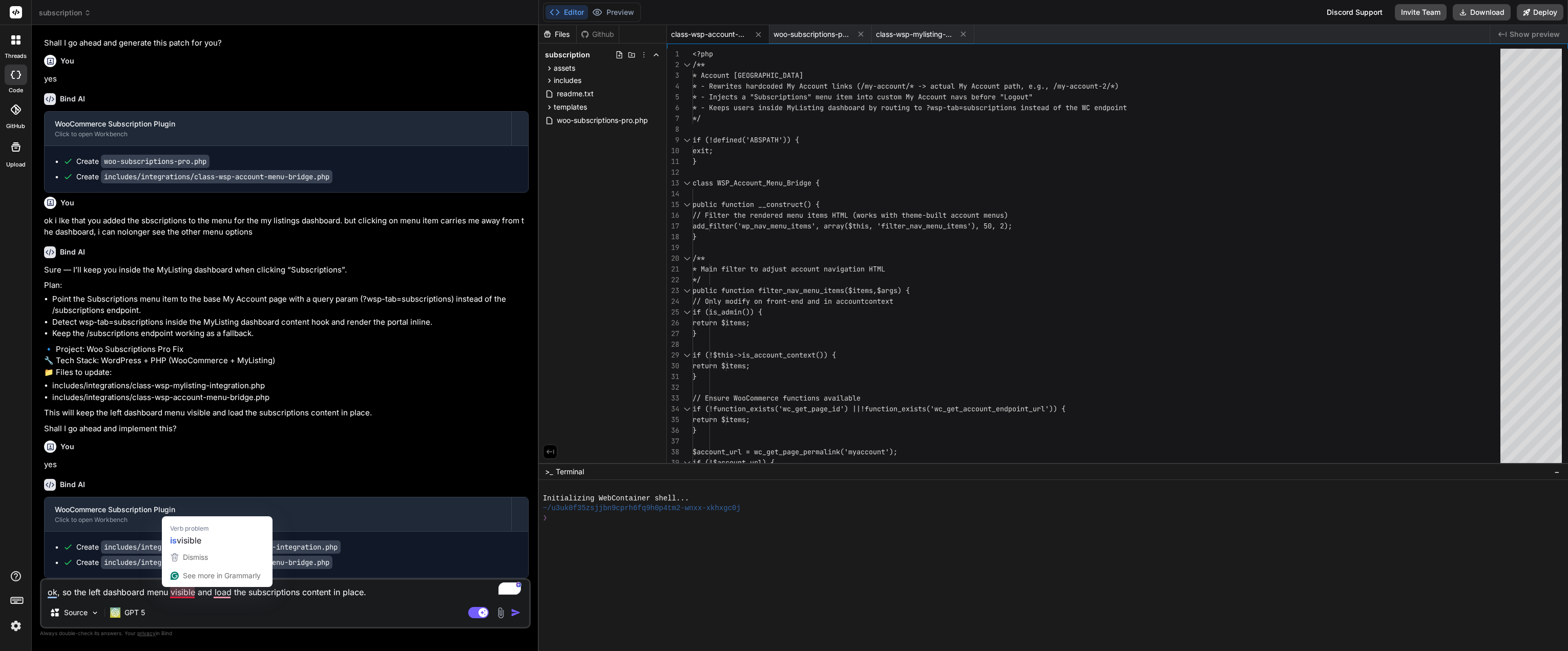
click at [171, 591] on textarea "ok, so the left dashboard menu visible and load the subscriptions content in pl…" at bounding box center [285, 589] width 488 height 18
click at [222, 595] on textarea "ok, so the left dashboard menu is visible and load the subscriptions content in…" at bounding box center [285, 589] width 488 height 18
click at [267, 597] on textarea "ok, so the left dashboard menu is visible and but did not load the subscription…" at bounding box center [285, 589] width 488 height 18
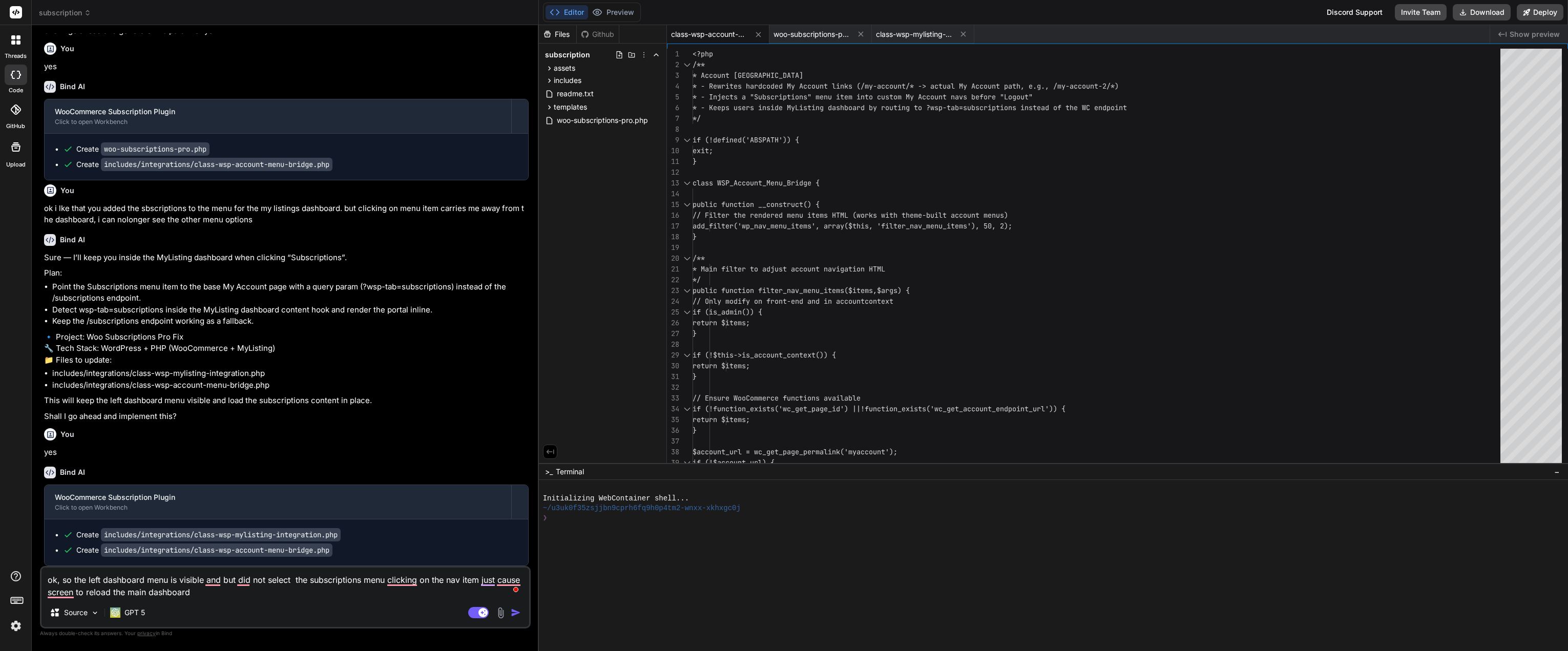
click at [227, 593] on textarea "ok, so the left dashboard menu is visible and but did not select the subscripti…" at bounding box center [285, 583] width 488 height 31
paste textarea "Notice: Function _load_textdomain_just_in_time was called incorrectly. Translat…"
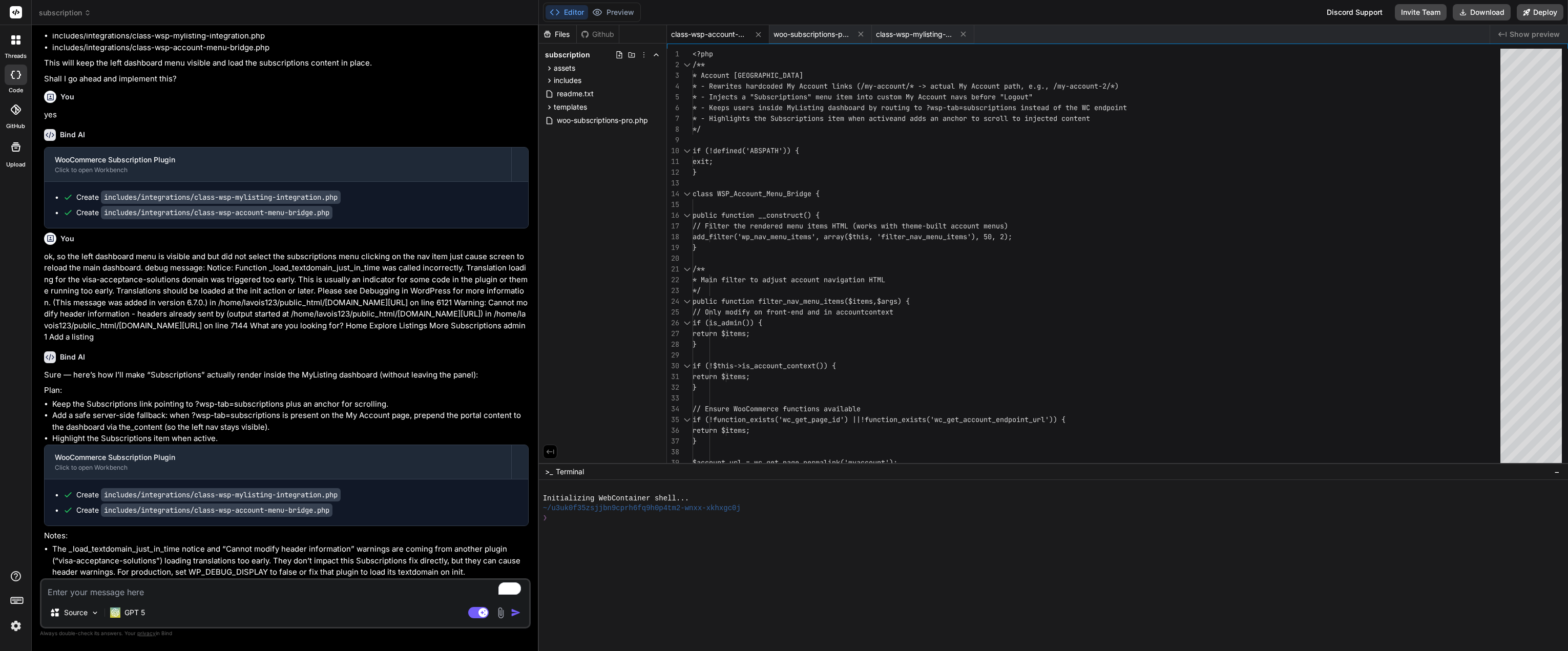
scroll to position [4091, 0]
click at [1480, 10] on button "Download" at bounding box center [1481, 12] width 58 height 16
click at [210, 593] on textarea "To enrich screen reader interactions, please activate Accessibility in Grammarl…" at bounding box center [285, 589] width 488 height 18
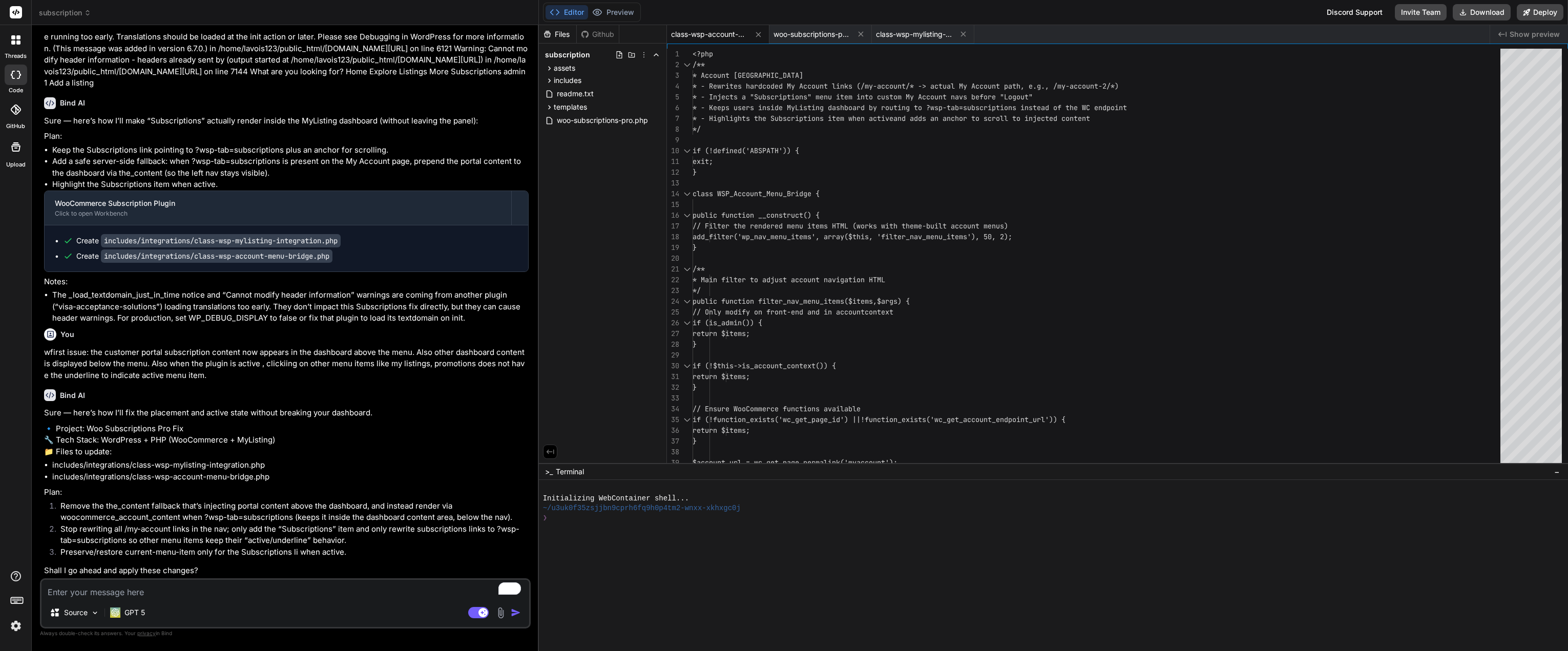
scroll to position [4368, 0]
click at [229, 581] on textarea "To enrich screen reader interactions, please activate Accessibility in Grammarl…" at bounding box center [285, 589] width 488 height 18
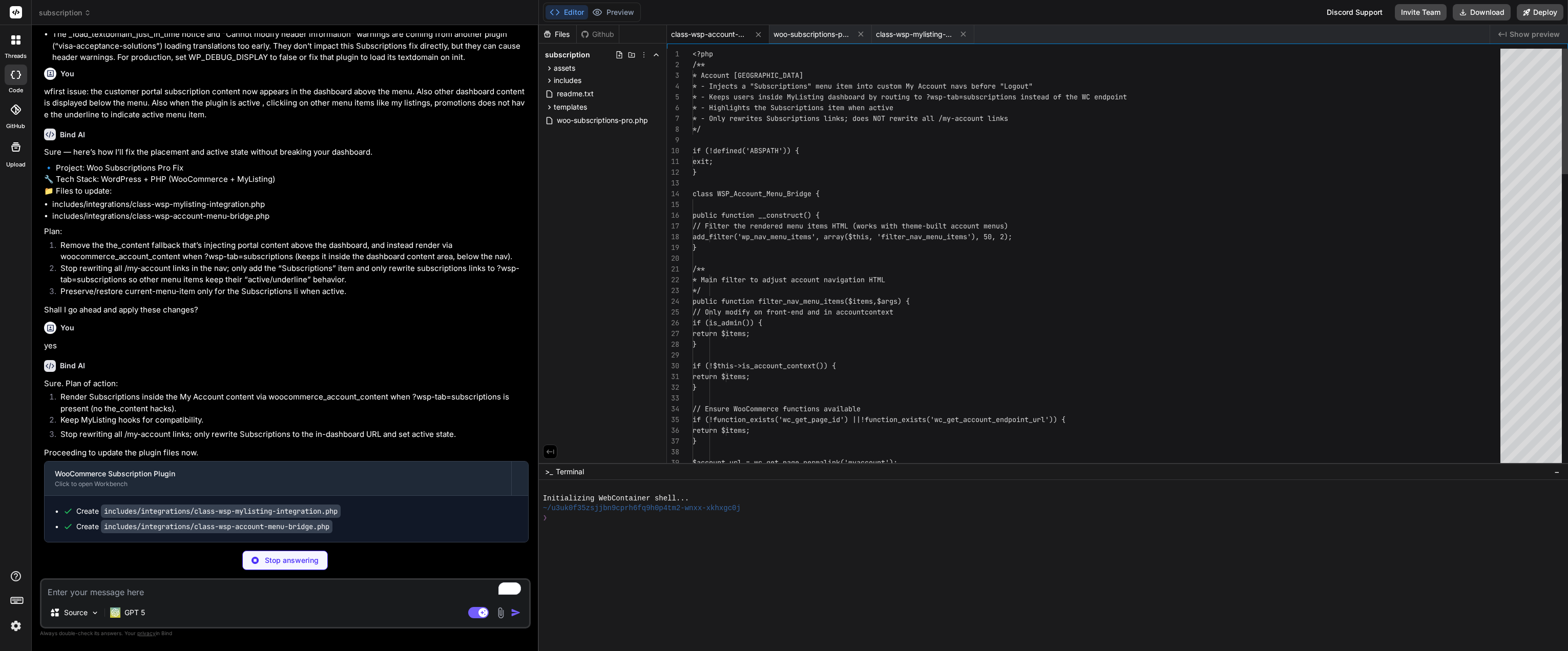
scroll to position [4593, 0]
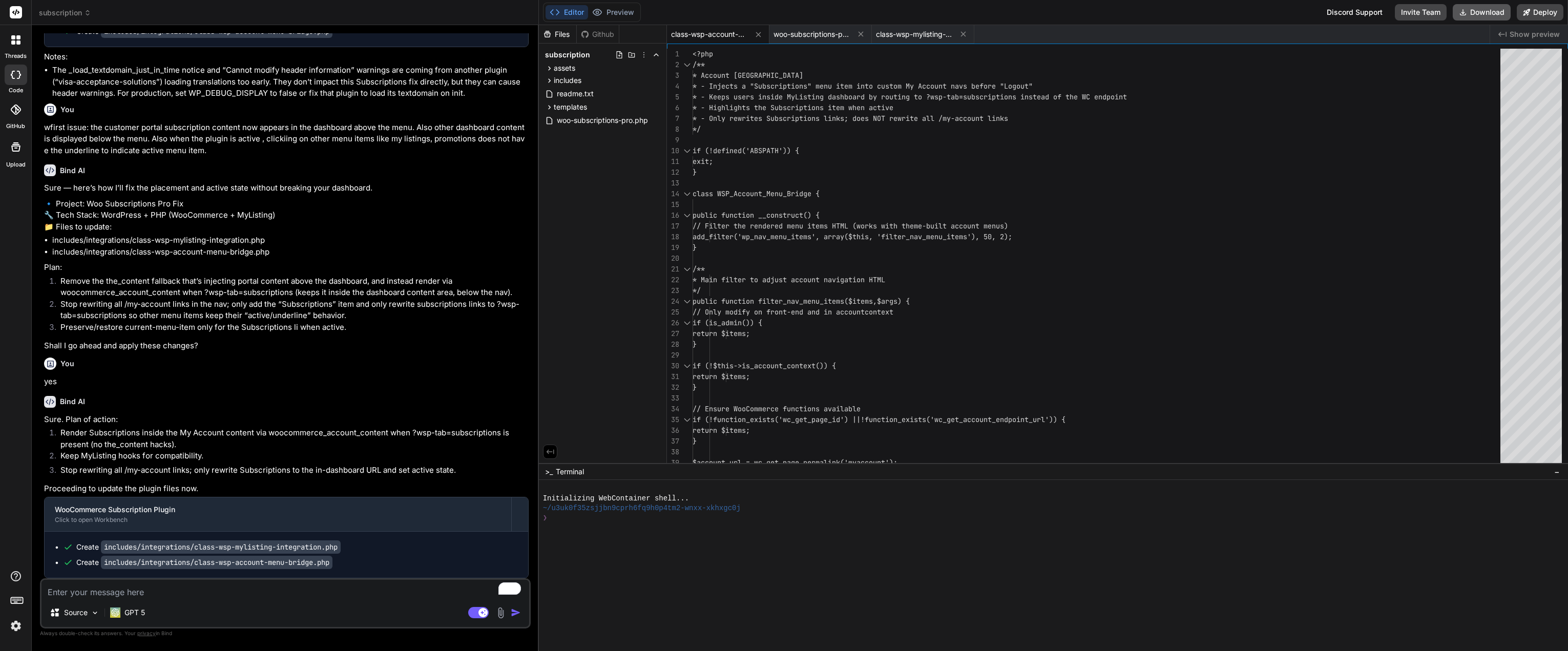
click at [1491, 12] on button "Download" at bounding box center [1481, 12] width 58 height 16
click at [252, 603] on div "Source GPT 5" at bounding box center [285, 615] width 488 height 25
click at [261, 588] on textarea "To enrich screen reader interactions, please activate Accessibility in Grammarl…" at bounding box center [285, 589] width 488 height 18
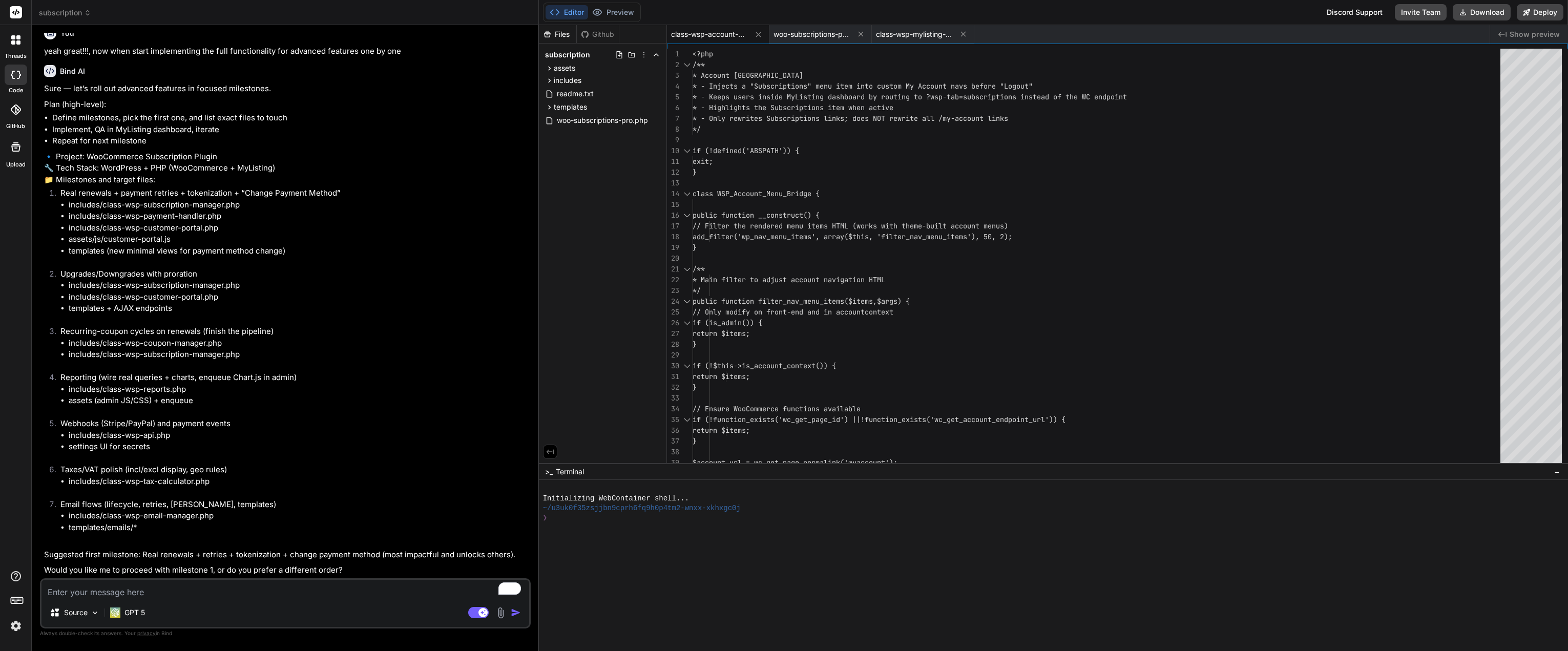
scroll to position [5171, 0]
click at [139, 599] on div "Source GPT 5 Agent Mode. When this toggle is activated, AI automatically makes …" at bounding box center [285, 603] width 490 height 50
click at [201, 590] on textarea "To enrich screen reader interactions, please activate Accessibility in Grammarl…" at bounding box center [285, 589] width 488 height 18
click at [150, 588] on textarea "milestone 1" at bounding box center [285, 589] width 488 height 18
paste textarea "One-time fee charged at signup"
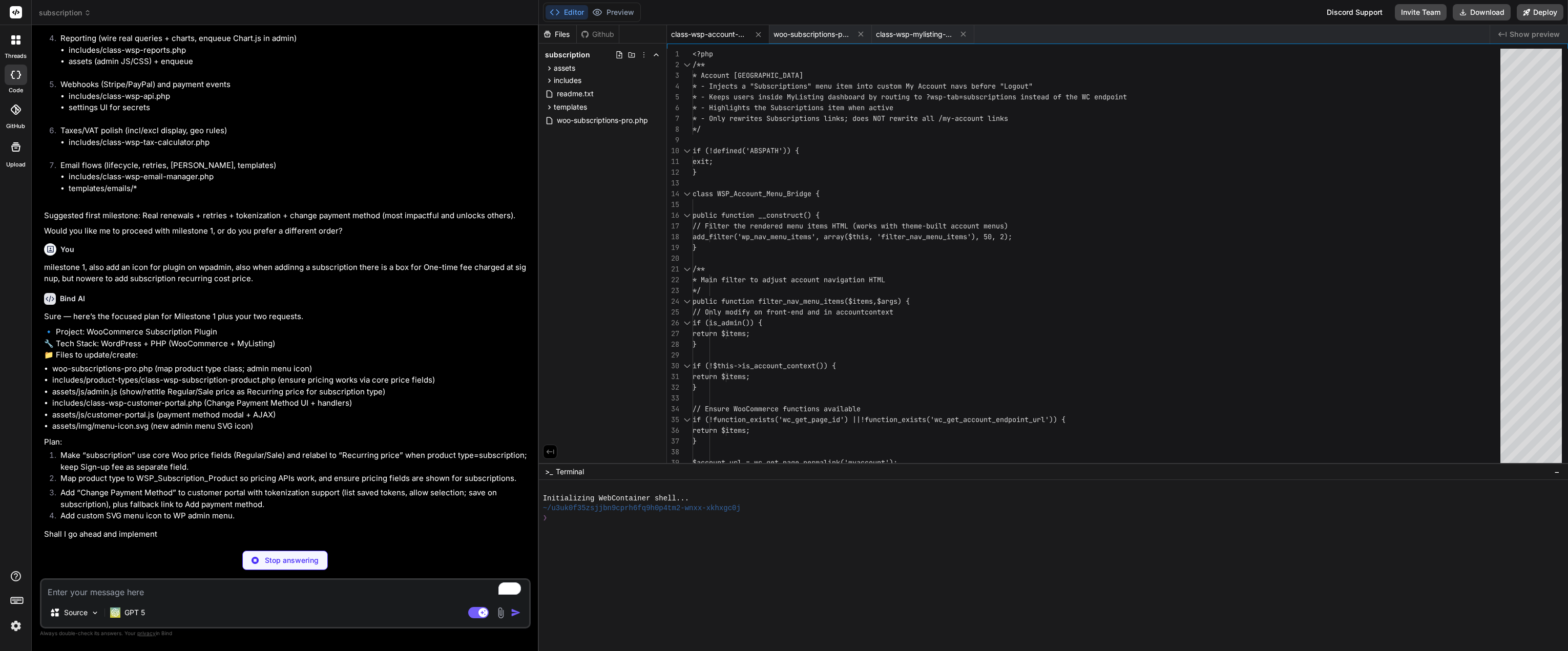
scroll to position [5498, 0]
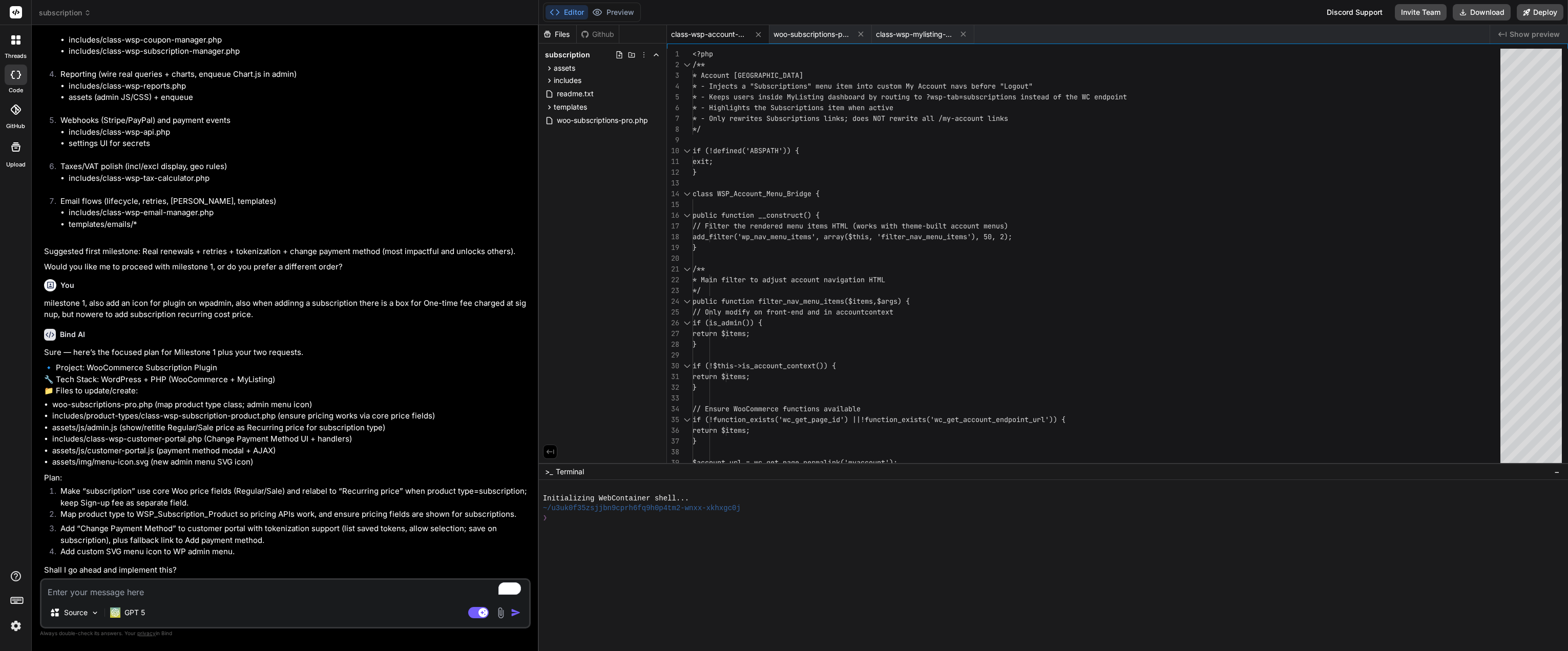
click at [244, 595] on textarea "To enrich screen reader interactions, please activate Accessibility in Grammarl…" at bounding box center [285, 589] width 488 height 18
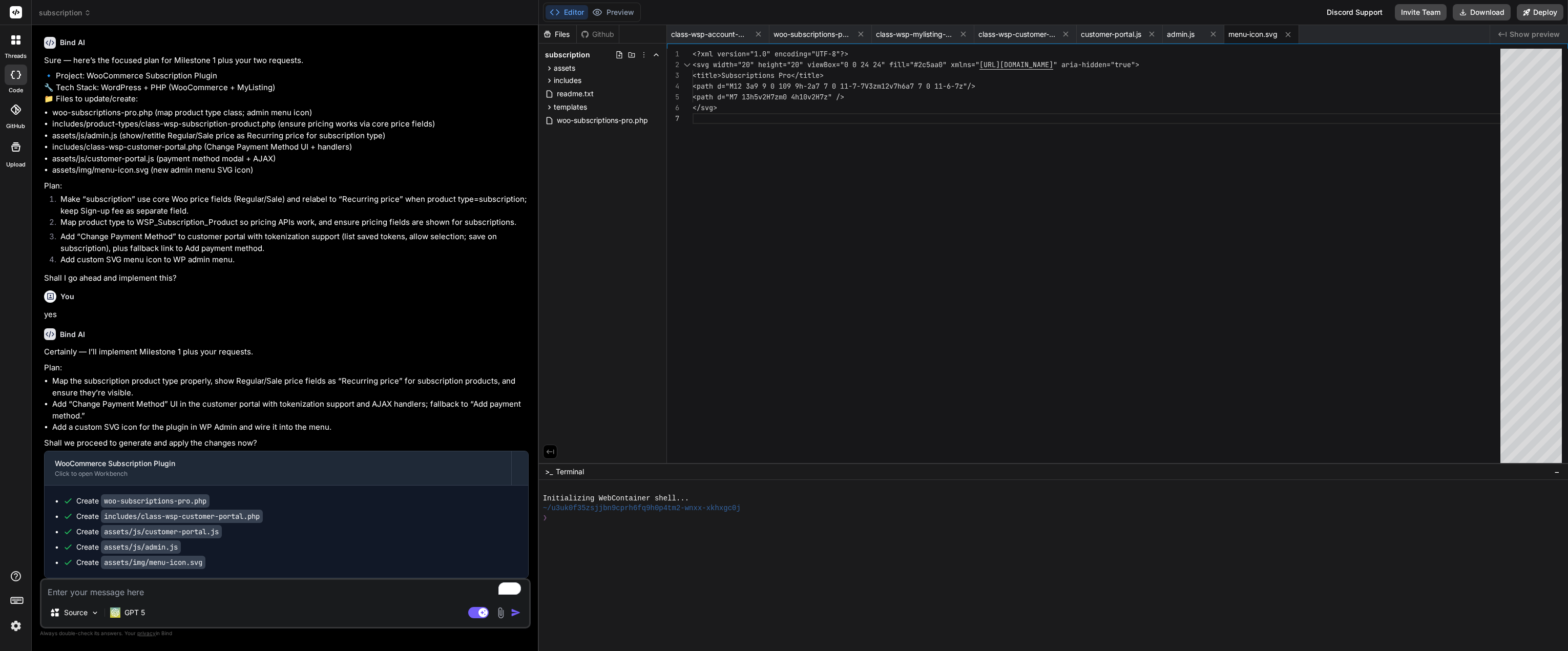
scroll to position [5790, 0]
click at [1483, 10] on button "Download" at bounding box center [1481, 12] width 58 height 16
click at [208, 588] on textarea "To enrich screen reader interactions, please activate Accessibility in Grammarl…" at bounding box center [285, 589] width 488 height 18
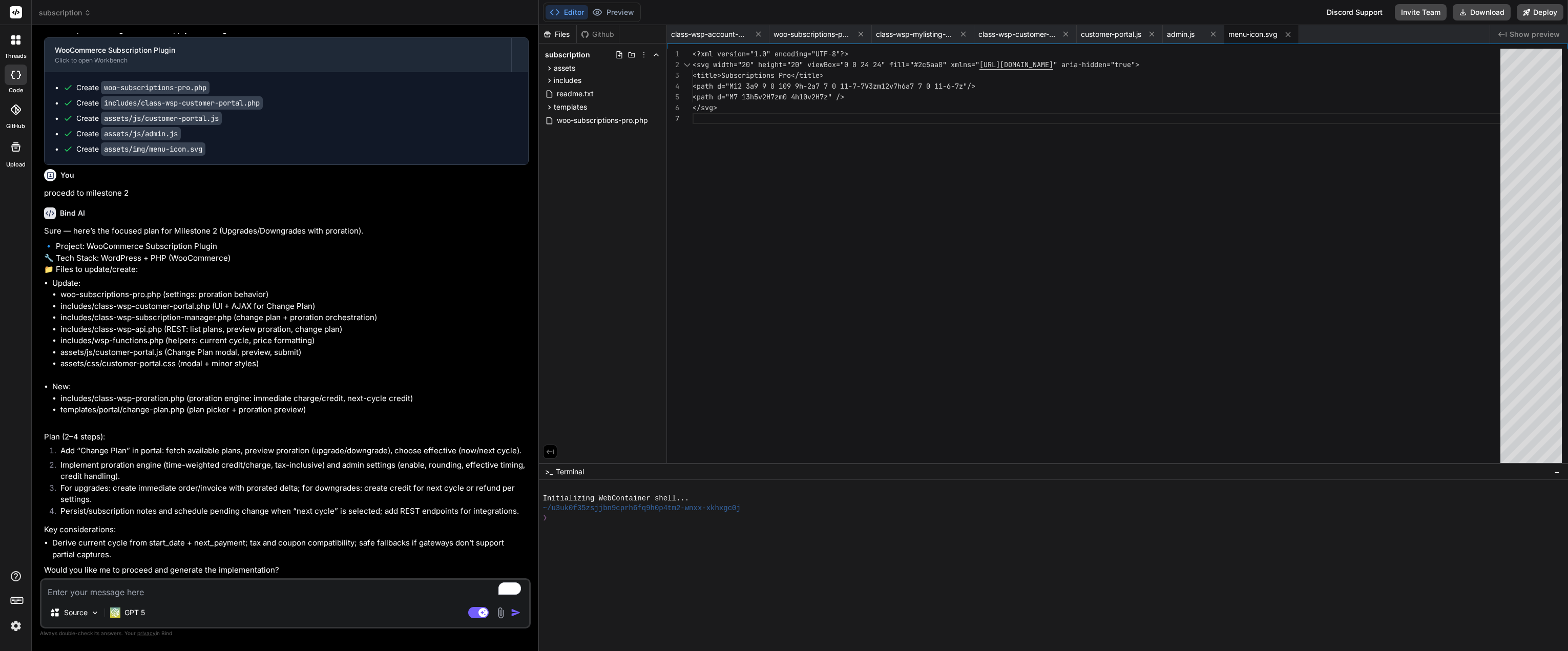
scroll to position [6227, 0]
click at [298, 597] on textarea "To enrich screen reader interactions, please activate Accessibility in Grammarl…" at bounding box center [285, 589] width 488 height 18
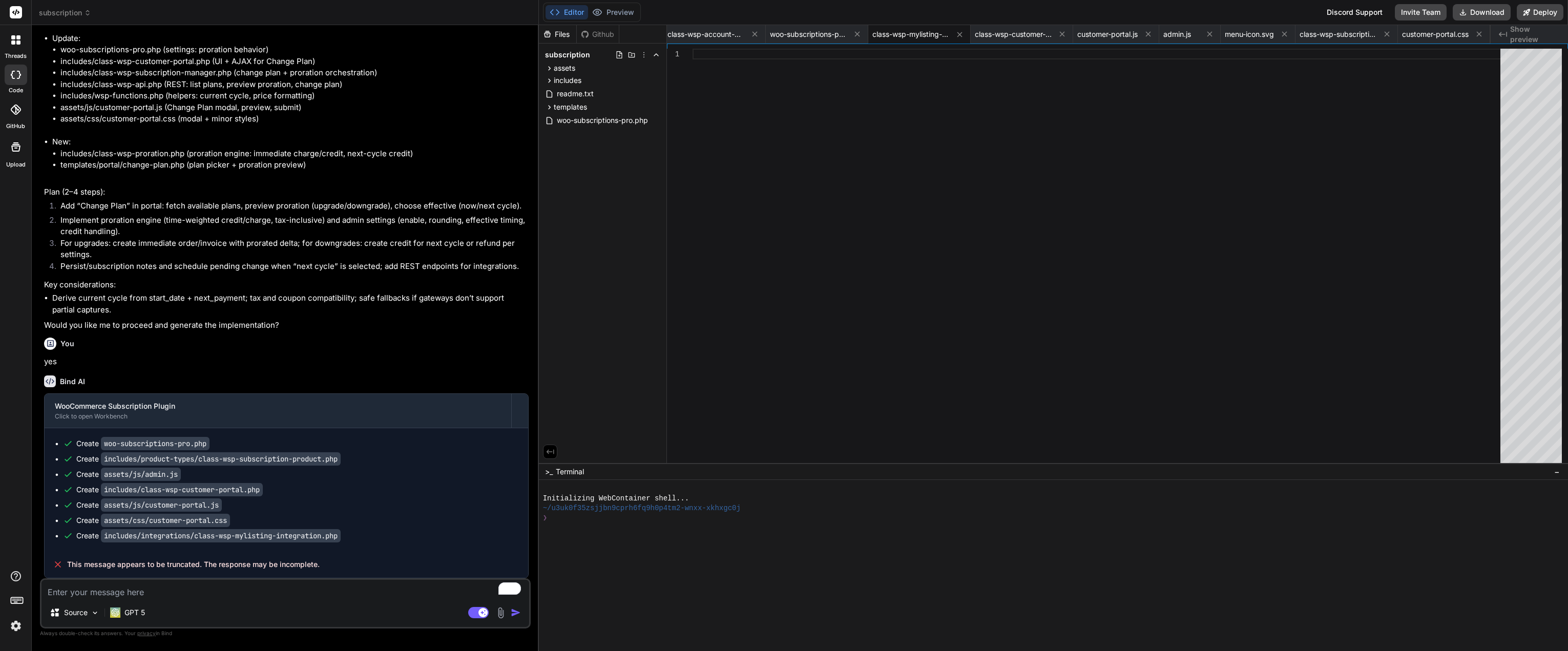
scroll to position [6472, 0]
click at [1496, 12] on button "Download" at bounding box center [1481, 12] width 58 height 16
click at [213, 583] on textarea "To enrich screen reader interactions, please activate Accessibility in Grammarl…" at bounding box center [285, 589] width 488 height 18
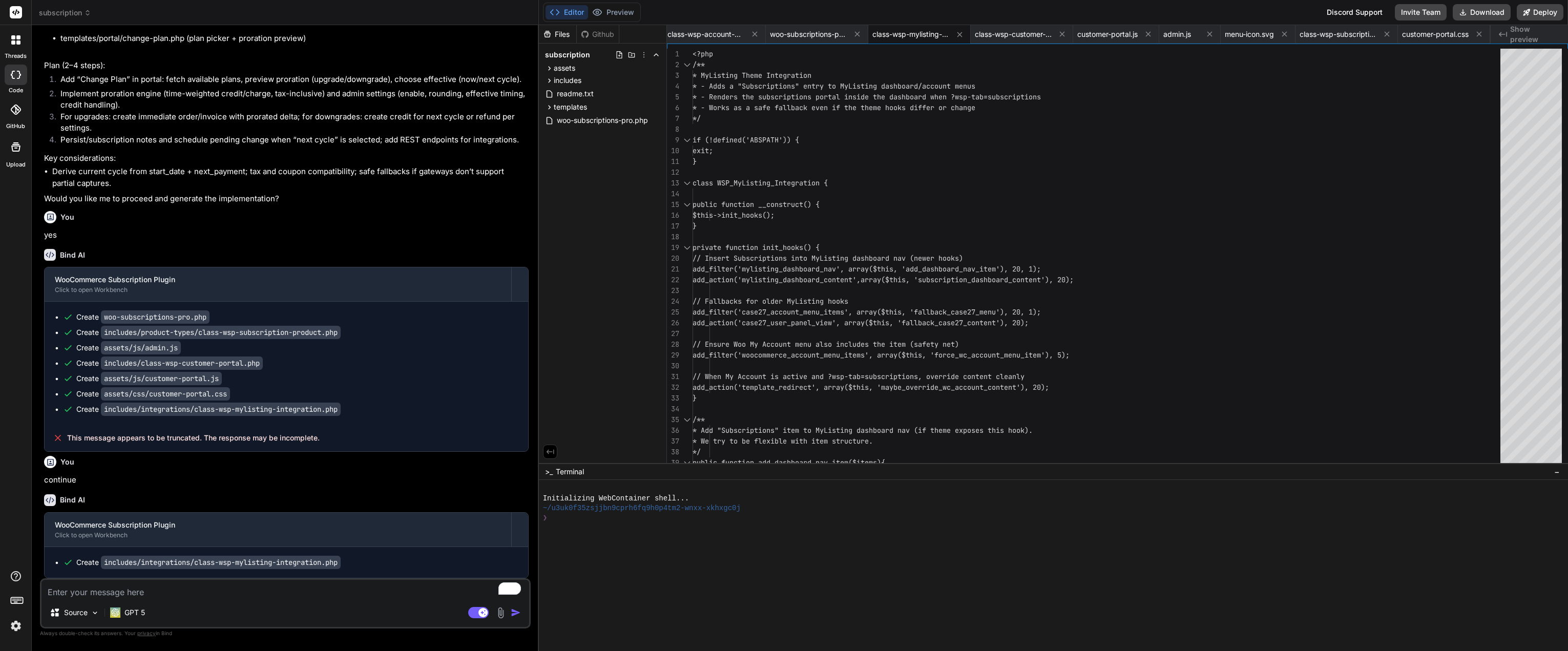
scroll to position [6597, 0]
click at [1490, 15] on button "Download" at bounding box center [1481, 12] width 58 height 16
click at [205, 593] on textarea "To enrich screen reader interactions, please activate Accessibility in Grammarl…" at bounding box center [285, 589] width 488 height 18
click at [478, 613] on rect at bounding box center [478, 613] width 20 height 11
click at [296, 594] on textarea "To enrich screen reader interactions, please activate Accessibility in Grammarl…" at bounding box center [285, 589] width 488 height 18
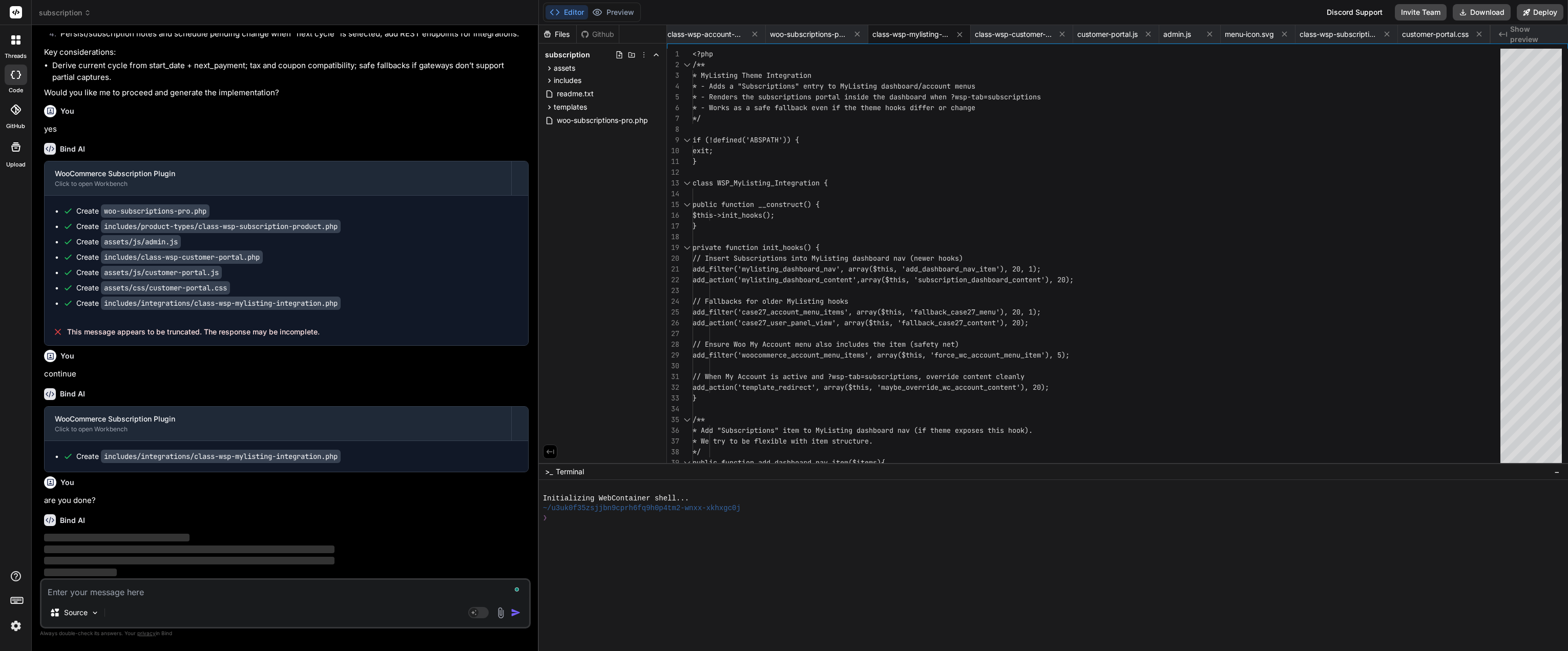
scroll to position [6704, 0]
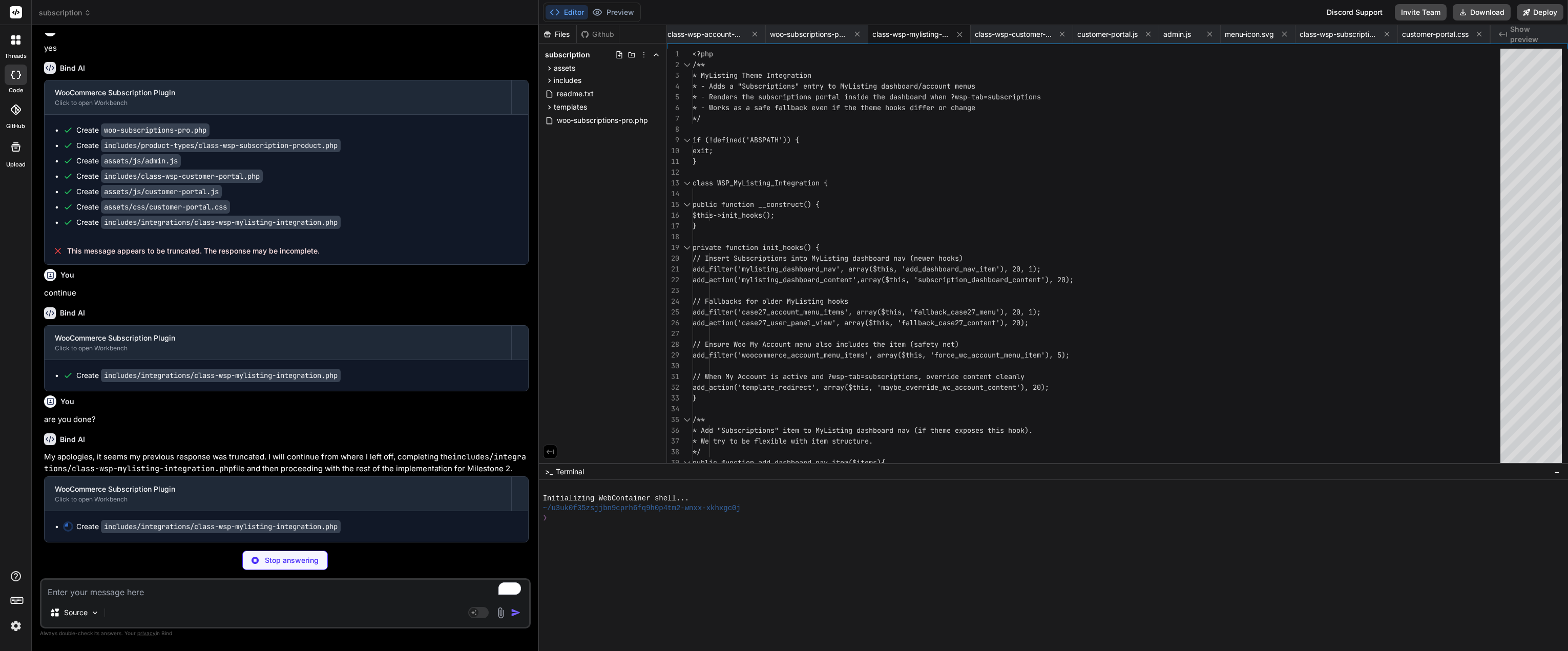
click at [337, 509] on div "Bind AI My apologies, it seems my previous response was truncated. I will conti…" at bounding box center [285, 484] width 484 height 117
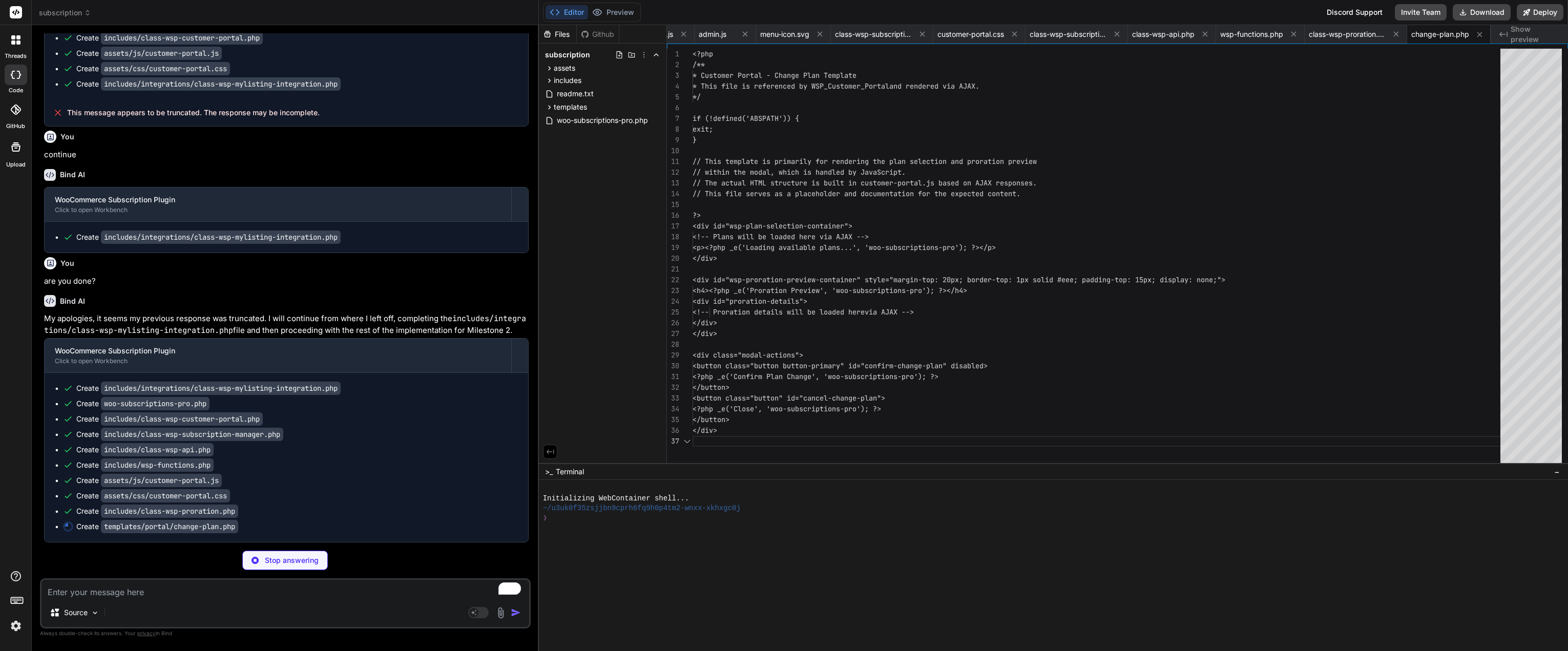
scroll to position [6888, 0]
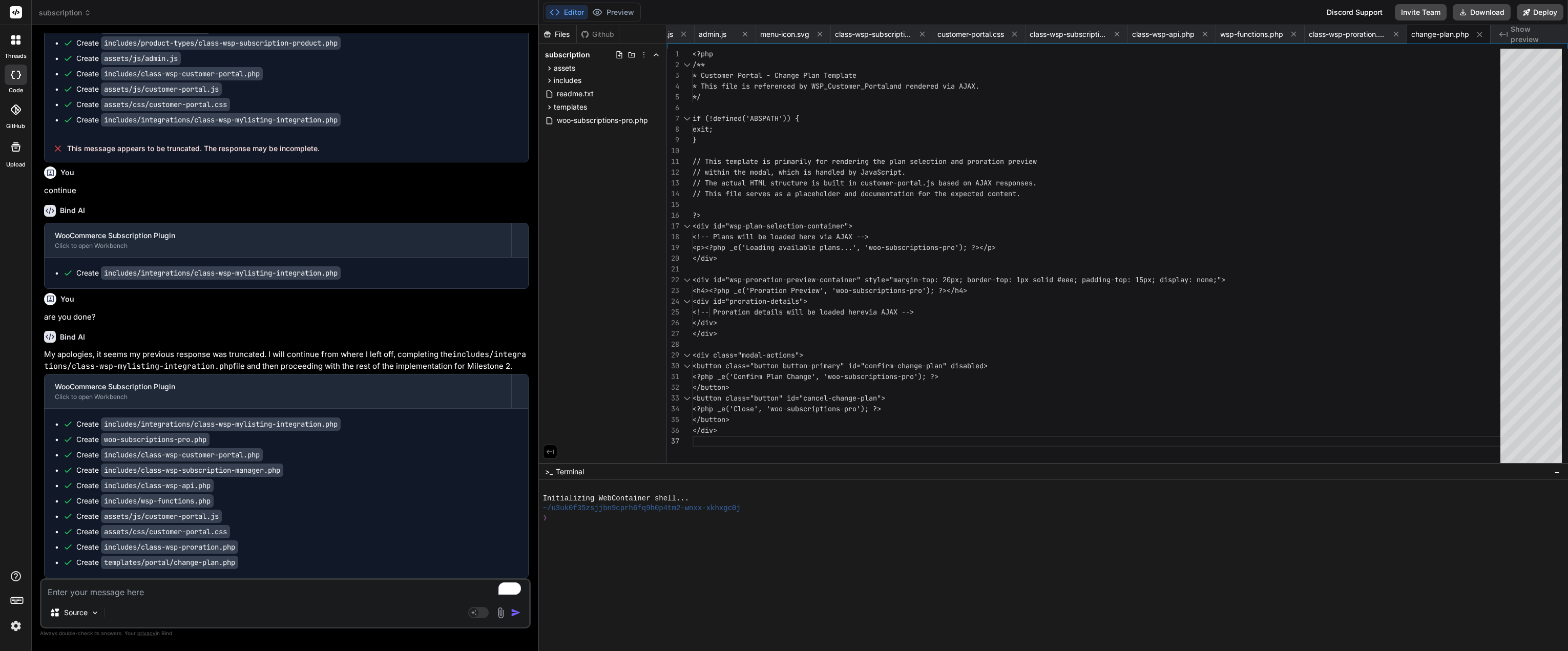
click at [365, 588] on textarea "To enrich screen reader interactions, please activate Accessibility in Grammarl…" at bounding box center [285, 589] width 488 height 18
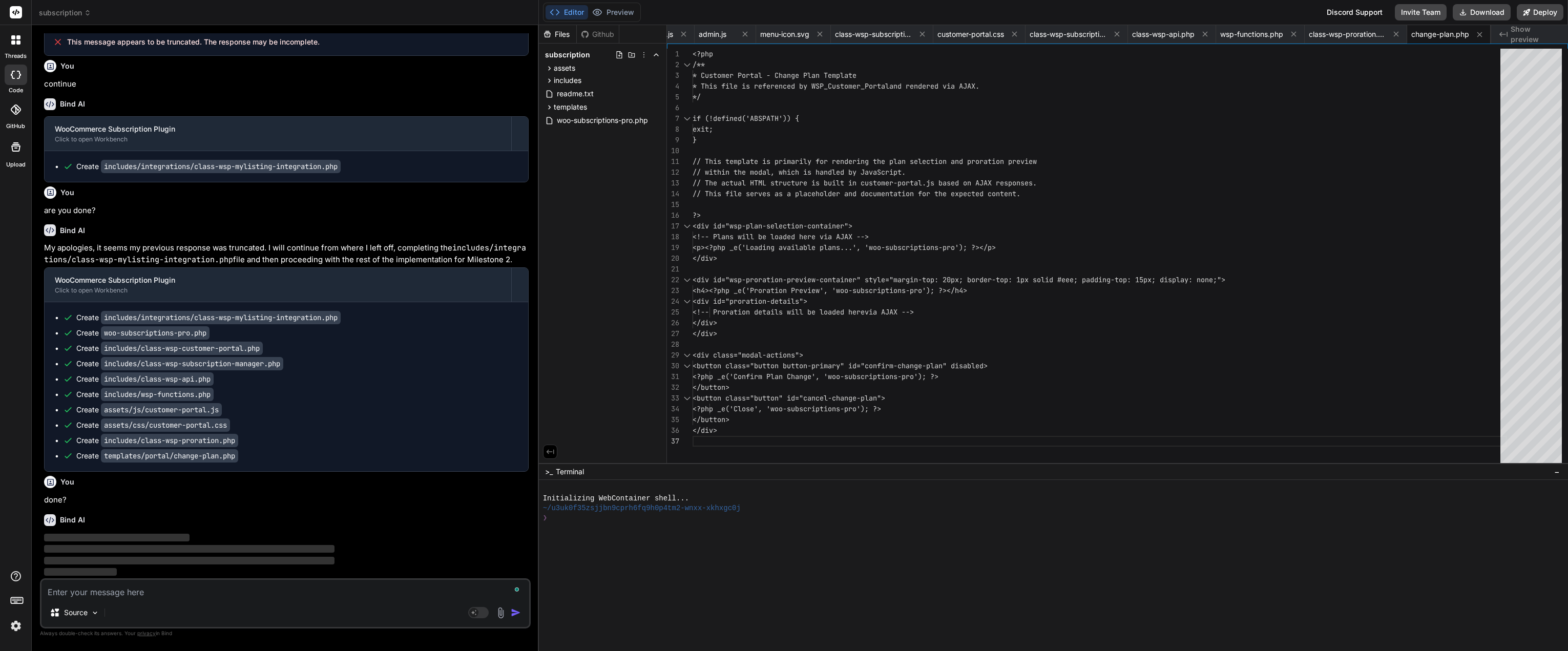
scroll to position [6994, 0]
click at [1479, 9] on button "Download" at bounding box center [1481, 12] width 58 height 16
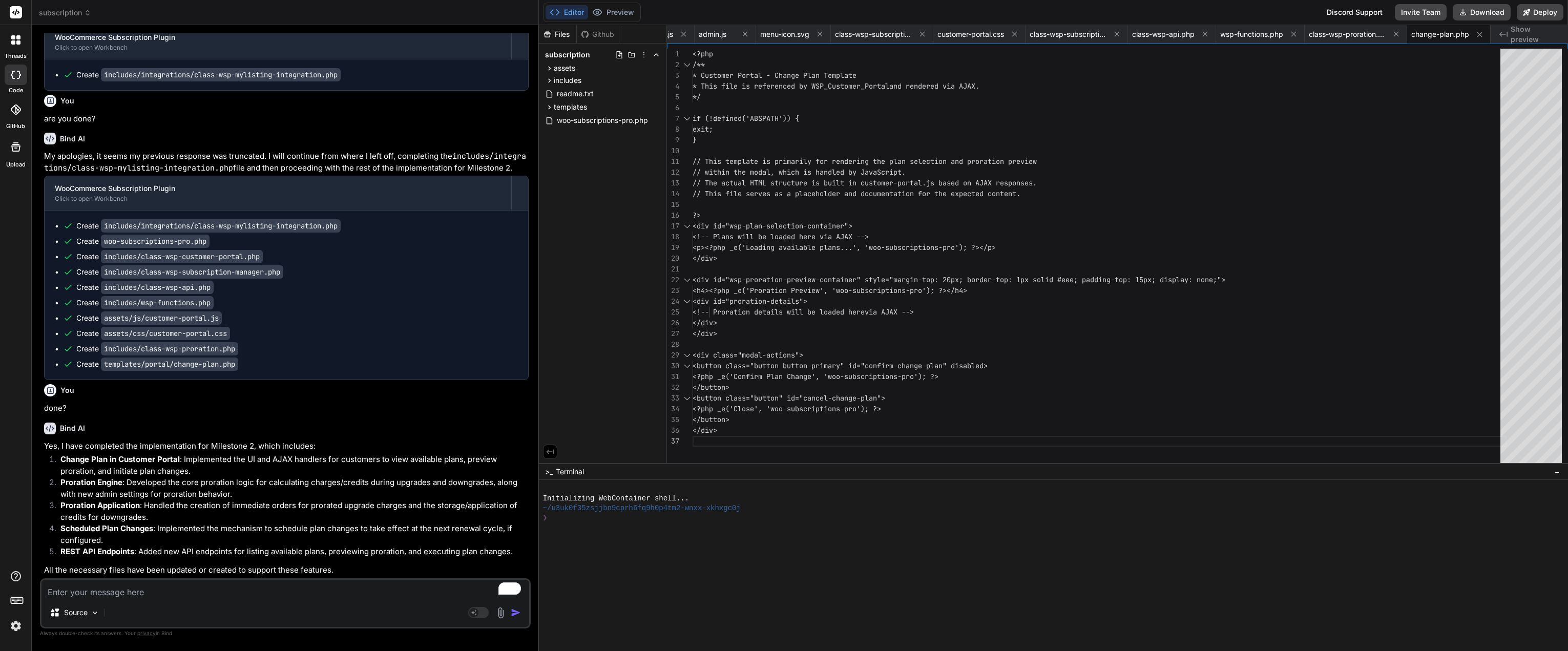
scroll to position [7085, 0]
click at [118, 597] on textarea "To enrich screen reader interactions, please activate Accessibility in Grammarl…" at bounding box center [285, 589] width 488 height 18
drag, startPoint x: 119, startPoint y: 594, endPoint x: 617, endPoint y: 243, distance: 609.3
click at [617, 243] on div "Files Github subscription assets css admin.css customer-portal.css frontend.css…" at bounding box center [602, 244] width 128 height 438
click at [212, 599] on div "Source Agent Mode. When this toggle is activated, AI automatically makes decisi…" at bounding box center [285, 603] width 490 height 50
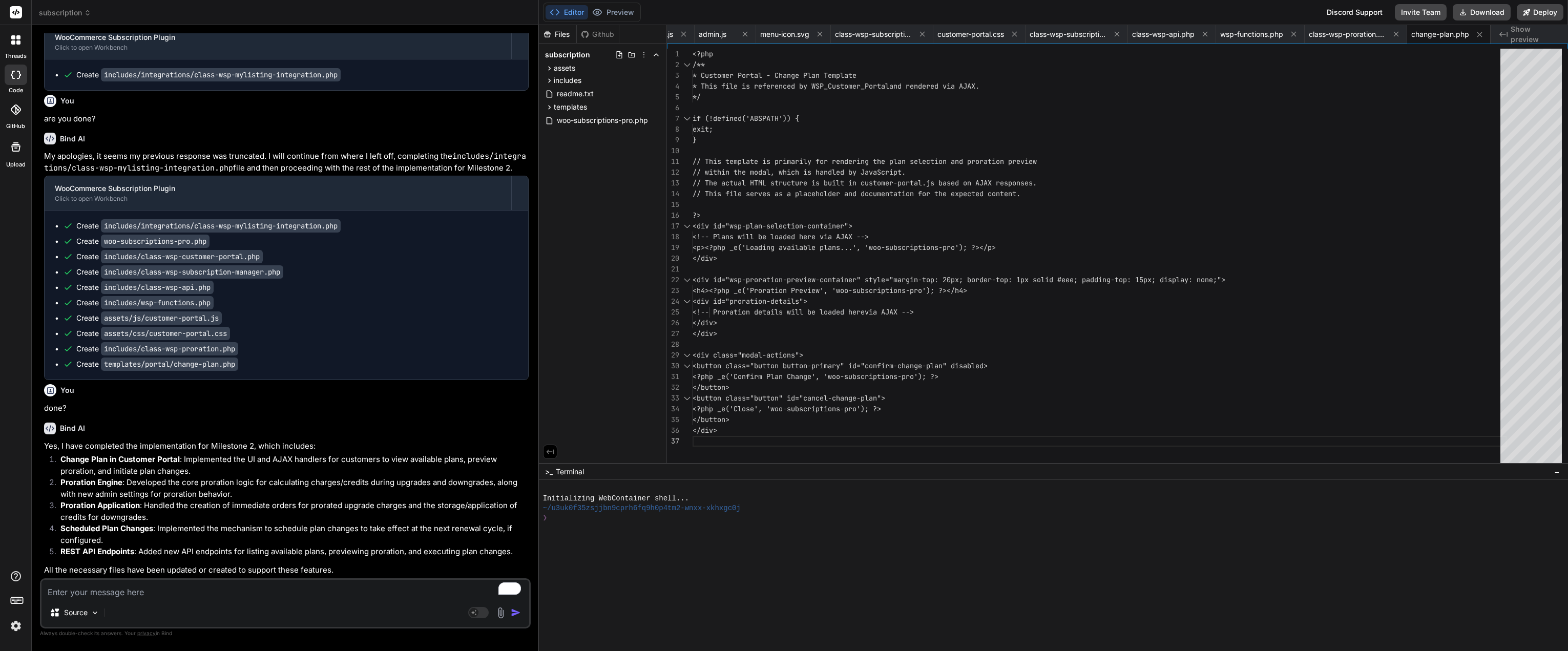
click at [214, 594] on textarea "To enrich screen reader interactions, please activate Accessibility in Grammarl…" at bounding box center [285, 589] width 488 height 18
click at [210, 591] on textarea "To enrich screen reader interactions, please activate Accessibility in Grammarl…" at bounding box center [285, 589] width 488 height 18
paste textarea "Notice: Function _load_textdomain_just_in_time was called incorrectly. Translat…"
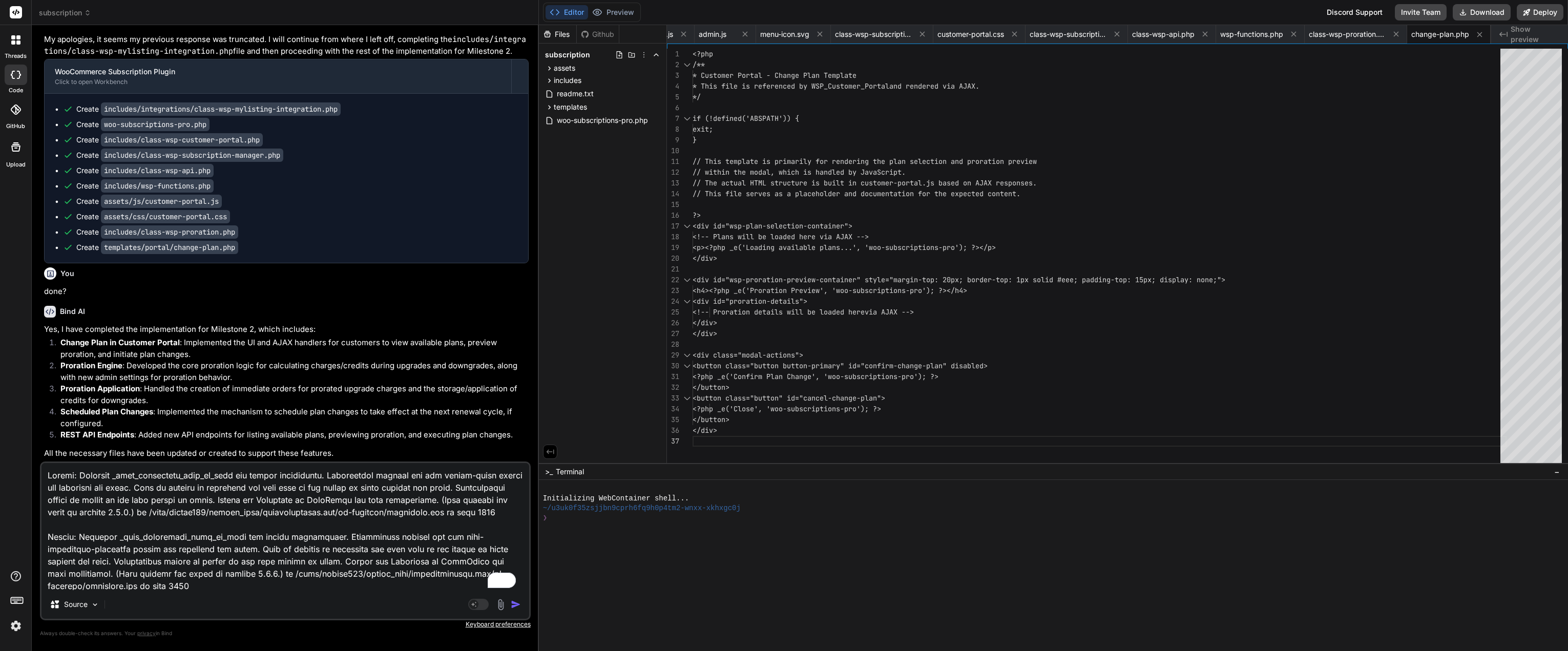
scroll to position [87, 0]
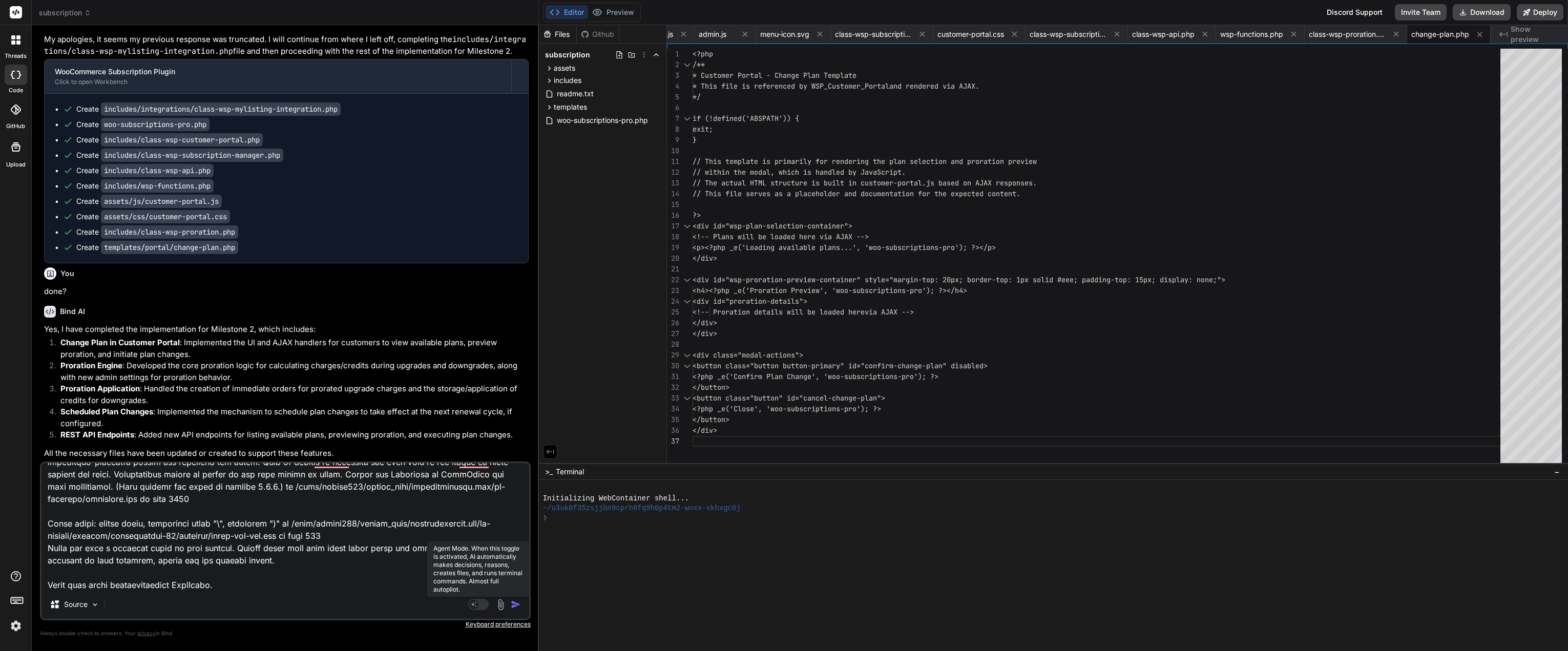
click at [479, 604] on rect at bounding box center [478, 605] width 20 height 11
click at [512, 605] on img "button" at bounding box center [516, 604] width 10 height 10
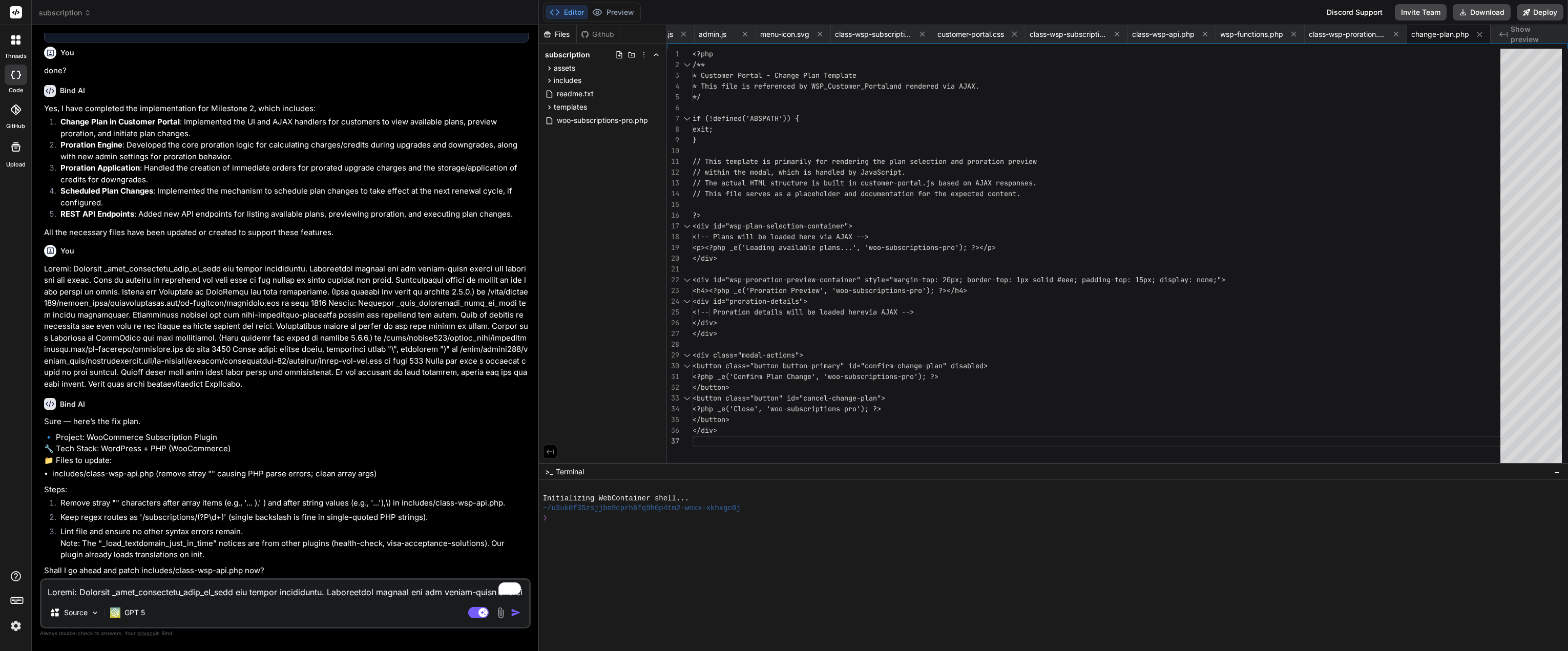
scroll to position [7457, 0]
click at [243, 600] on div "Source GPT 5 Agent Mode. When this toggle is activated, AI automatically makes …" at bounding box center [285, 603] width 490 height 50
drag, startPoint x: 239, startPoint y: 593, endPoint x: 224, endPoint y: 586, distance: 16.6
click at [240, 593] on textarea "To enrich screen reader interactions, please activate Accessibility in Grammarl…" at bounding box center [285, 589] width 488 height 18
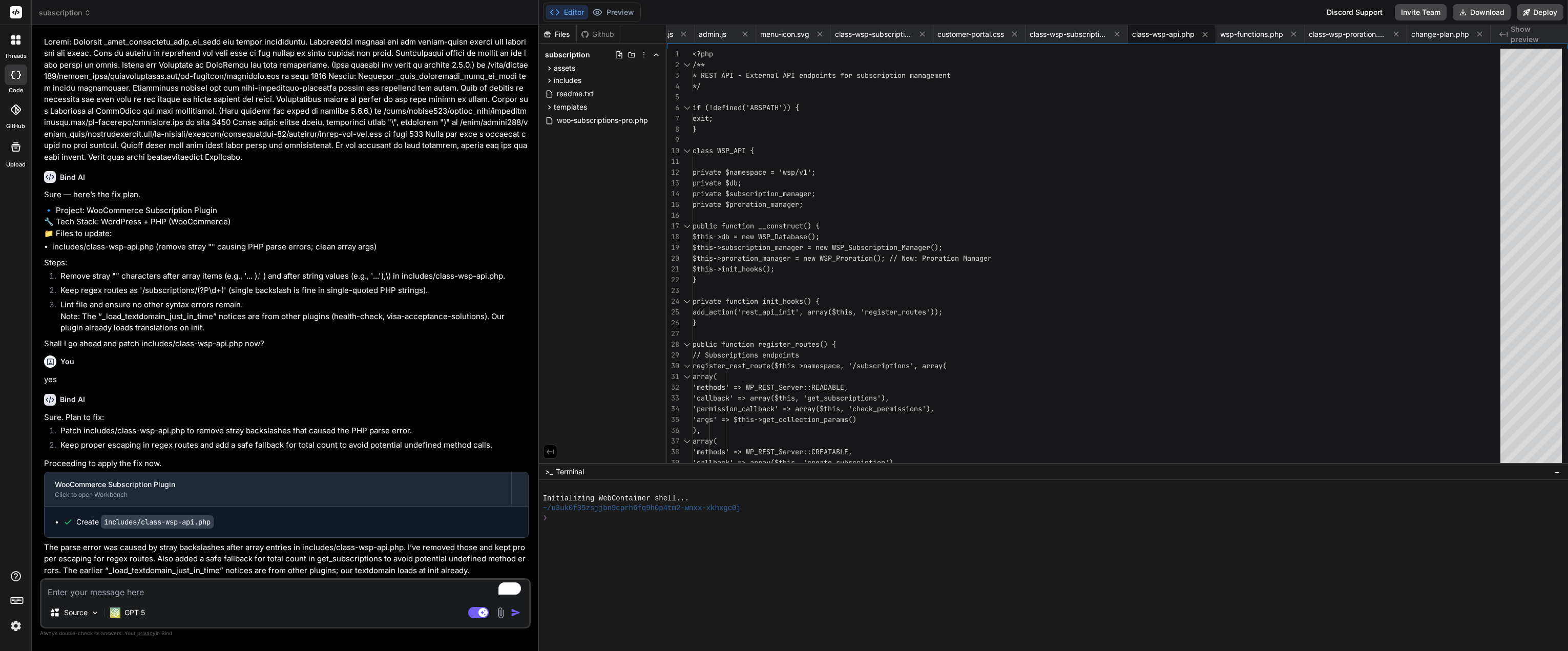
scroll to position [7685, 0]
click at [1468, 10] on button "Download" at bounding box center [1481, 12] width 58 height 16
drag, startPoint x: 153, startPoint y: 600, endPoint x: 156, endPoint y: 594, distance: 6.7
click at [156, 594] on div "Source GPT 5 Agent Mode. When this toggle is activated, AI automatically makes …" at bounding box center [285, 603] width 490 height 50
click at [158, 594] on textarea "To enrich screen reader interactions, please activate Accessibility in Grammarl…" at bounding box center [285, 589] width 488 height 18
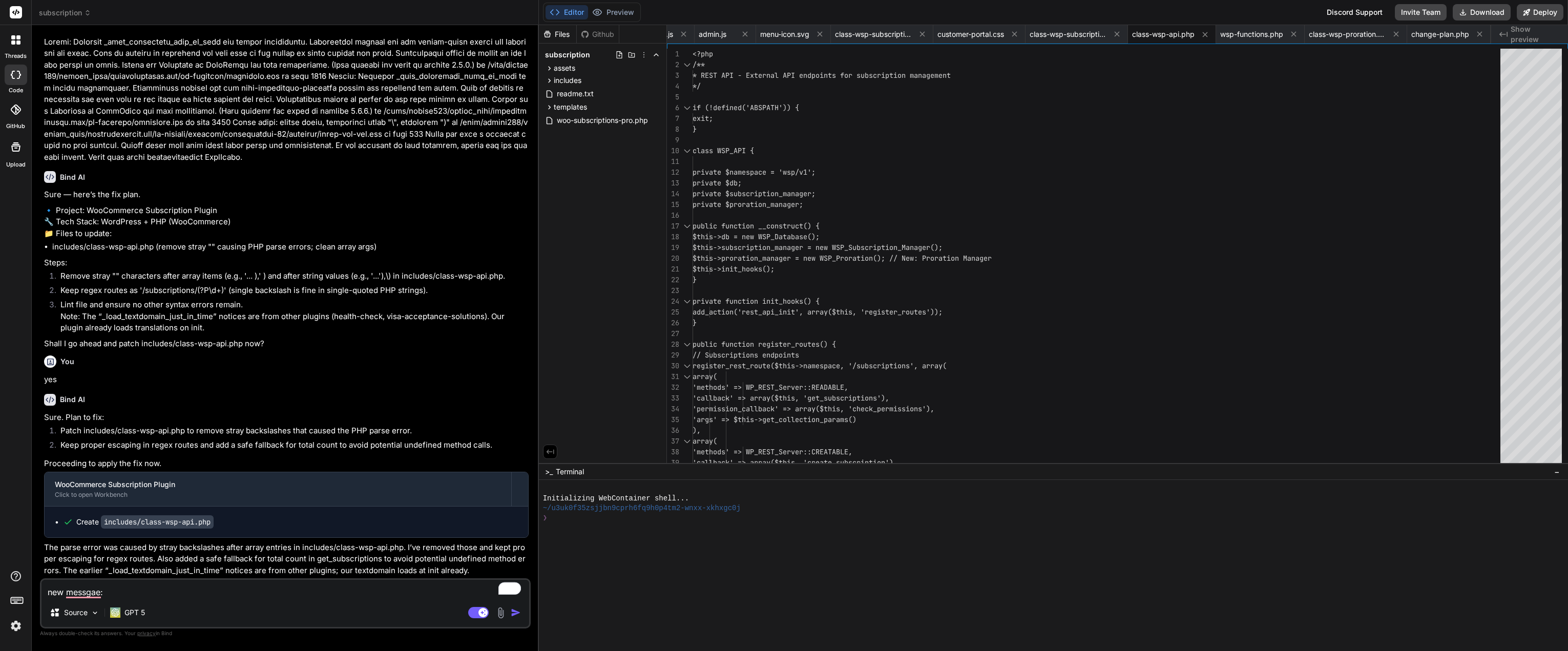
paste textarea "Notice: Function _load_textdomain_just_in_time was called incorrectly. Translat…"
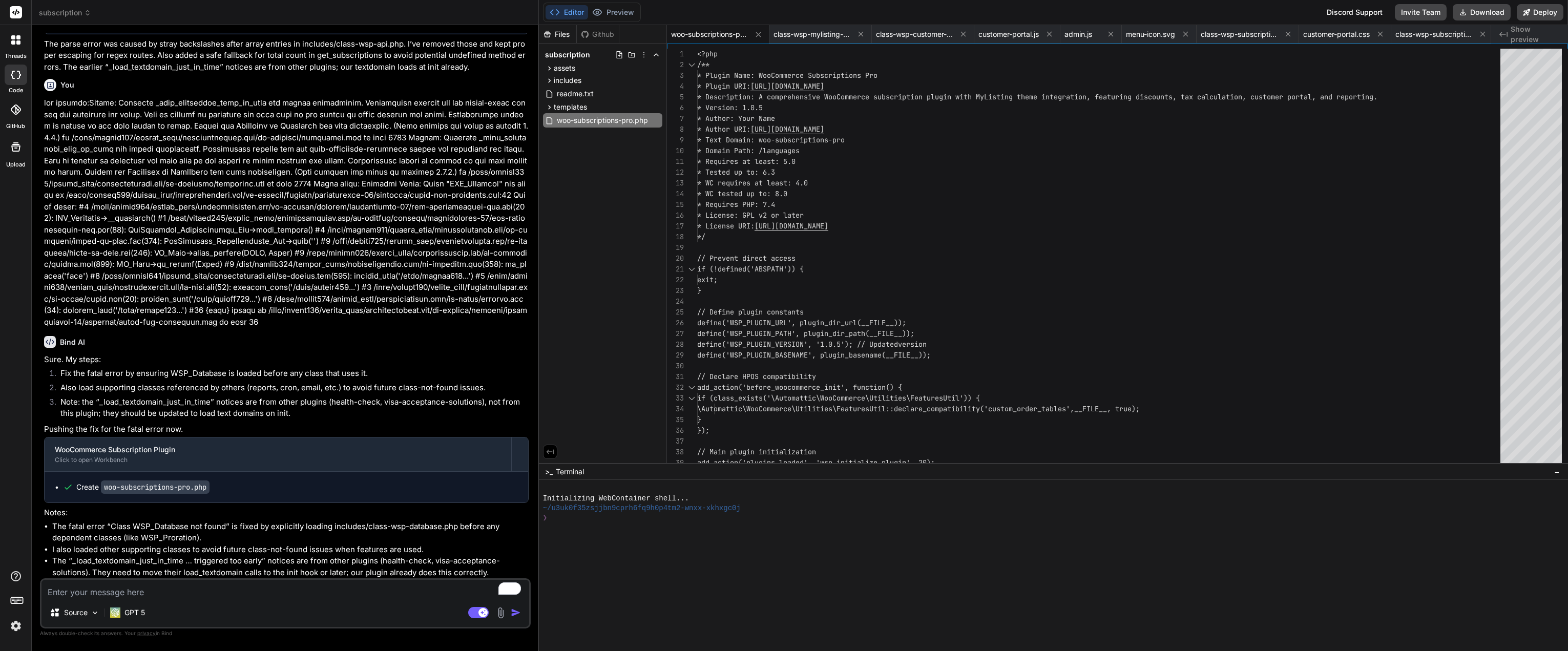
scroll to position [8188, 0]
click at [1470, 10] on button "Download" at bounding box center [1481, 12] width 58 height 16
click at [349, 598] on div "Source GPT 5 Agent Mode. When this toggle is activated, AI automatically makes …" at bounding box center [285, 603] width 490 height 50
click at [356, 589] on textarea "To enrich screen reader interactions, please activate Accessibility in Grammarl…" at bounding box center [285, 589] width 488 height 18
paste textarea "Parse error: syntax error, unexpected token ";", expecting ")" in /home/lavois1…"
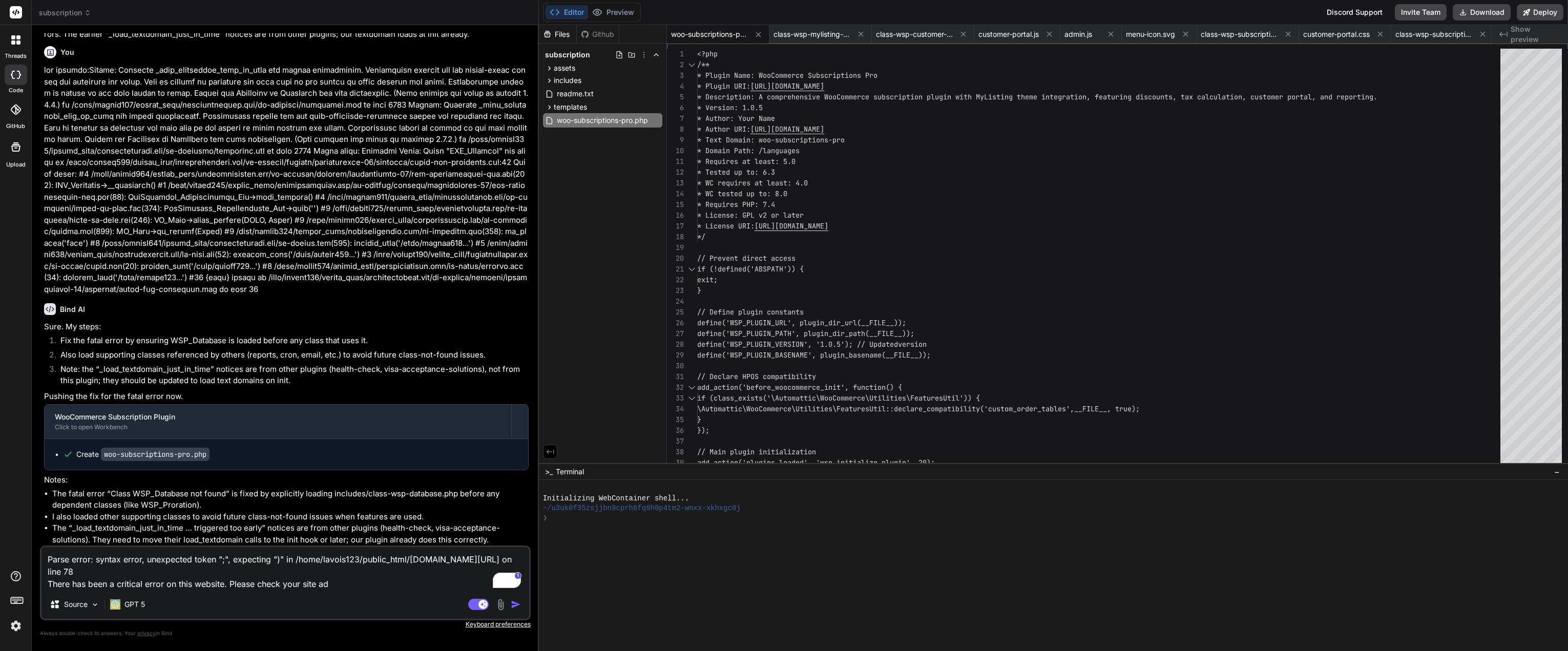
click at [517, 601] on img "button" at bounding box center [516, 604] width 10 height 10
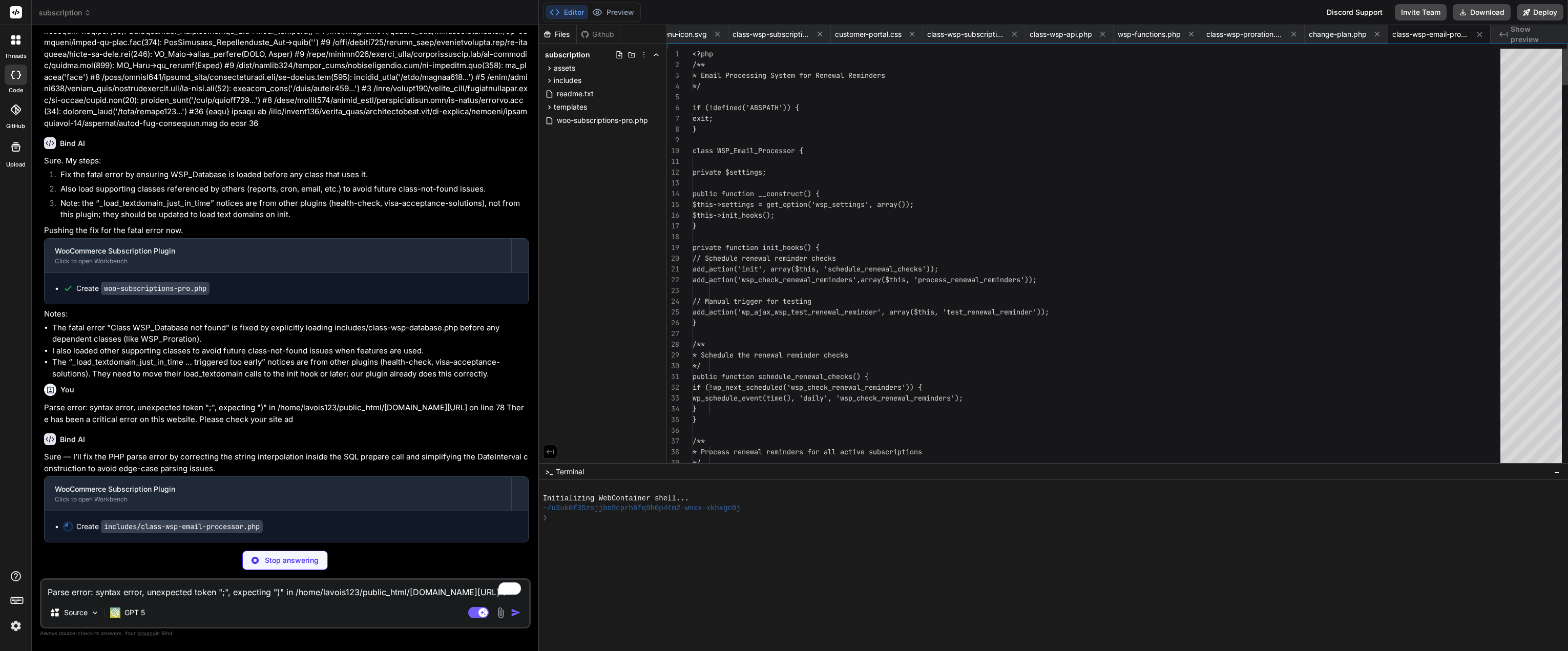
scroll to position [8363, 0]
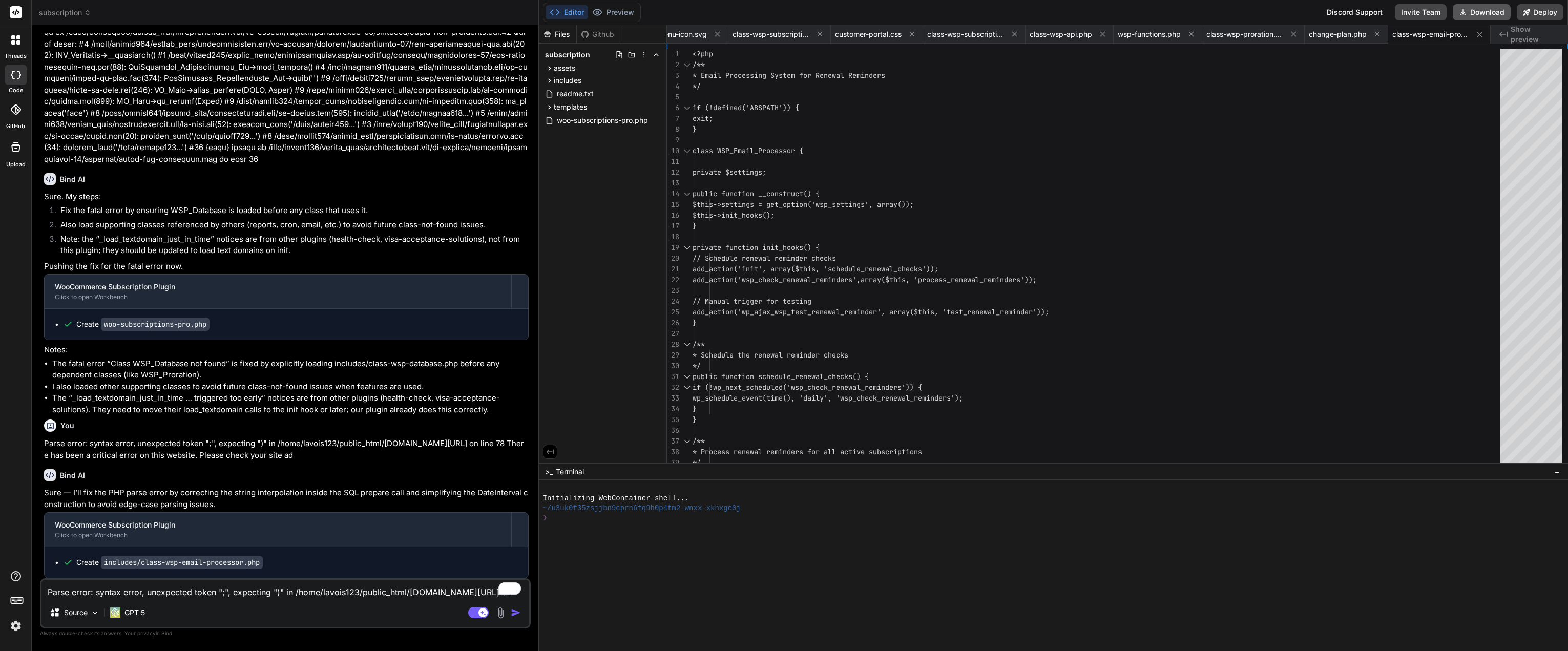
click at [1490, 14] on button "Download" at bounding box center [1481, 12] width 58 height 16
click at [240, 591] on textarea "Parse error: syntax error, unexpected token ";", expecting ")" in /home/lavois1…" at bounding box center [285, 589] width 488 height 18
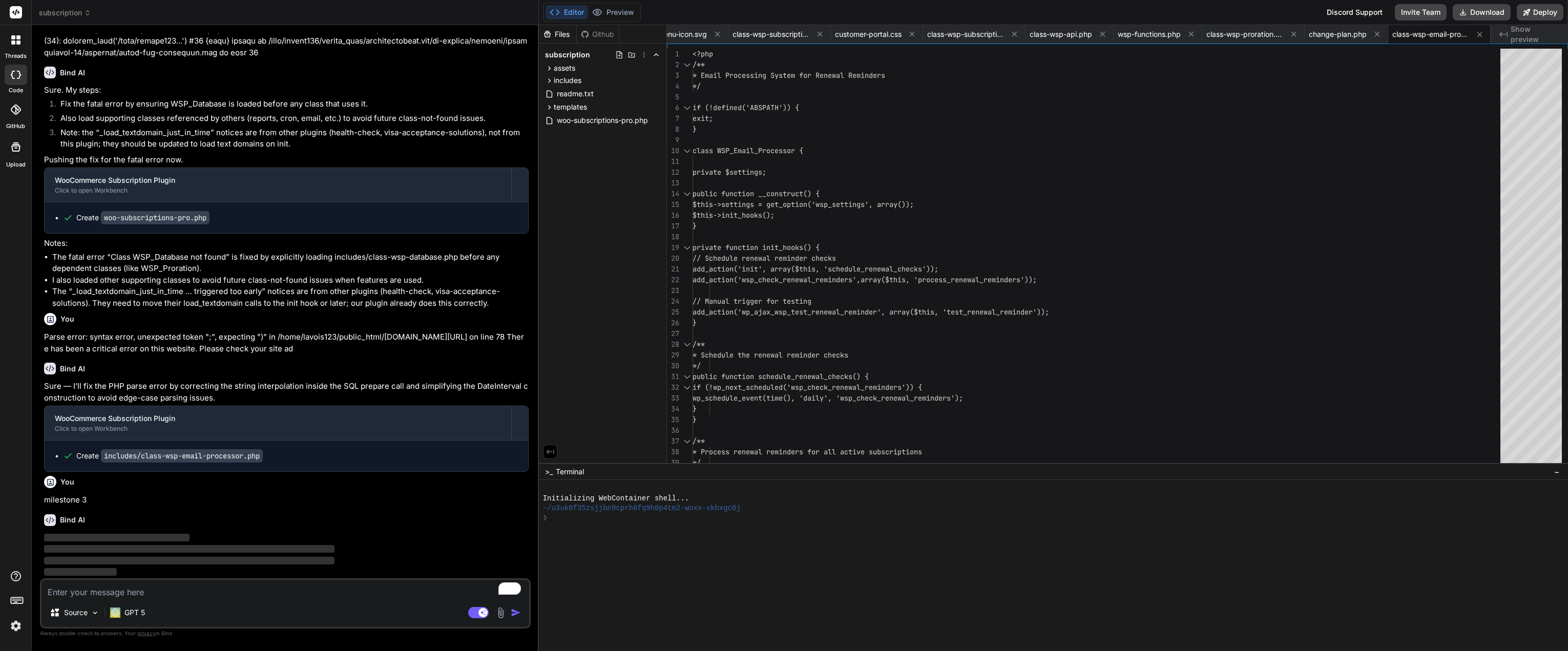
scroll to position [8469, 0]
